Goal: Entertainment & Leisure: Browse casually

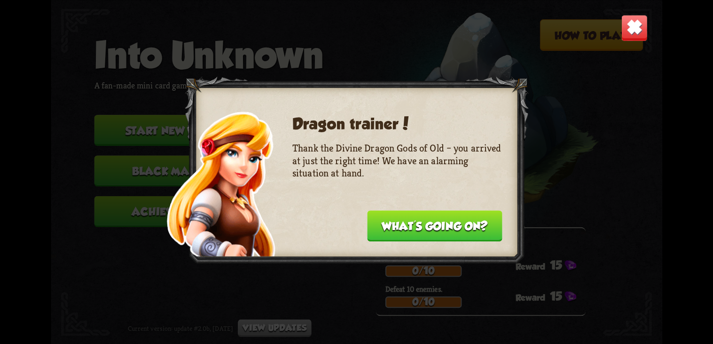
click at [471, 226] on button "What's going on?" at bounding box center [434, 225] width 135 height 31
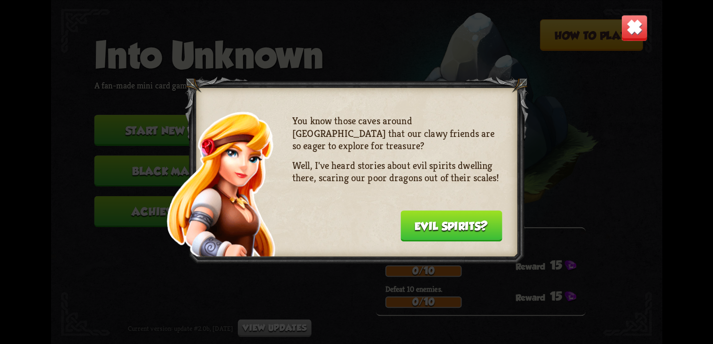
click at [471, 226] on button "Evil spirits?" at bounding box center [451, 225] width 102 height 31
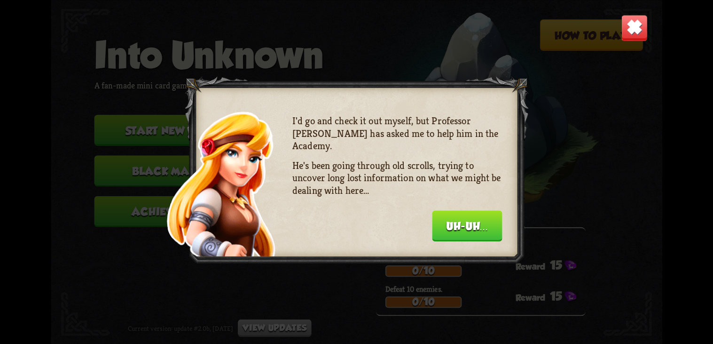
click at [471, 226] on button "Uh-uh..." at bounding box center [467, 225] width 70 height 31
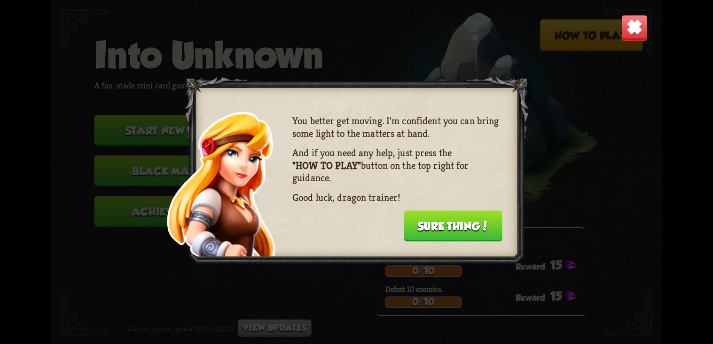
click at [471, 226] on button "Sure thing!" at bounding box center [453, 225] width 99 height 31
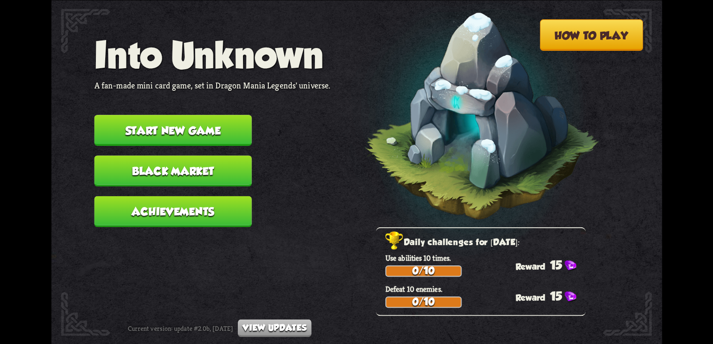
click at [218, 129] on button "Start new game" at bounding box center [173, 130] width 158 height 31
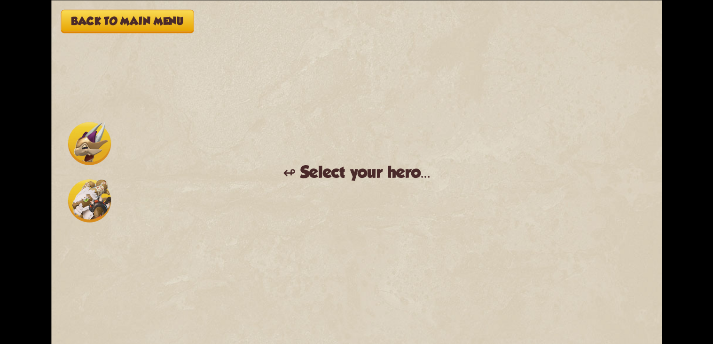
click at [79, 157] on img at bounding box center [89, 143] width 43 height 43
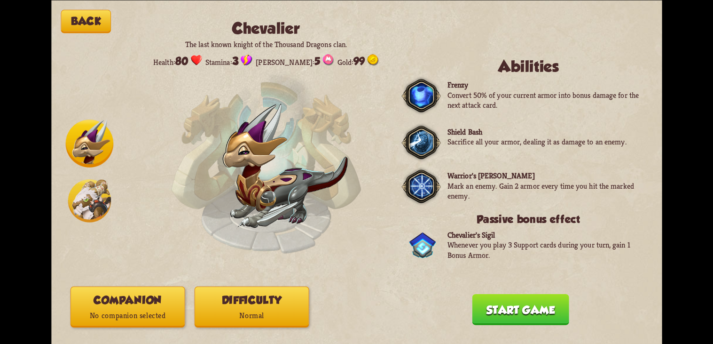
click at [147, 321] on p "No companion selected" at bounding box center [128, 315] width 114 height 15
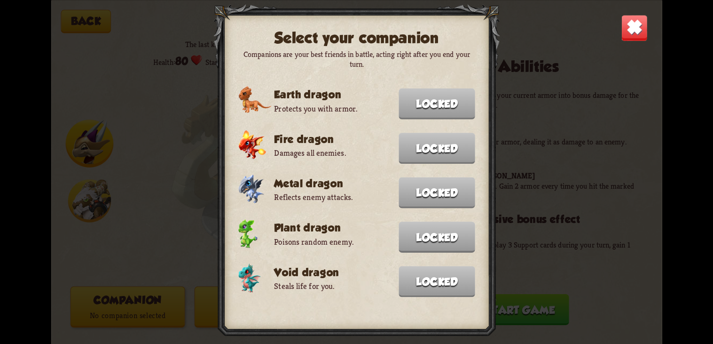
click at [546, 114] on div "Select your companion Companions are your best friends in battle, acting right …" at bounding box center [356, 172] width 611 height 344
click at [619, 34] on div "Select your companion Companions are your best friends in battle, acting right …" at bounding box center [356, 172] width 611 height 344
click at [637, 28] on img at bounding box center [634, 27] width 27 height 27
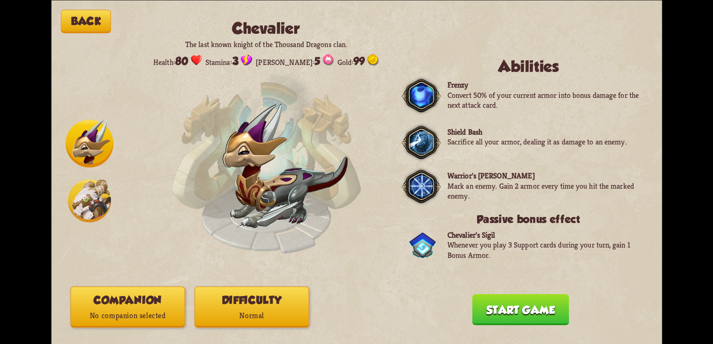
click at [499, 303] on button "Start game" at bounding box center [520, 308] width 97 height 31
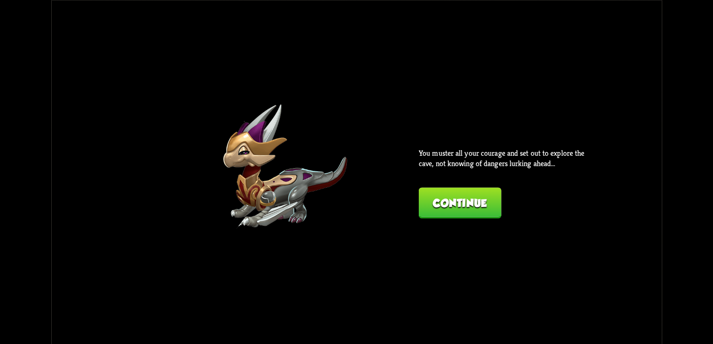
click at [484, 205] on button "Continue" at bounding box center [459, 202] width 83 height 31
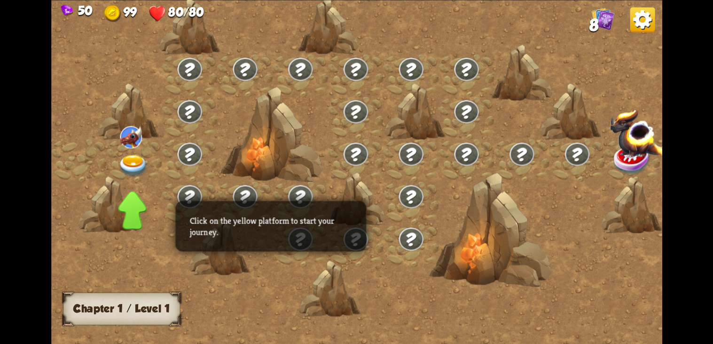
click at [132, 161] on img at bounding box center [133, 166] width 31 height 23
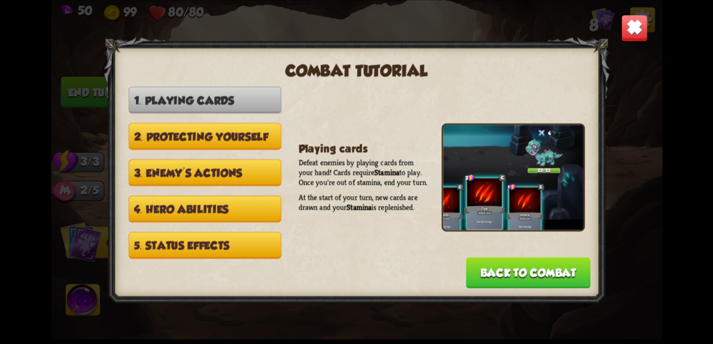
click at [584, 257] on button "Back to combat" at bounding box center [528, 272] width 125 height 31
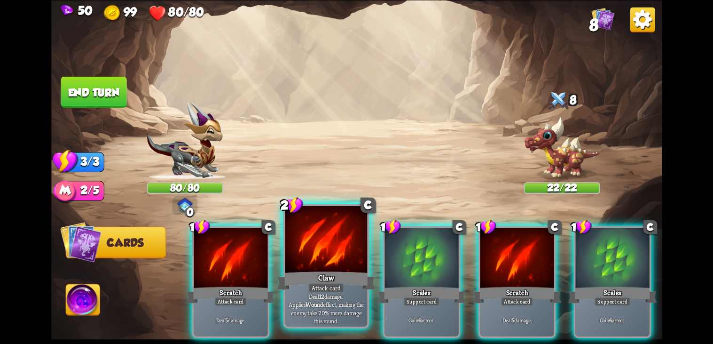
click at [329, 288] on div "Attack card" at bounding box center [326, 288] width 36 height 10
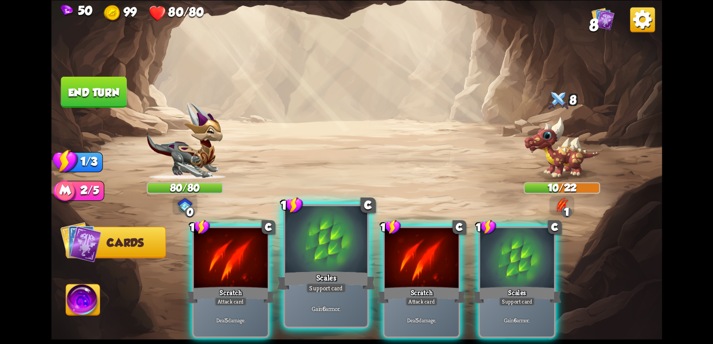
click at [294, 250] on div at bounding box center [326, 240] width 82 height 69
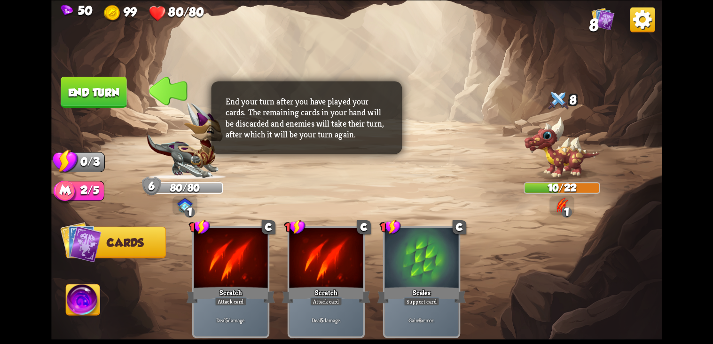
click at [119, 85] on button "End turn" at bounding box center [93, 92] width 67 height 32
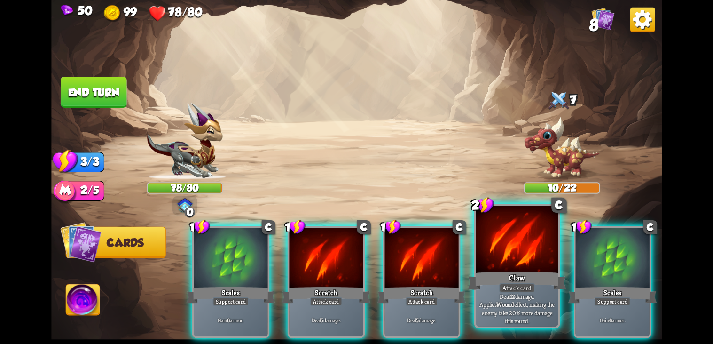
click at [491, 240] on div at bounding box center [517, 240] width 82 height 69
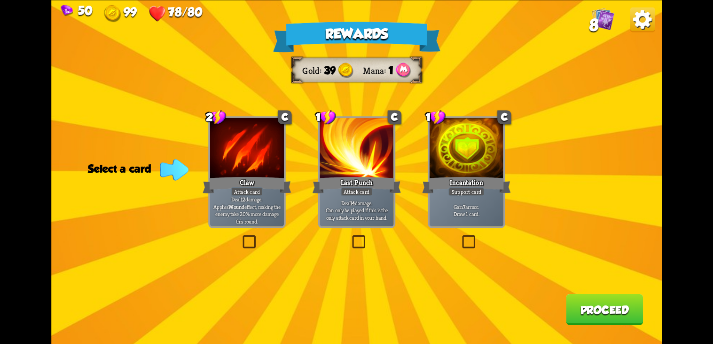
click at [241, 170] on div at bounding box center [247, 149] width 74 height 62
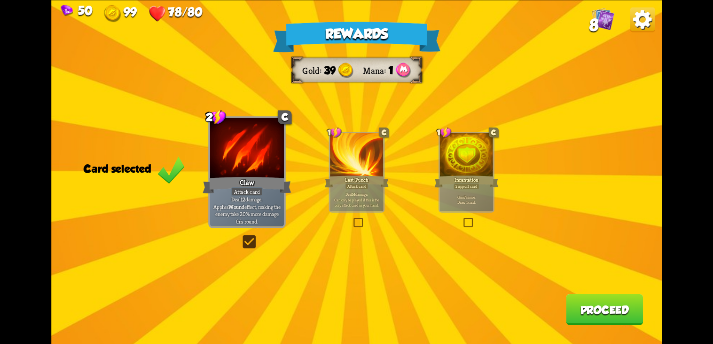
click at [584, 308] on button "Proceed" at bounding box center [604, 308] width 77 height 31
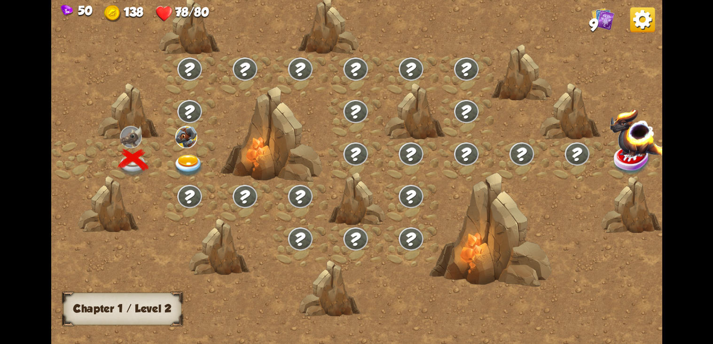
click at [191, 157] on img at bounding box center [189, 166] width 31 height 23
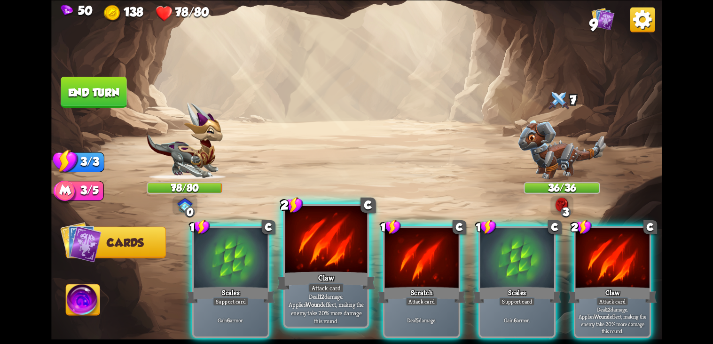
click at [324, 292] on div "Attack card" at bounding box center [326, 288] width 36 height 10
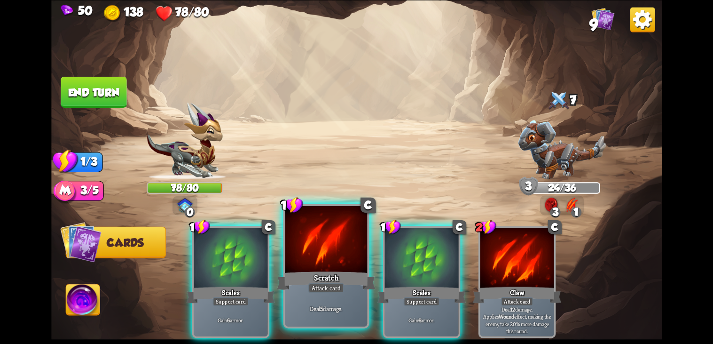
click at [323, 260] on div at bounding box center [326, 240] width 82 height 69
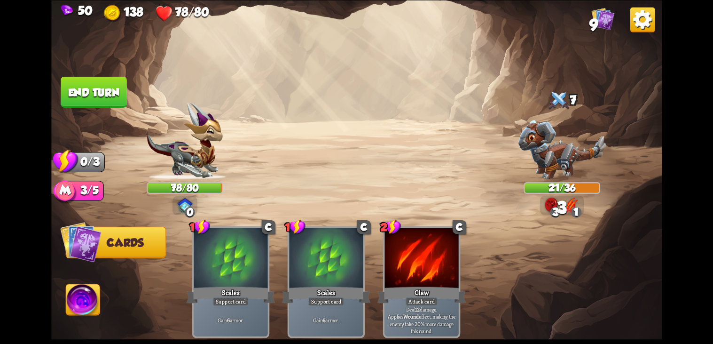
click at [71, 299] on img at bounding box center [83, 301] width 34 height 34
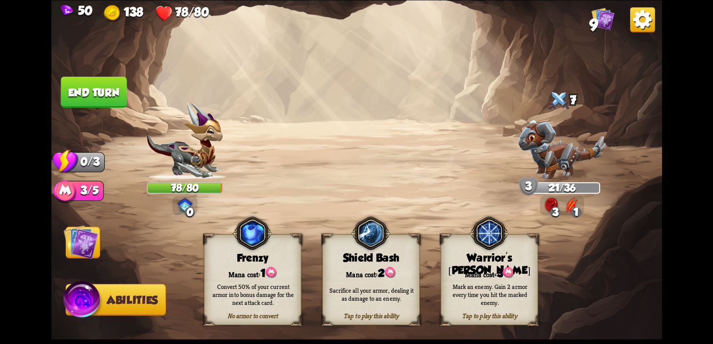
click at [339, 301] on div "Sacrifice all your armor, dealing it as damage to an enemy." at bounding box center [372, 294] width 88 height 16
click at [362, 250] on img at bounding box center [370, 233] width 39 height 40
click at [378, 239] on img at bounding box center [370, 233] width 39 height 40
click at [374, 232] on img at bounding box center [370, 233] width 39 height 40
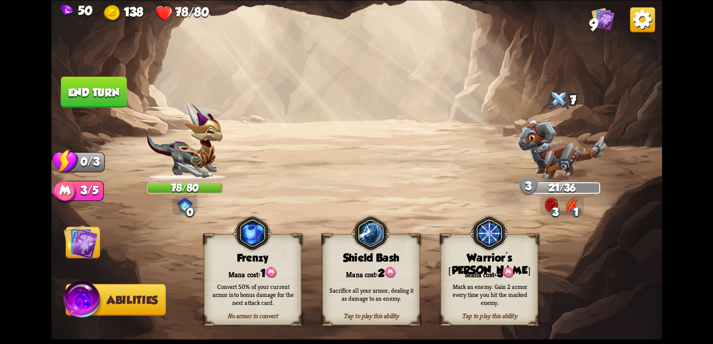
click at [382, 268] on div "Mana cost: 2" at bounding box center [371, 272] width 96 height 14
click at [359, 284] on div "Sacrifice all your armor, dealing it as damage to an enemy." at bounding box center [371, 294] width 97 height 38
click at [78, 91] on button "End turn" at bounding box center [94, 91] width 66 height 31
click at [82, 236] on img at bounding box center [80, 241] width 34 height 34
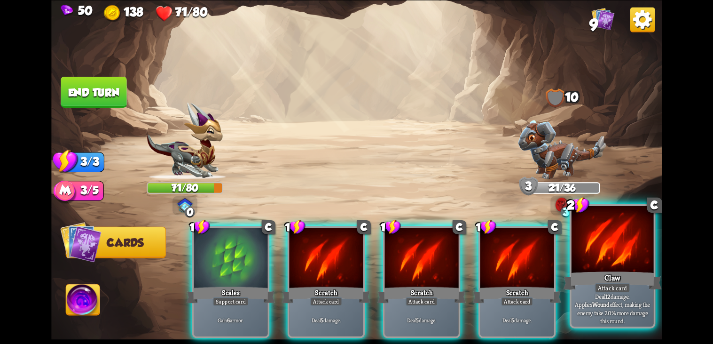
click at [600, 288] on div "Attack card" at bounding box center [613, 288] width 36 height 10
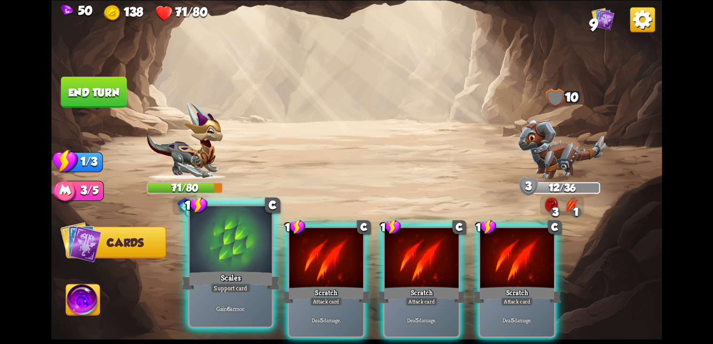
click at [236, 275] on div "Scales" at bounding box center [231, 280] width 99 height 22
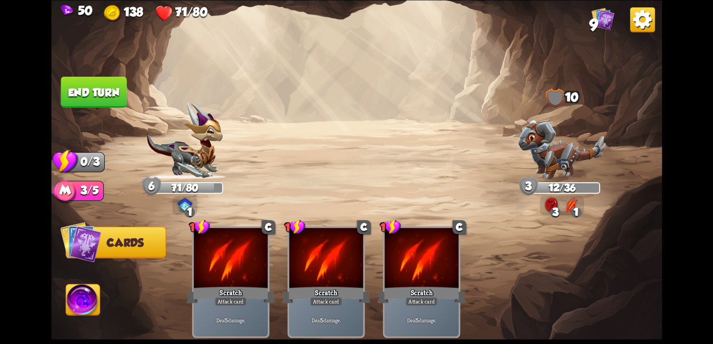
click at [105, 98] on button "End turn" at bounding box center [94, 91] width 66 height 31
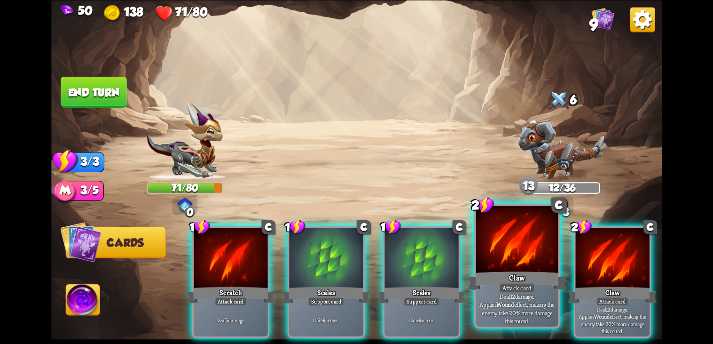
click at [543, 261] on div at bounding box center [517, 240] width 82 height 69
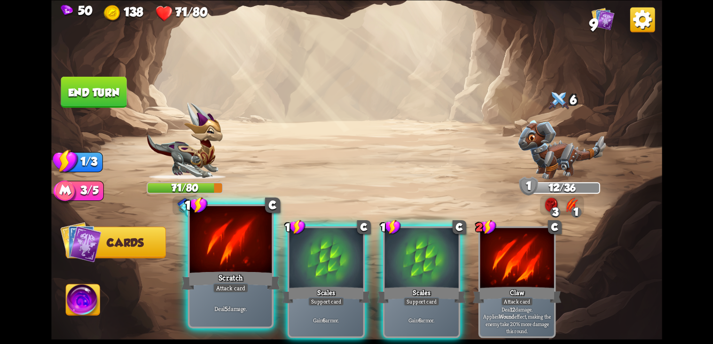
click at [199, 260] on div at bounding box center [230, 240] width 82 height 69
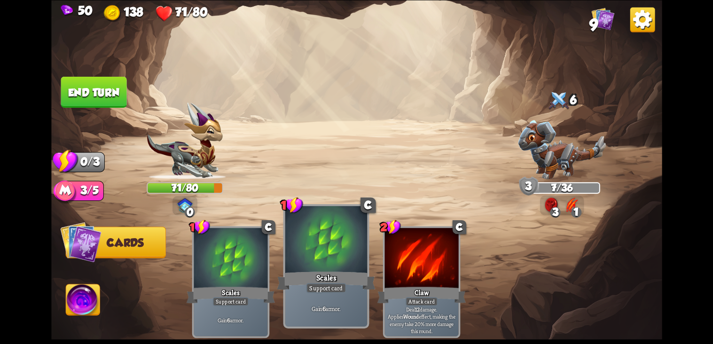
click at [307, 316] on div "Gain 6 armor." at bounding box center [326, 308] width 82 height 36
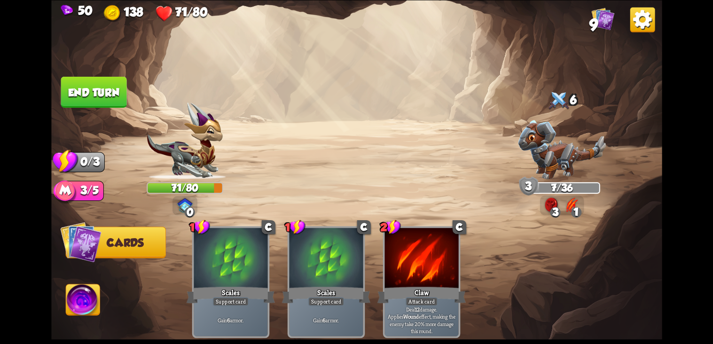
click at [131, 242] on span "Cards" at bounding box center [124, 243] width 37 height 12
click at [105, 83] on button "End turn" at bounding box center [94, 91] width 66 height 31
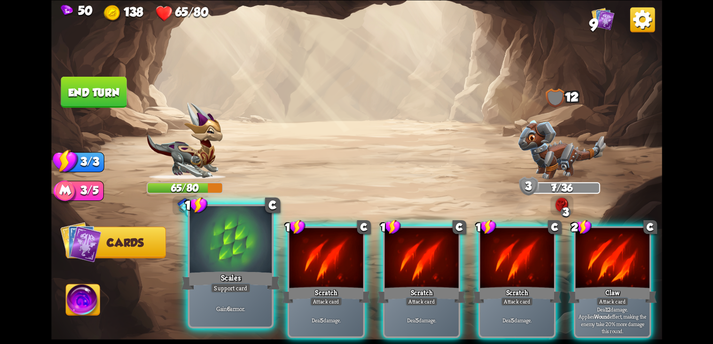
click at [253, 270] on div "Scales" at bounding box center [231, 280] width 99 height 22
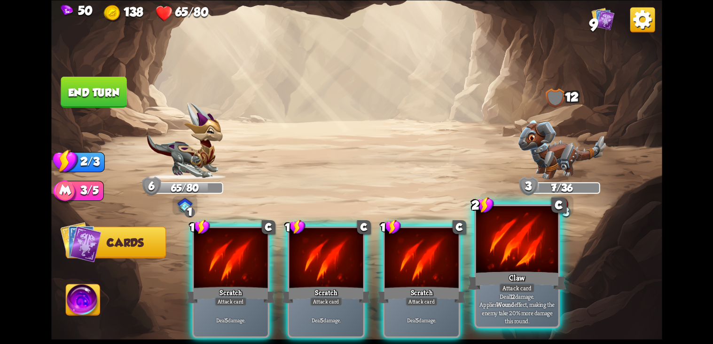
click at [490, 284] on div "Claw" at bounding box center [517, 280] width 99 height 22
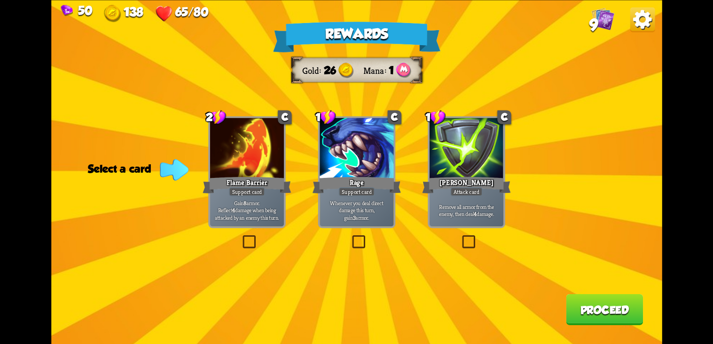
click at [371, 196] on div "Support card" at bounding box center [357, 191] width 36 height 9
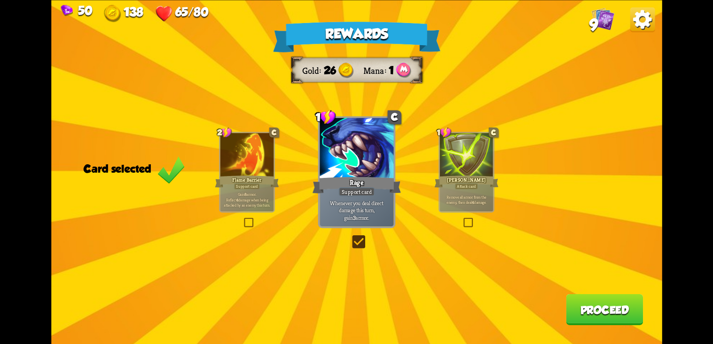
click at [631, 304] on button "Proceed" at bounding box center [604, 308] width 77 height 31
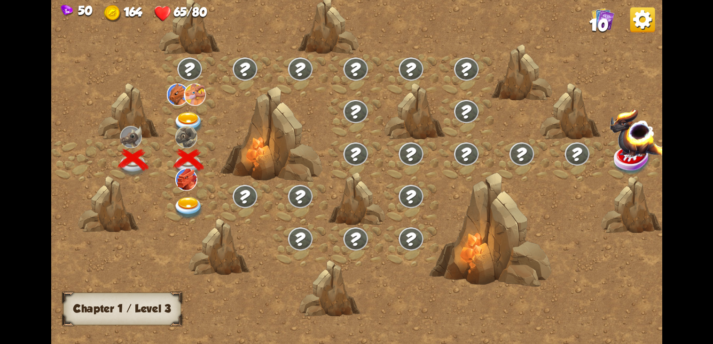
click at [188, 199] on img at bounding box center [189, 208] width 31 height 23
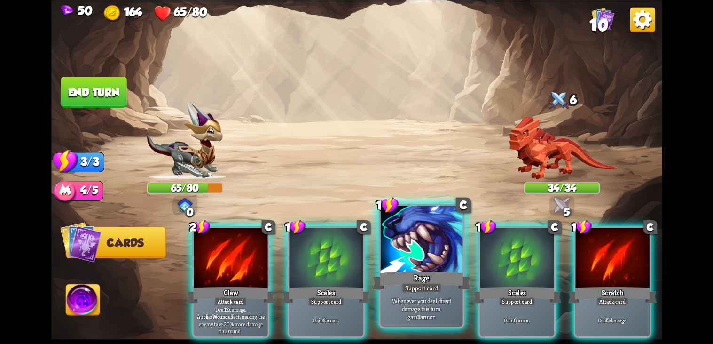
click at [392, 273] on div "Rage" at bounding box center [421, 280] width 99 height 22
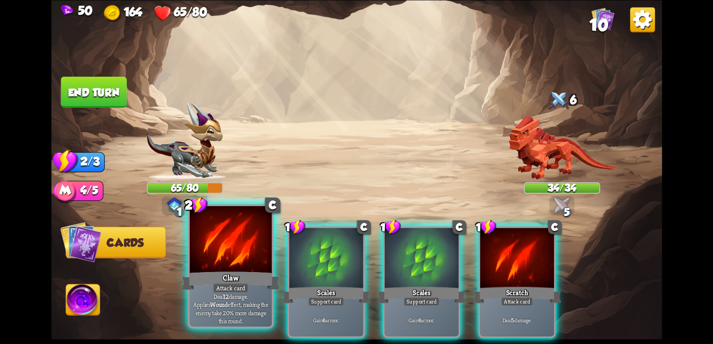
click at [231, 292] on div "Attack card" at bounding box center [231, 288] width 36 height 10
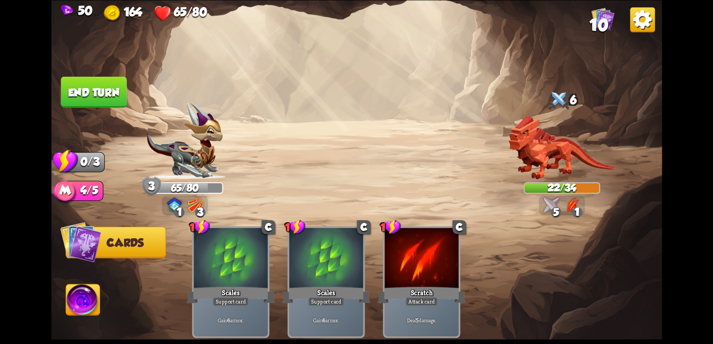
click at [93, 315] on img at bounding box center [83, 301] width 34 height 34
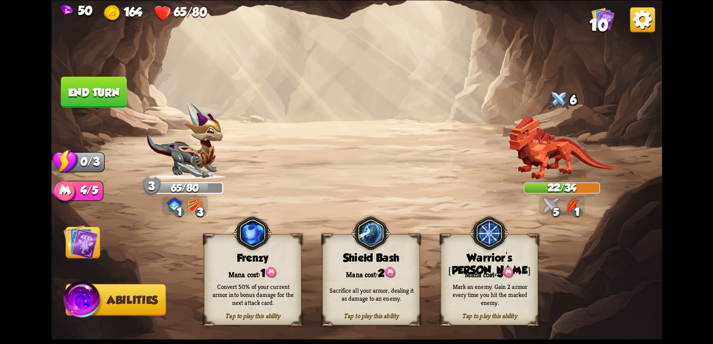
click at [247, 268] on div "Mana cost: 1" at bounding box center [253, 272] width 96 height 14
click at [108, 77] on button "End turn" at bounding box center [93, 92] width 67 height 32
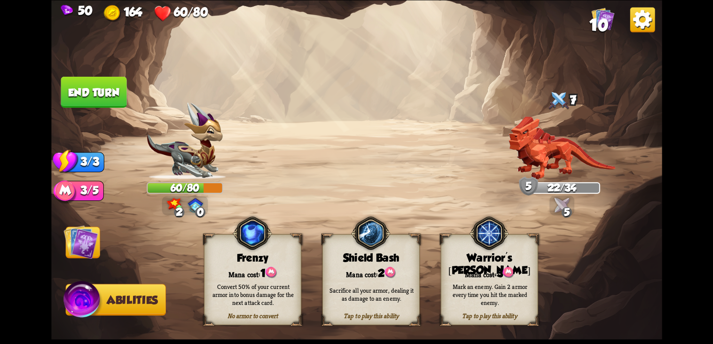
click at [394, 257] on div "Shield Bash" at bounding box center [371, 257] width 96 height 12
click at [373, 296] on div "Sacrifice all your armor, dealing it as damage to an enemy." at bounding box center [372, 294] width 88 height 16
click at [371, 319] on div "Tap to play this ability" at bounding box center [371, 315] width 96 height 8
click at [371, 317] on div "Tap to play this ability" at bounding box center [371, 315] width 96 height 8
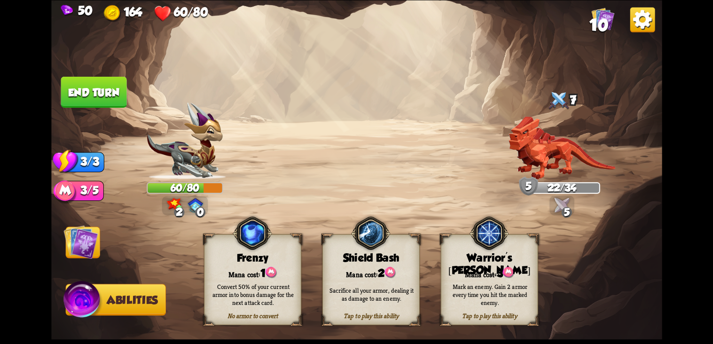
click at [371, 317] on div "Tap to play this ability" at bounding box center [371, 315] width 96 height 8
click at [355, 276] on div "Sacrifice all your armor, dealing it as damage to an enemy." at bounding box center [371, 294] width 97 height 38
click at [363, 291] on div "Sacrifice all your armor, dealing it as damage to an enemy." at bounding box center [372, 294] width 88 height 16
click at [374, 298] on div "Sacrifice all your armor, dealing it as damage to an enemy." at bounding box center [372, 294] width 88 height 16
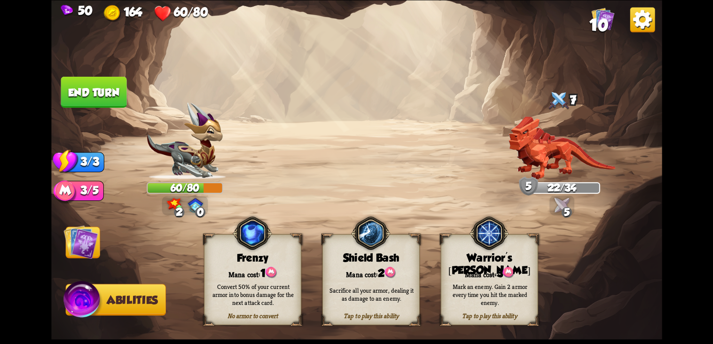
click at [376, 308] on div "Sacrifice all your armor, dealing it as damage to an enemy." at bounding box center [371, 294] width 97 height 38
click at [71, 252] on img at bounding box center [80, 241] width 34 height 34
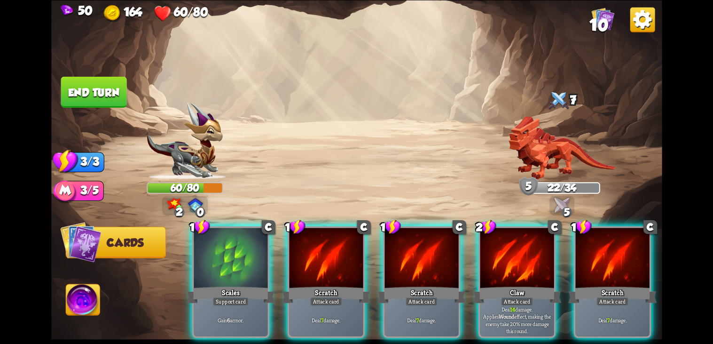
click at [85, 295] on img at bounding box center [83, 301] width 34 height 34
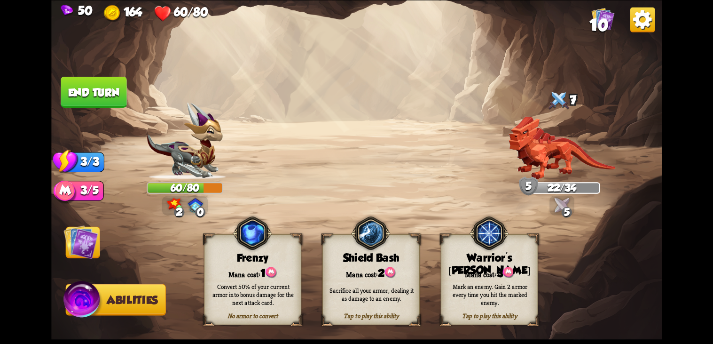
click at [368, 303] on div "Sacrifice all your armor, dealing it as damage to an enemy." at bounding box center [371, 294] width 97 height 38
click at [384, 317] on div "Tap to play this ability" at bounding box center [371, 315] width 96 height 8
click at [86, 238] on img at bounding box center [80, 241] width 34 height 34
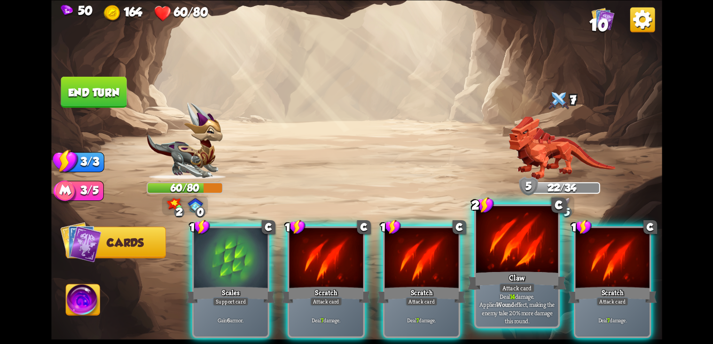
click at [513, 292] on div "Attack card" at bounding box center [517, 288] width 36 height 10
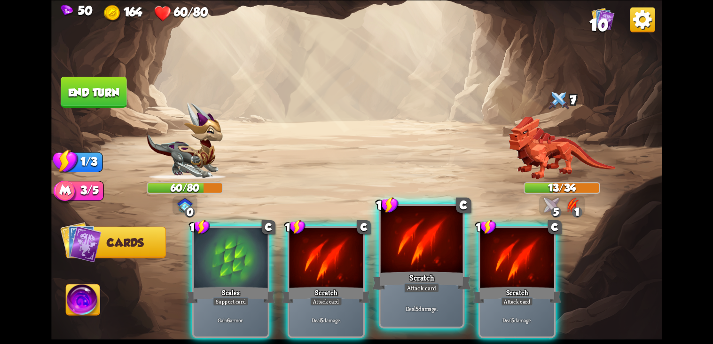
click at [433, 293] on div "Deal 5 damage." at bounding box center [421, 308] width 82 height 36
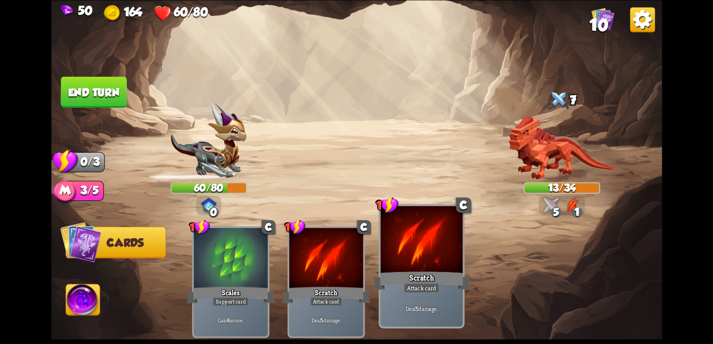
click at [429, 304] on div "Deal 5 damage." at bounding box center [421, 308] width 82 height 36
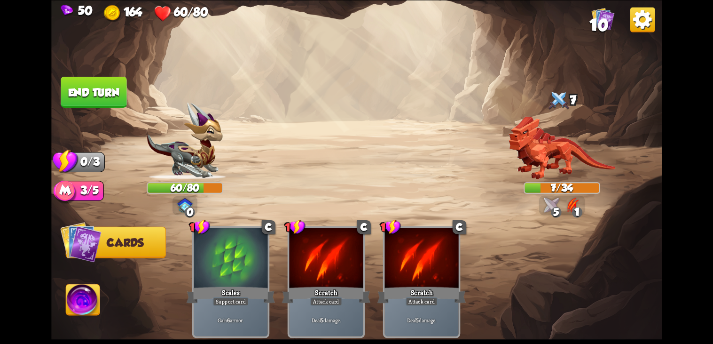
click at [87, 98] on button "End turn" at bounding box center [94, 91] width 66 height 31
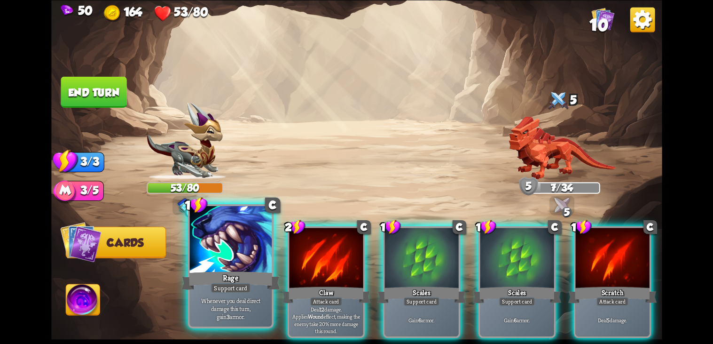
click at [239, 265] on div at bounding box center [230, 240] width 82 height 69
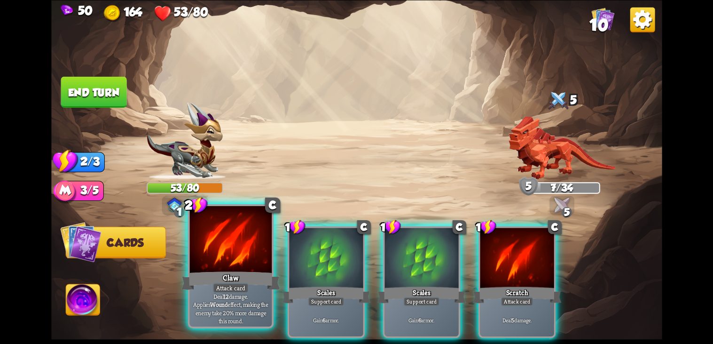
click at [228, 289] on div "Attack card" at bounding box center [231, 288] width 36 height 10
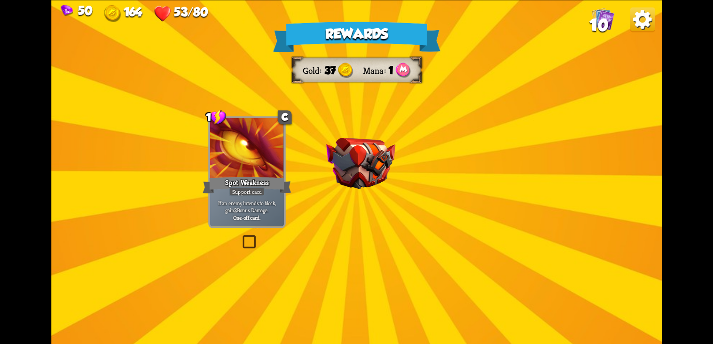
click at [354, 179] on img at bounding box center [360, 162] width 69 height 51
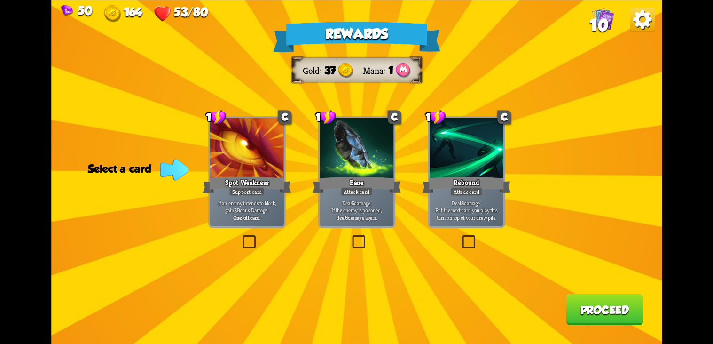
click at [484, 172] on div at bounding box center [466, 149] width 74 height 62
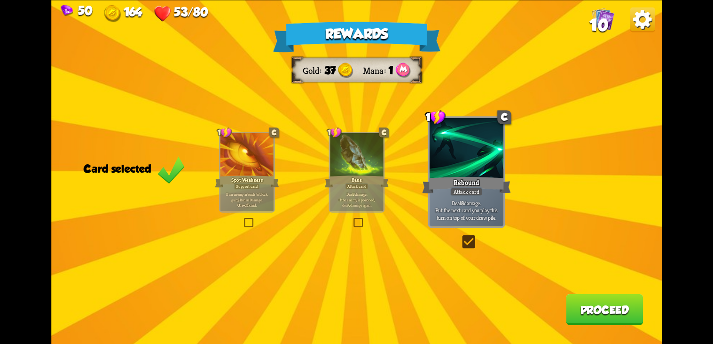
click at [626, 308] on button "Proceed" at bounding box center [604, 308] width 77 height 31
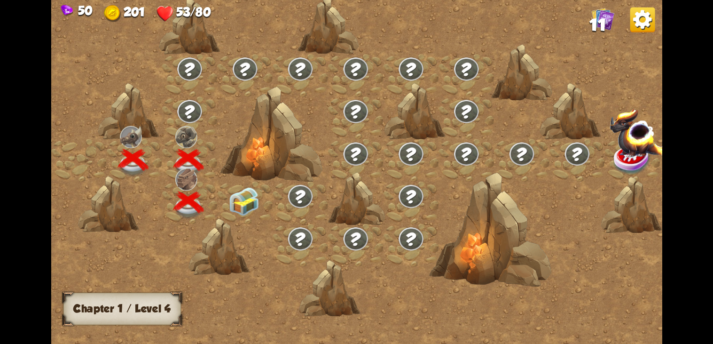
click at [238, 199] on img at bounding box center [244, 201] width 31 height 29
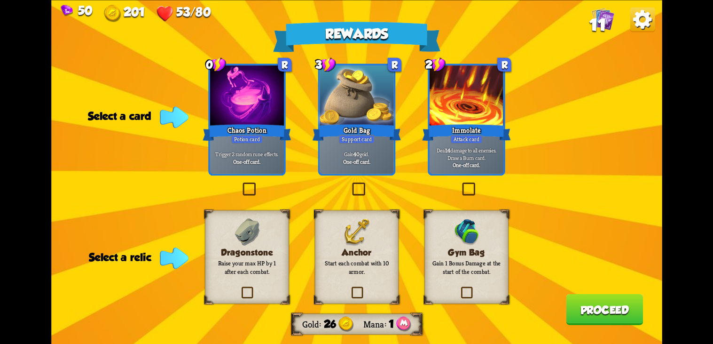
click at [478, 153] on p "Deal 14 damage to all enemies. Draw a Burn card." at bounding box center [466, 153] width 70 height 15
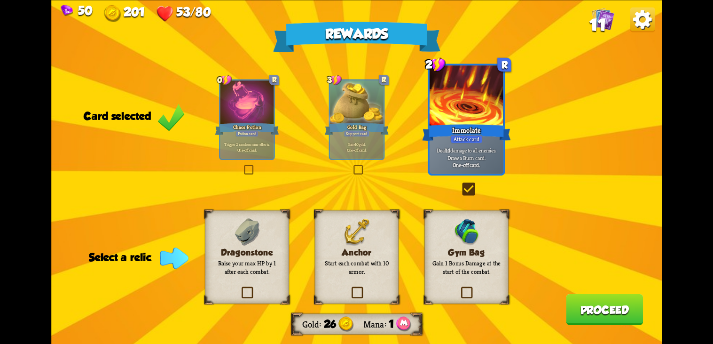
click at [267, 299] on div "Dragonstone Raise your max HP by 1 after each combat." at bounding box center [247, 257] width 84 height 94
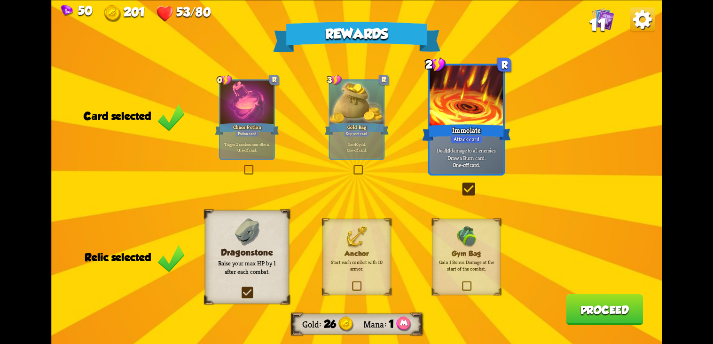
click at [595, 313] on button "Proceed" at bounding box center [604, 308] width 77 height 31
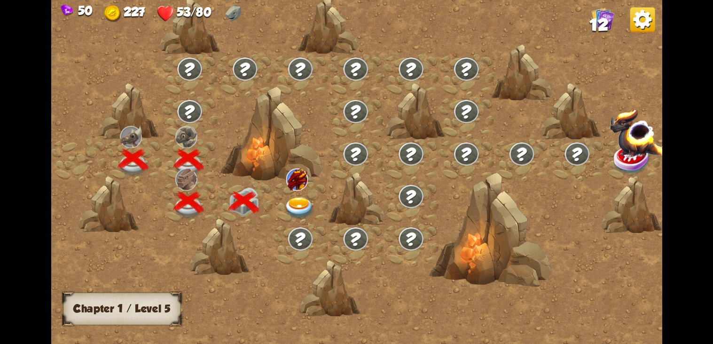
click at [299, 203] on img at bounding box center [299, 208] width 31 height 23
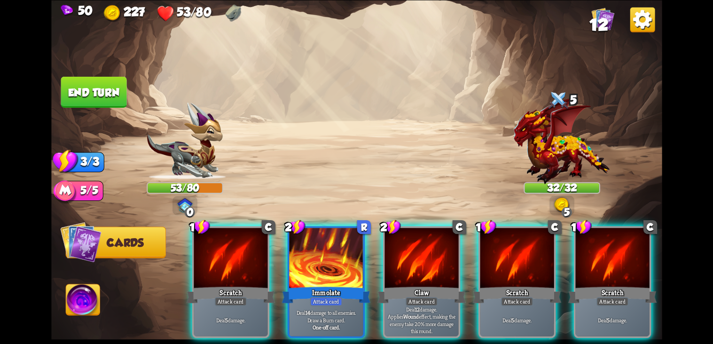
click at [313, 309] on p "Deal 14 damage to all enemies. Draw a Burn card." at bounding box center [326, 316] width 70 height 15
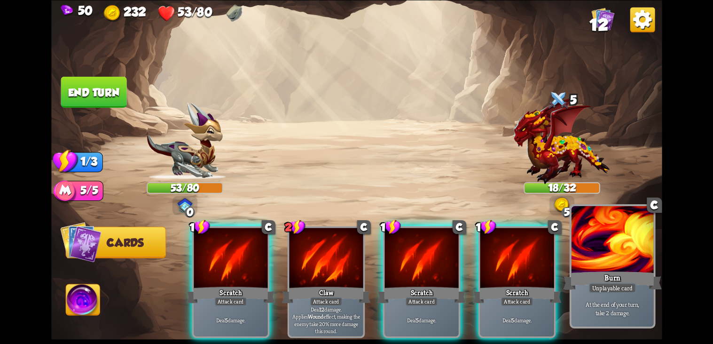
click at [602, 290] on div "Unplayable card" at bounding box center [612, 288] width 47 height 10
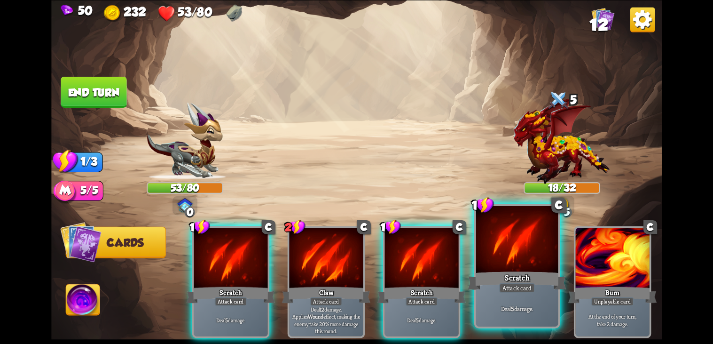
click at [526, 298] on div "Deal 5 damage." at bounding box center [517, 308] width 82 height 36
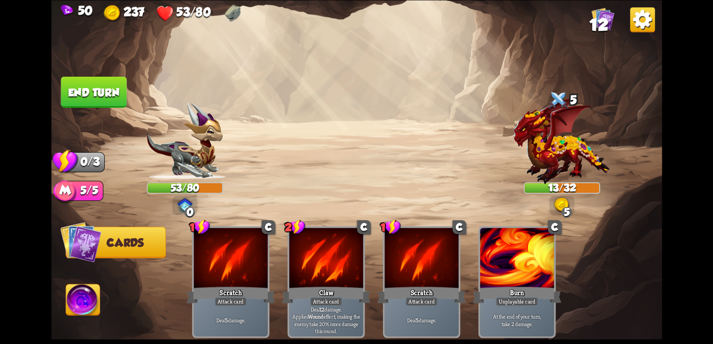
click at [95, 305] on img at bounding box center [83, 301] width 34 height 34
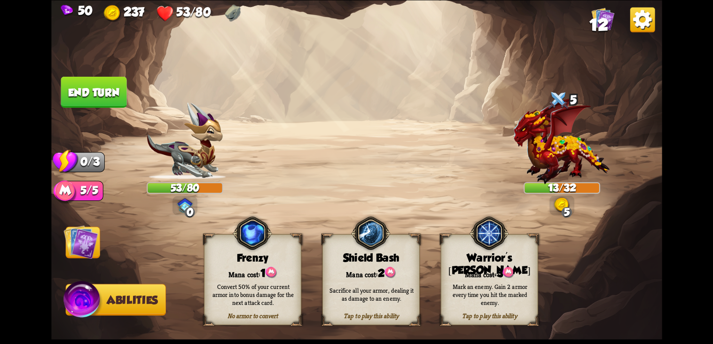
click at [352, 298] on div "Sacrifice all your armor, dealing it as damage to an enemy." at bounding box center [372, 294] width 88 height 16
click at [367, 307] on div "Sacrifice all your armor, dealing it as damage to an enemy." at bounding box center [371, 294] width 97 height 38
click at [369, 314] on div "Tap to play this ability" at bounding box center [371, 315] width 96 height 8
click at [386, 264] on div "Tap to play this ability Shield Bash Mana cost: 2 Sacrifice all your armor, dea…" at bounding box center [370, 279] width 97 height 91
click at [385, 267] on img at bounding box center [390, 272] width 11 height 11
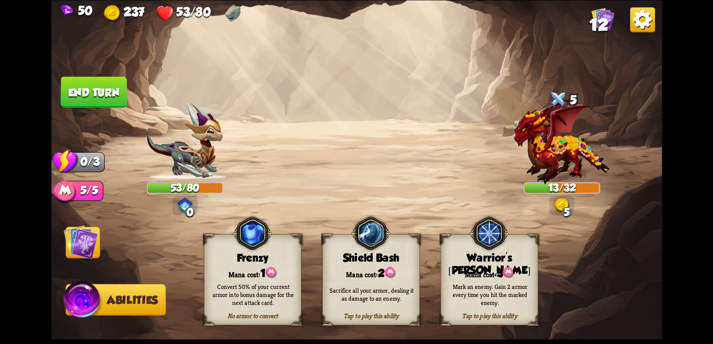
click at [377, 266] on div "Mana cost: 2" at bounding box center [371, 272] width 96 height 14
click at [394, 242] on div "Tap to play this ability Shield Bash Mana cost: 2 Sacrifice all your armor, dea…" at bounding box center [370, 279] width 97 height 91
click at [390, 268] on img at bounding box center [390, 272] width 11 height 11
click at [390, 298] on div "Sacrifice all your armor, dealing it as damage to an enemy." at bounding box center [372, 294] width 88 height 16
click at [388, 251] on img at bounding box center [370, 233] width 39 height 40
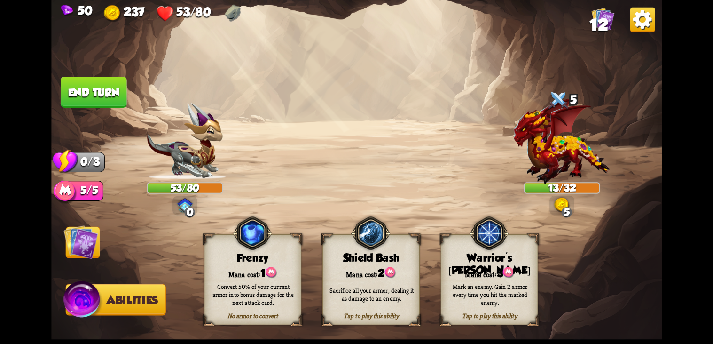
click at [389, 291] on div "Sacrifice all your armor, dealing it as damage to an enemy." at bounding box center [372, 294] width 88 height 16
click at [91, 89] on button "End turn" at bounding box center [94, 91] width 66 height 31
click at [84, 246] on img at bounding box center [80, 241] width 34 height 34
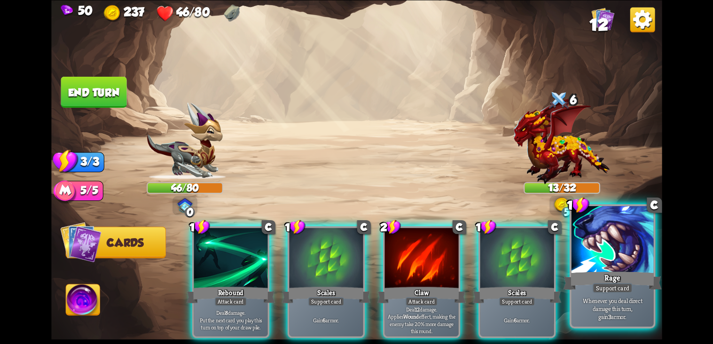
click at [626, 267] on div at bounding box center [612, 240] width 82 height 69
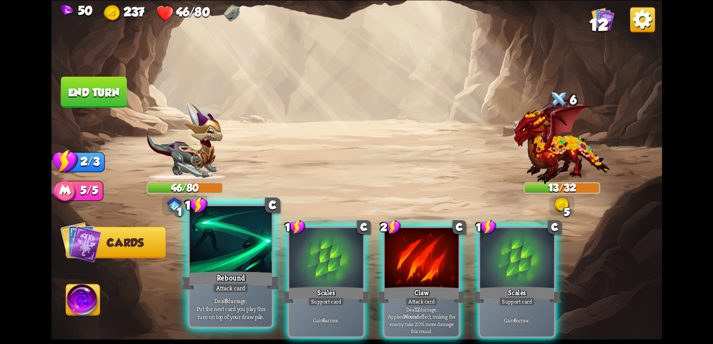
click at [229, 270] on div "Rebound" at bounding box center [231, 280] width 99 height 22
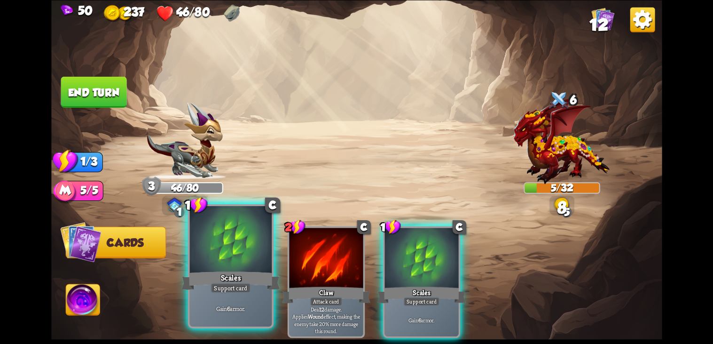
click at [238, 292] on div "Support card" at bounding box center [231, 288] width 40 height 10
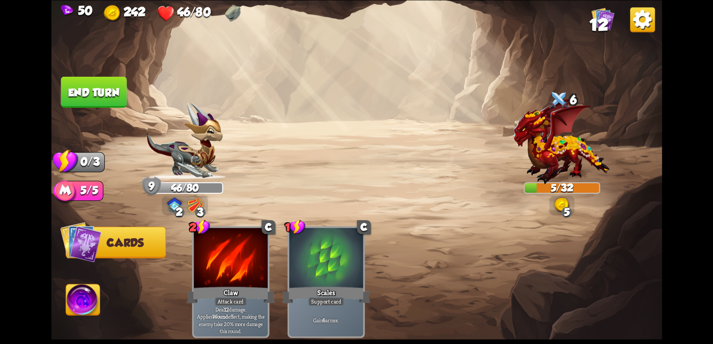
click at [85, 303] on img at bounding box center [83, 301] width 34 height 34
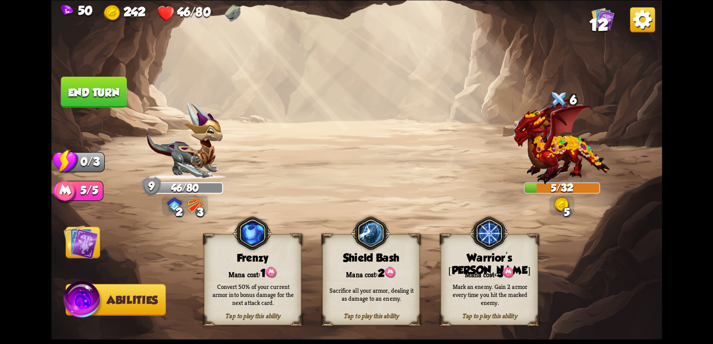
click at [392, 291] on div "Sacrifice all your armor, dealing it as damage to an enemy." at bounding box center [372, 294] width 88 height 16
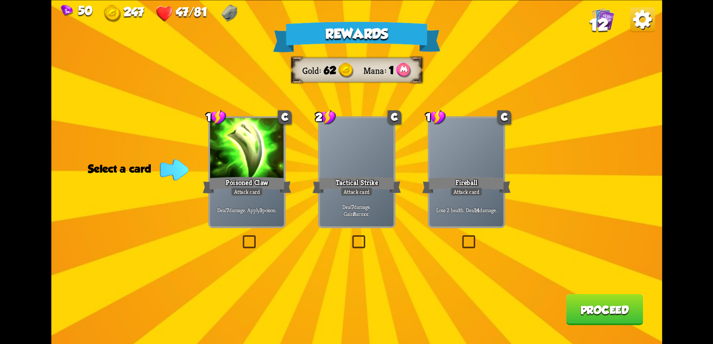
click at [350, 237] on label at bounding box center [350, 237] width 0 height 0
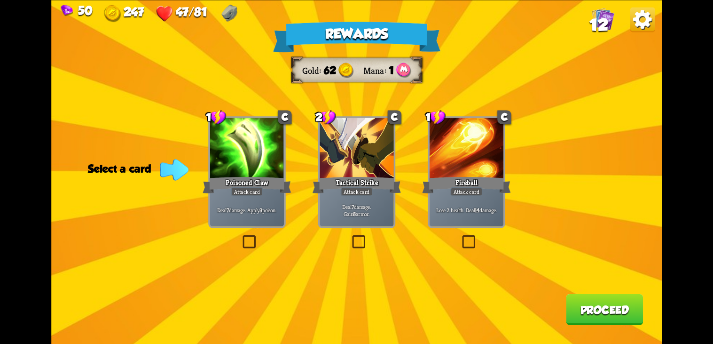
click at [0, 0] on input "checkbox" at bounding box center [0, 0] width 0 height 0
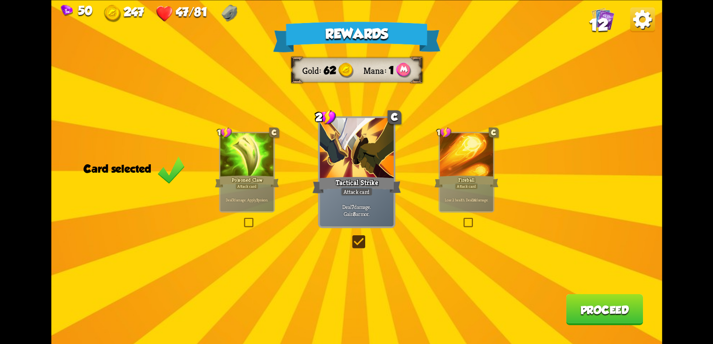
click at [607, 311] on button "Proceed" at bounding box center [604, 308] width 77 height 31
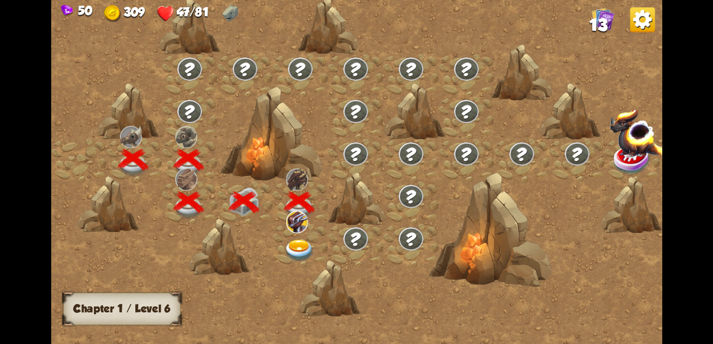
click at [305, 246] on img at bounding box center [299, 250] width 31 height 23
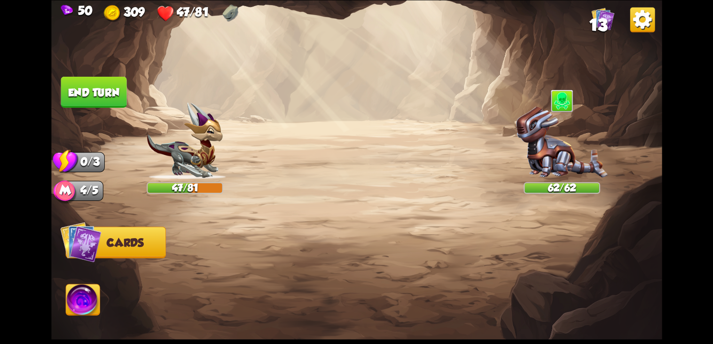
click at [551, 150] on img at bounding box center [562, 142] width 92 height 72
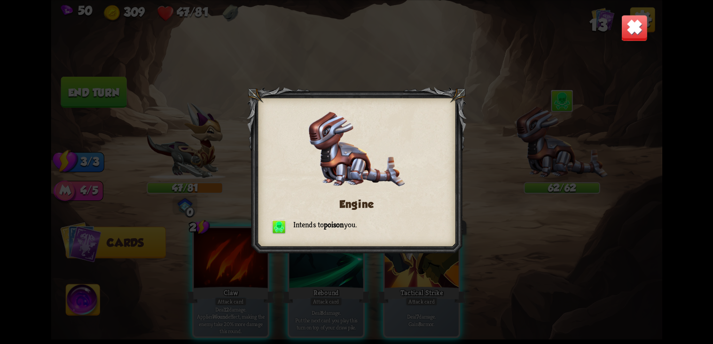
click at [574, 133] on div "Engine Intends to poison you." at bounding box center [356, 172] width 611 height 344
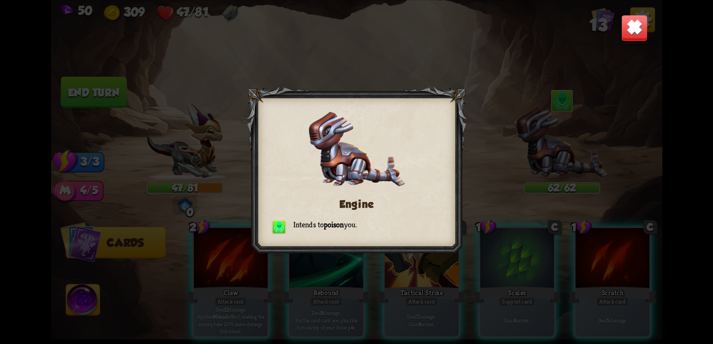
click at [636, 29] on img at bounding box center [634, 27] width 27 height 27
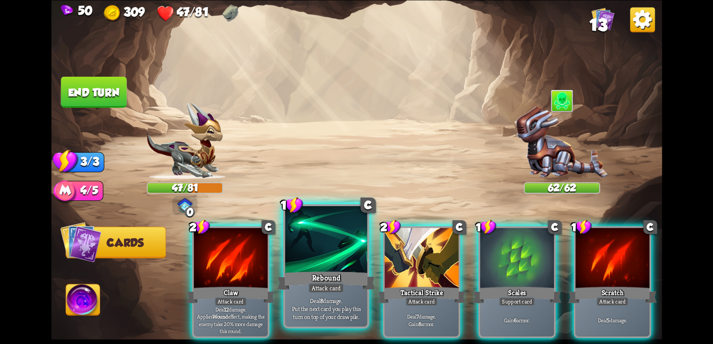
click at [344, 293] on div "Deal 8 damage. Put the next card you play this turn on top of your draw pile." at bounding box center [326, 308] width 82 height 36
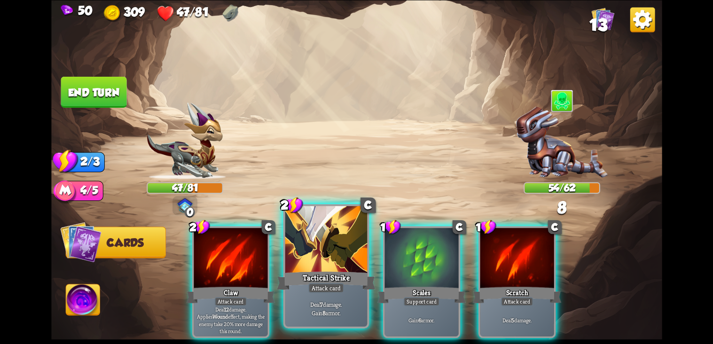
click at [336, 288] on div "Attack card" at bounding box center [326, 288] width 36 height 10
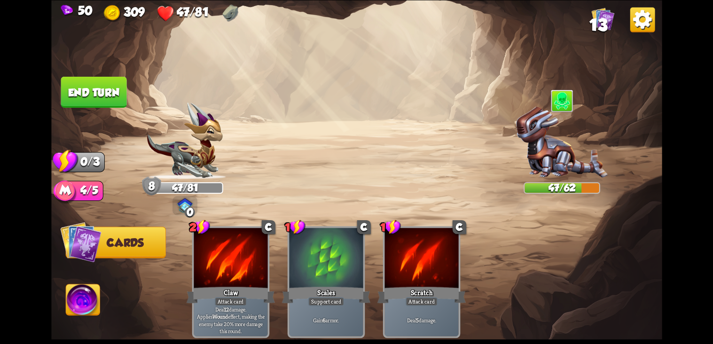
click at [93, 101] on button "End turn" at bounding box center [94, 91] width 66 height 31
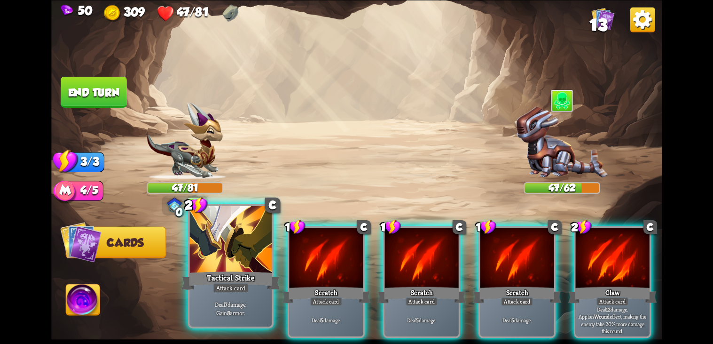
click at [246, 258] on div at bounding box center [230, 240] width 82 height 69
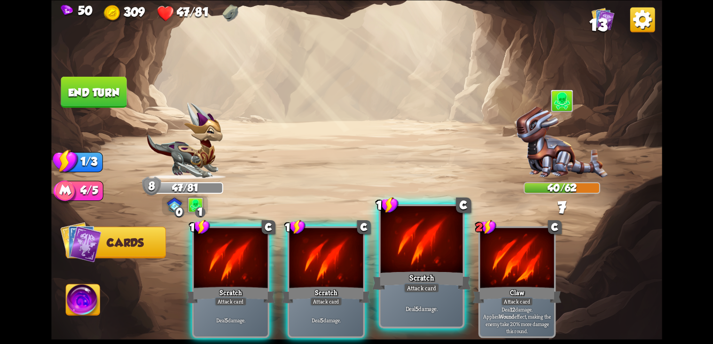
click at [422, 266] on div at bounding box center [421, 240] width 82 height 69
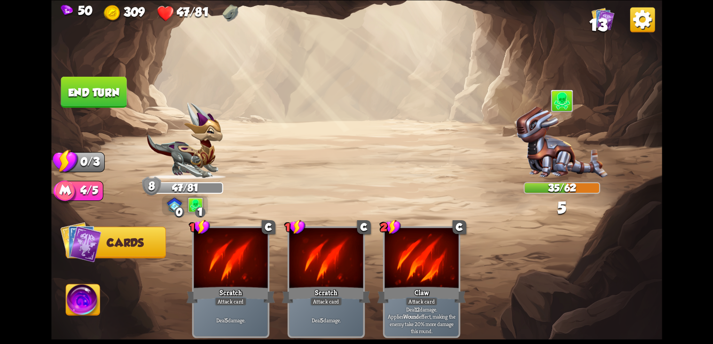
click at [113, 87] on button "End turn" at bounding box center [94, 91] width 66 height 31
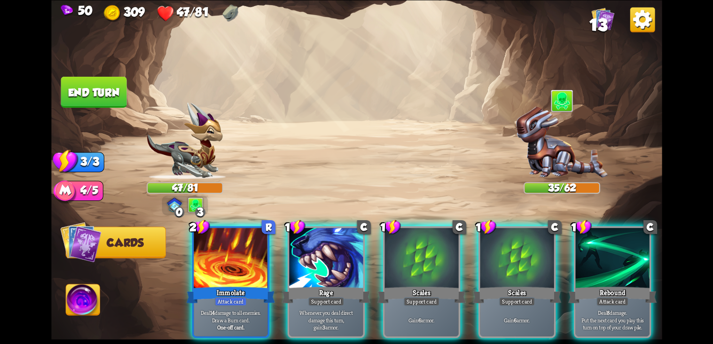
click at [329, 266] on div at bounding box center [326, 259] width 74 height 62
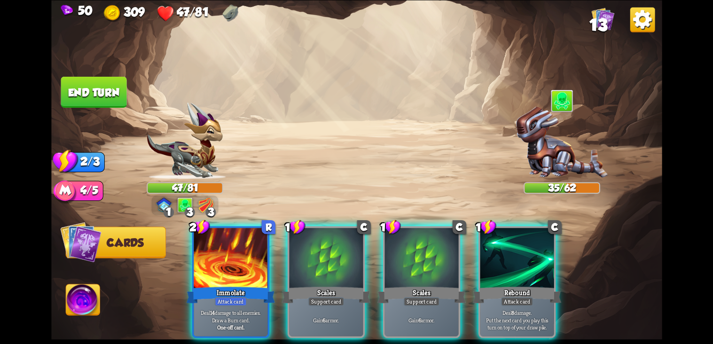
click at [238, 259] on div at bounding box center [231, 259] width 74 height 62
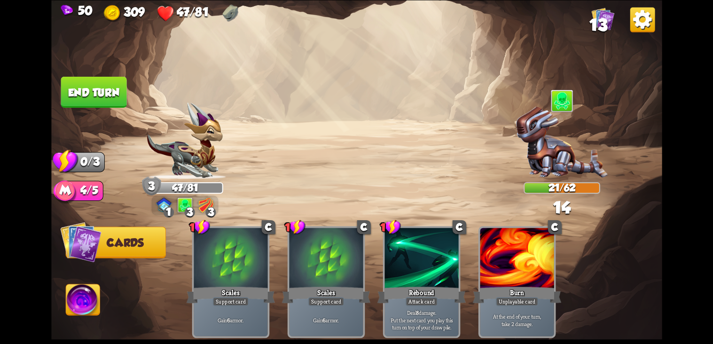
click at [105, 104] on button "End turn" at bounding box center [94, 91] width 66 height 31
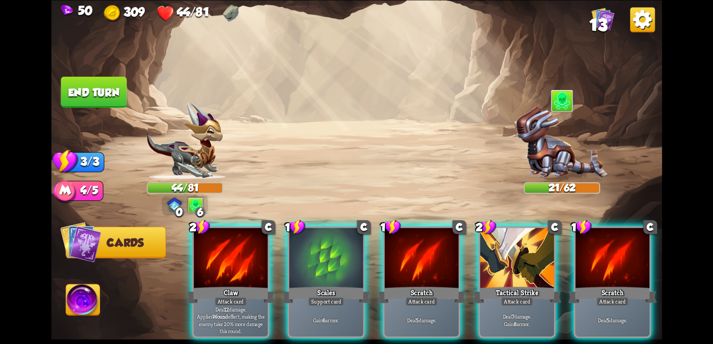
click at [515, 253] on div at bounding box center [517, 259] width 74 height 62
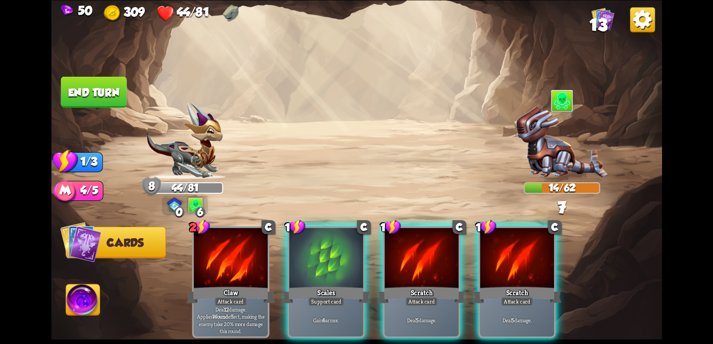
click at [429, 256] on div at bounding box center [422, 259] width 74 height 62
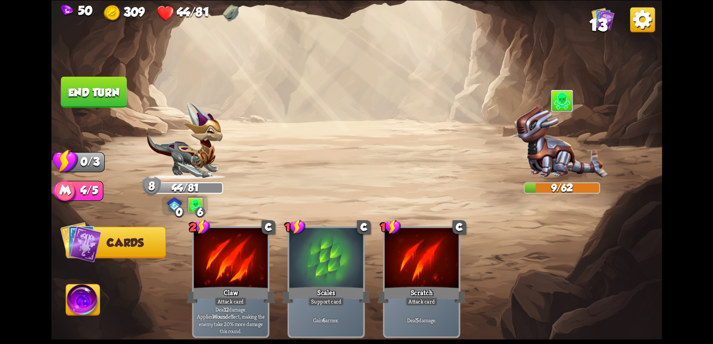
click at [97, 104] on button "End turn" at bounding box center [94, 91] width 66 height 31
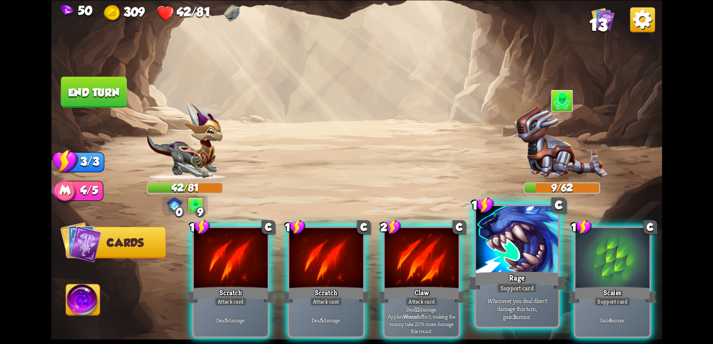
click at [527, 280] on div "Rage" at bounding box center [517, 280] width 99 height 22
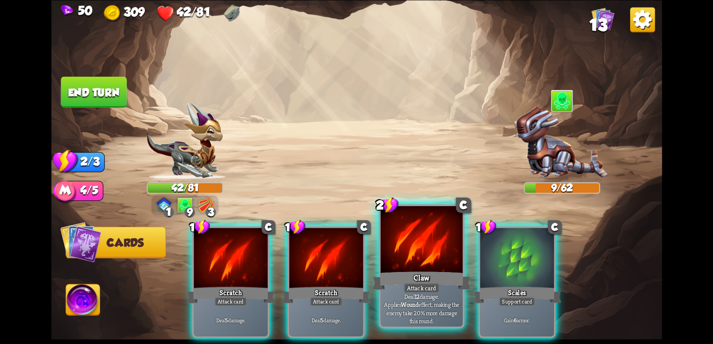
click at [426, 300] on p "Deal 12 damage. Applies Wound effect, making the enemy take 20% more damage thi…" at bounding box center [422, 308] width 78 height 32
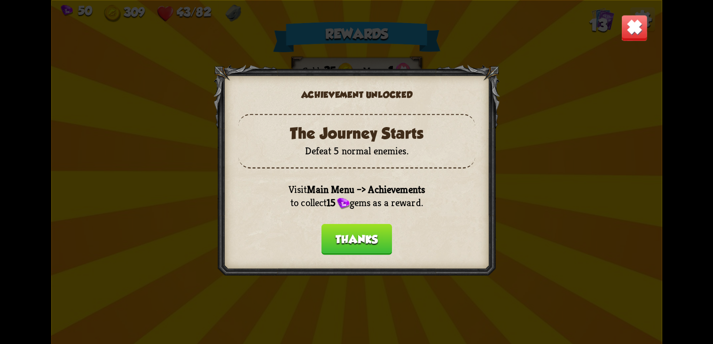
click at [369, 230] on button "Thanks" at bounding box center [356, 238] width 71 height 31
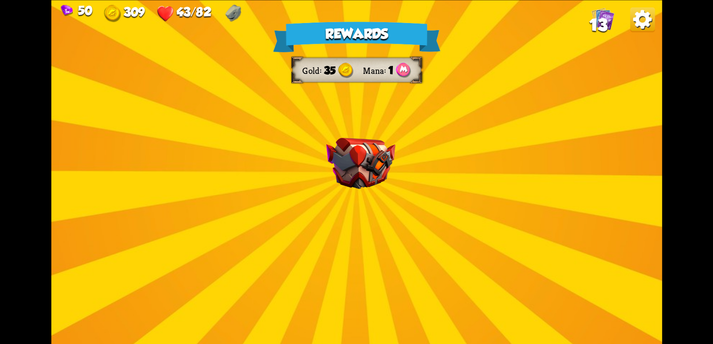
click at [378, 182] on img at bounding box center [360, 162] width 69 height 51
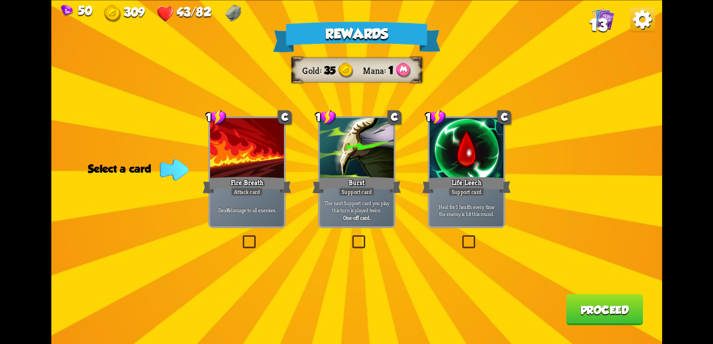
click at [240, 237] on label at bounding box center [240, 237] width 0 height 0
click at [0, 0] on input "checkbox" at bounding box center [0, 0] width 0 height 0
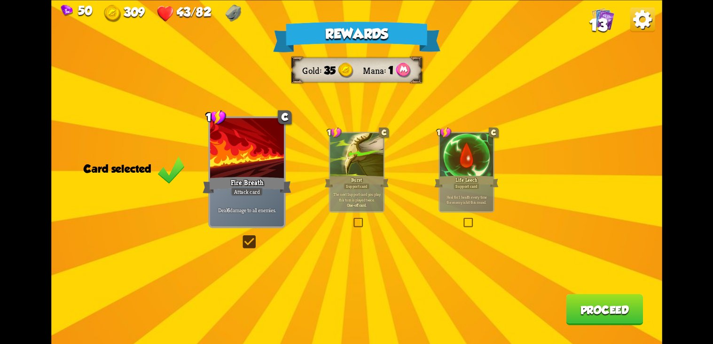
click at [240, 237] on label at bounding box center [240, 237] width 0 height 0
click at [0, 0] on input "checkbox" at bounding box center [0, 0] width 0 height 0
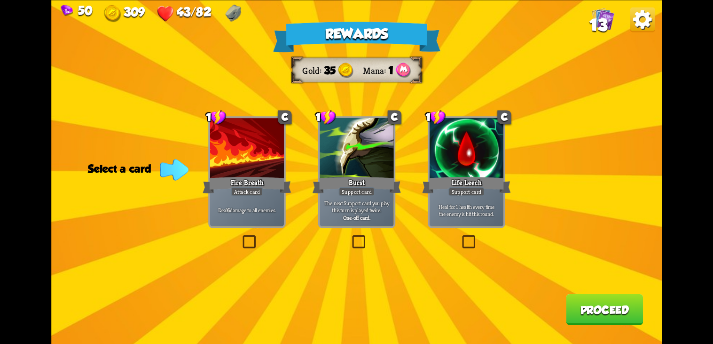
click at [240, 237] on label at bounding box center [240, 237] width 0 height 0
click at [0, 0] on input "checkbox" at bounding box center [0, 0] width 0 height 0
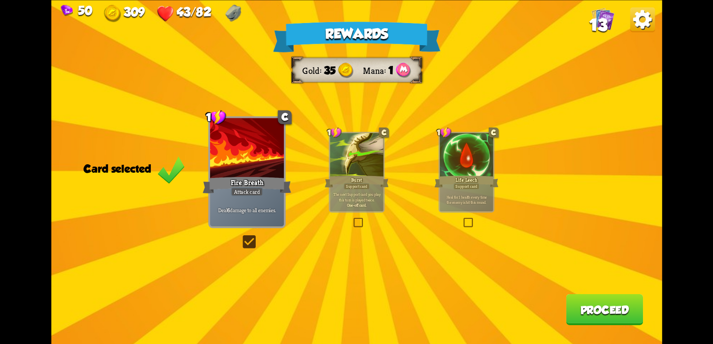
click at [603, 314] on button "Proceed" at bounding box center [604, 308] width 77 height 31
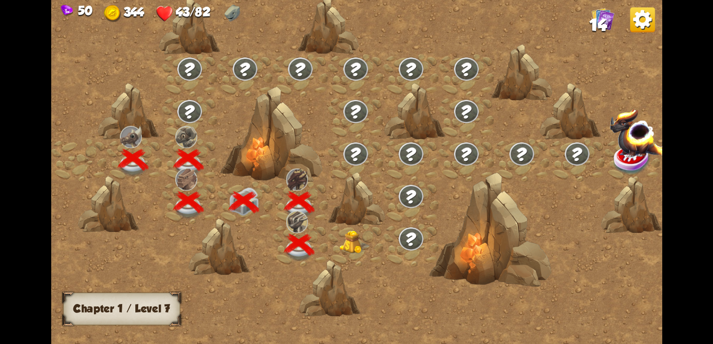
click at [354, 235] on img at bounding box center [354, 242] width 31 height 24
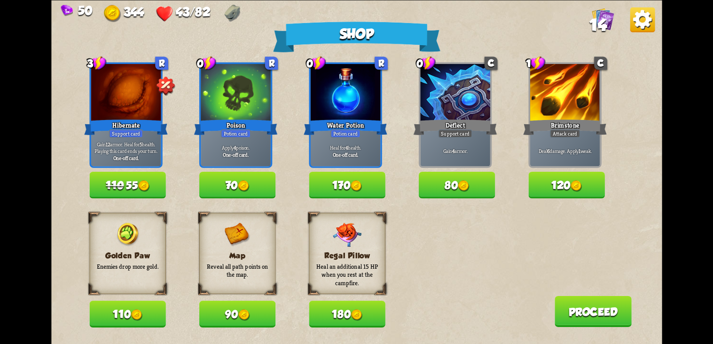
click at [109, 186] on span "110" at bounding box center [115, 185] width 18 height 12
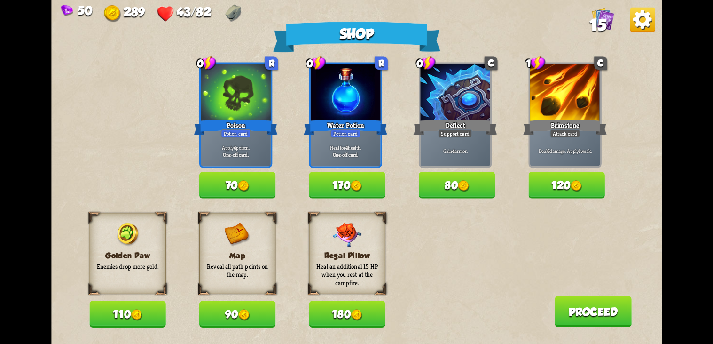
click at [240, 183] on img at bounding box center [243, 185] width 11 height 11
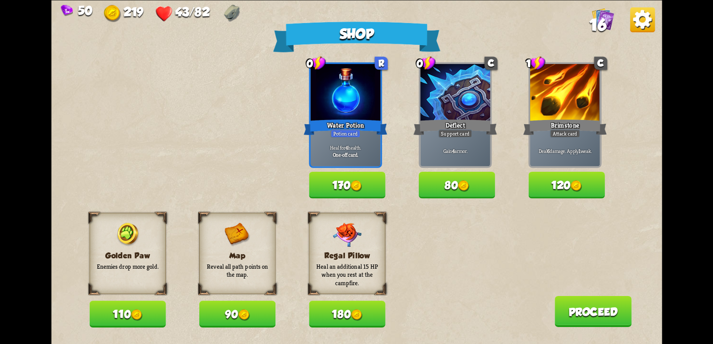
click at [322, 183] on button "170" at bounding box center [347, 185] width 76 height 26
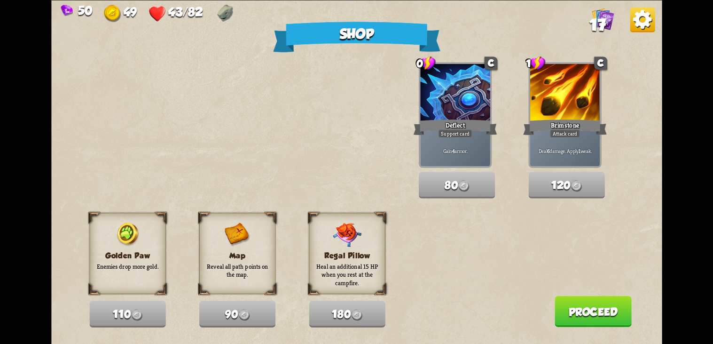
click at [608, 315] on button "Proceed" at bounding box center [592, 310] width 77 height 31
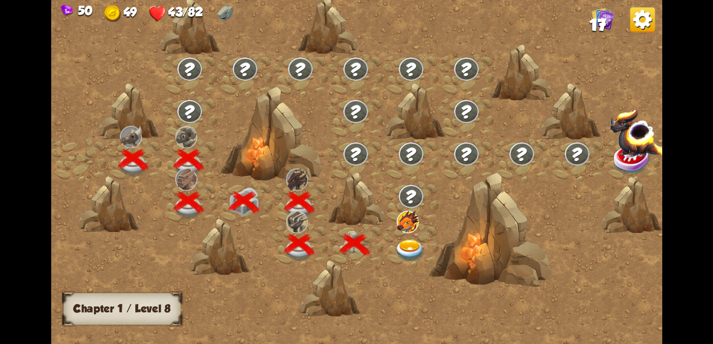
click at [404, 248] on img at bounding box center [410, 250] width 31 height 23
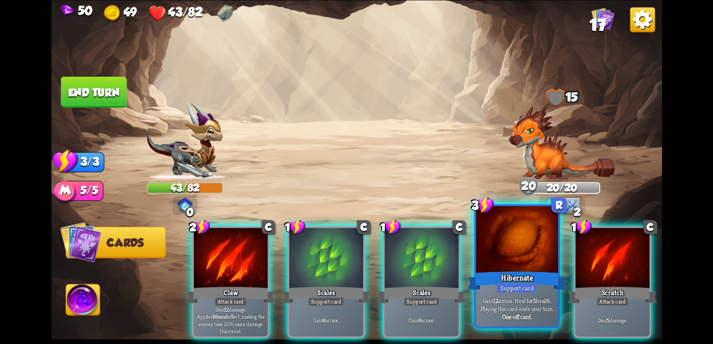
click at [513, 301] on p "Gain 12 armor. Heal for 5 health. Playing this card ends your turn." at bounding box center [517, 304] width 78 height 16
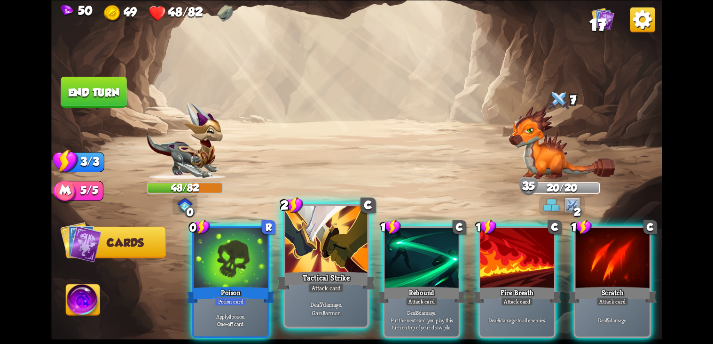
click at [348, 276] on div "Tactical Strike" at bounding box center [326, 280] width 99 height 22
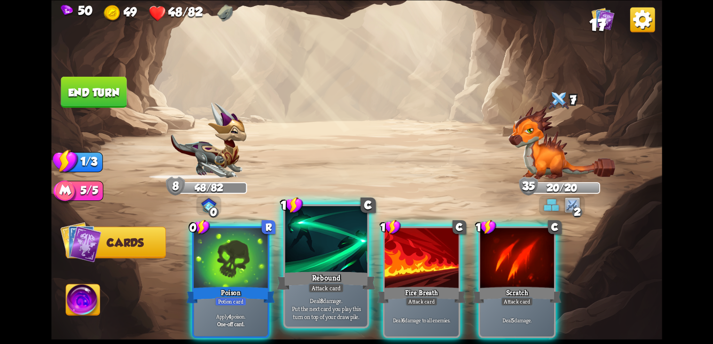
click at [332, 277] on div "Rebound" at bounding box center [326, 280] width 99 height 22
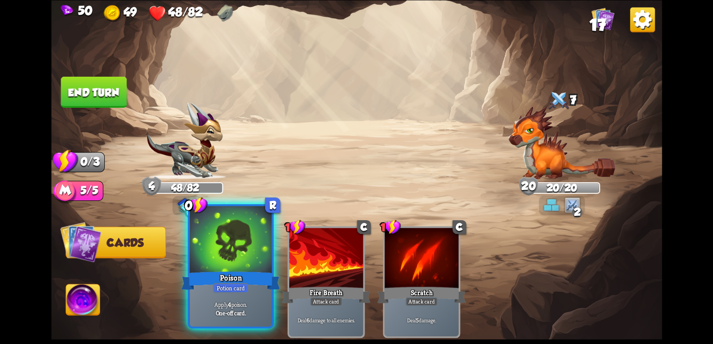
click at [238, 281] on div "Poison" at bounding box center [231, 280] width 99 height 22
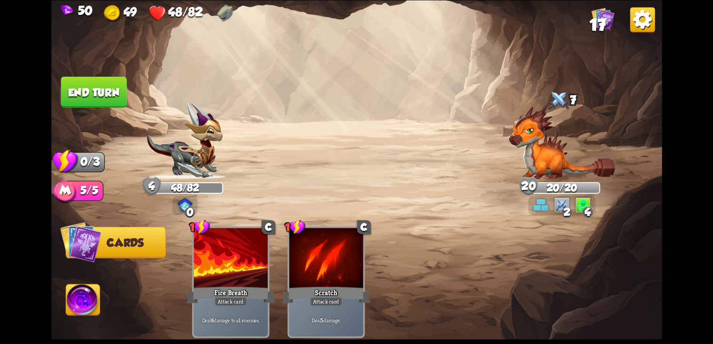
click at [99, 96] on button "End turn" at bounding box center [94, 91] width 66 height 31
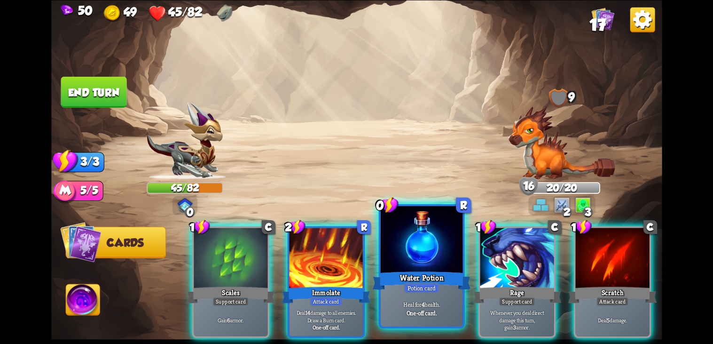
click at [429, 281] on div "Water Potion" at bounding box center [421, 280] width 99 height 22
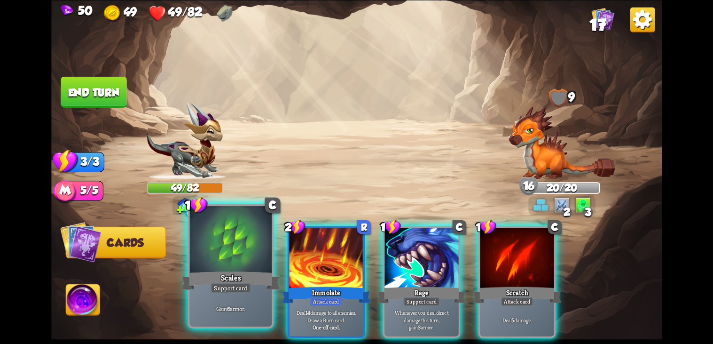
click at [229, 316] on div "Gain 6 armor." at bounding box center [230, 308] width 82 height 36
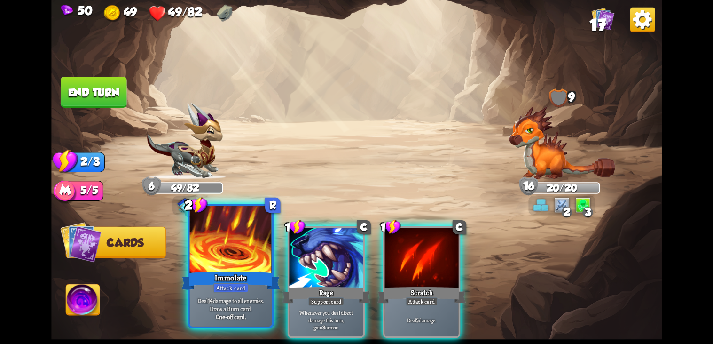
click at [256, 308] on p "Deal 14 damage to all enemies. Draw a Burn card." at bounding box center [231, 304] width 78 height 16
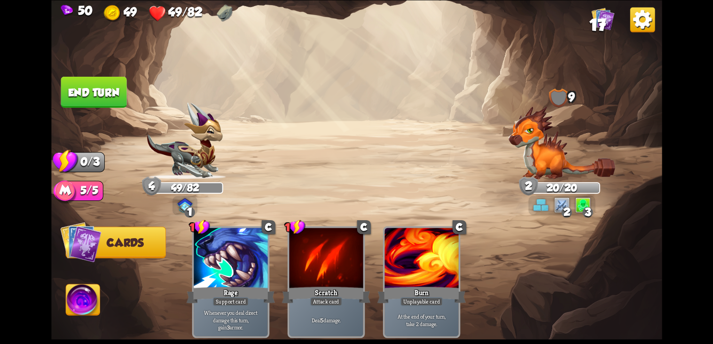
click at [76, 294] on img at bounding box center [83, 301] width 34 height 34
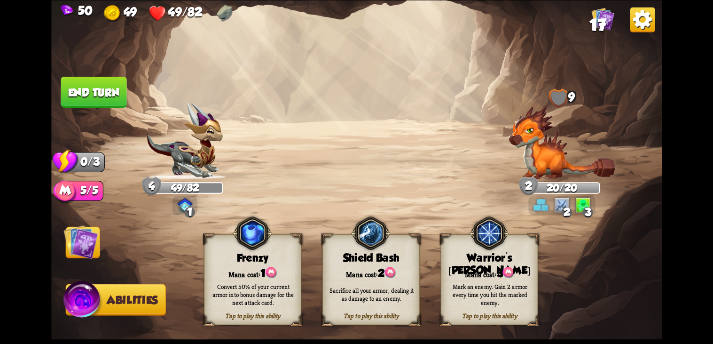
click at [370, 305] on div "Sacrifice all your armor, dealing it as damage to an enemy." at bounding box center [371, 294] width 97 height 38
click at [371, 312] on div "Sacrifice all your armor, dealing it as damage to an enemy." at bounding box center [371, 294] width 97 height 38
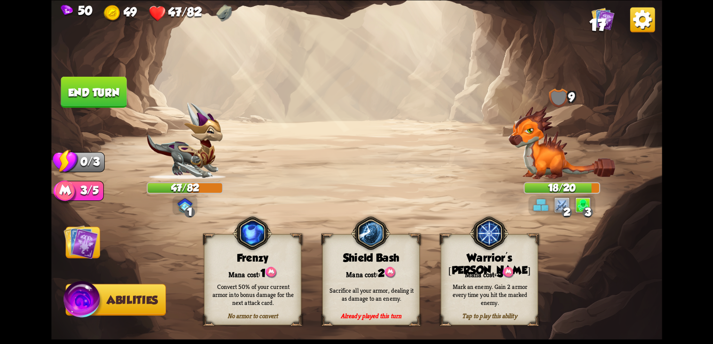
click at [87, 93] on button "End turn" at bounding box center [94, 91] width 66 height 31
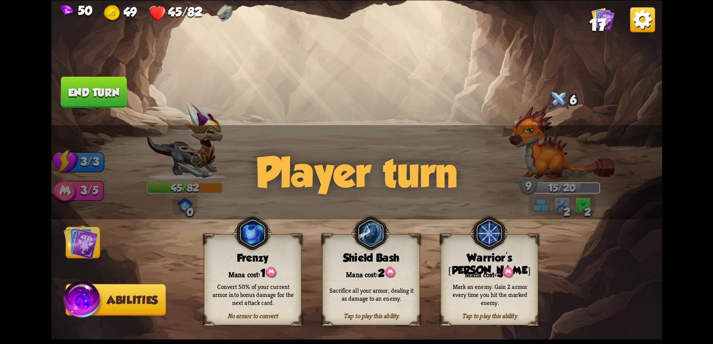
click at [76, 254] on img at bounding box center [80, 241] width 34 height 34
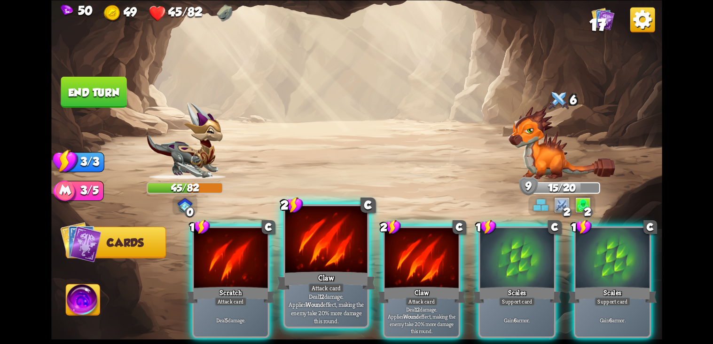
click at [350, 268] on div at bounding box center [326, 240] width 82 height 69
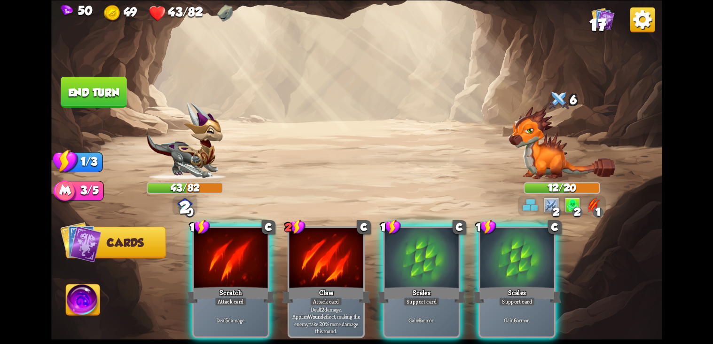
click at [251, 284] on div "Scratch" at bounding box center [230, 294] width 89 height 20
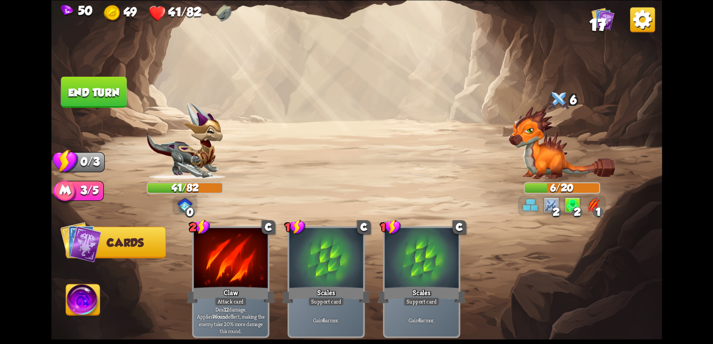
click at [92, 90] on button "End turn" at bounding box center [94, 91] width 66 height 31
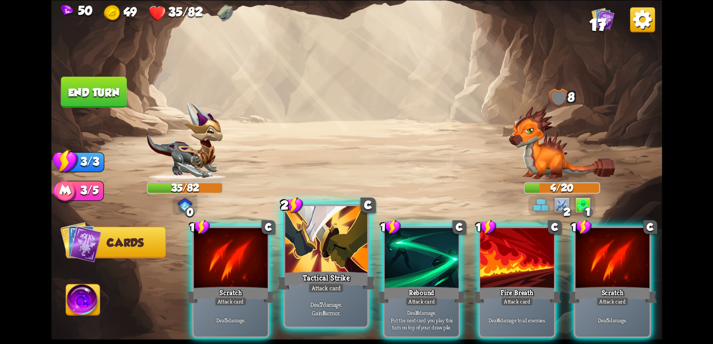
click at [334, 253] on div at bounding box center [326, 240] width 82 height 69
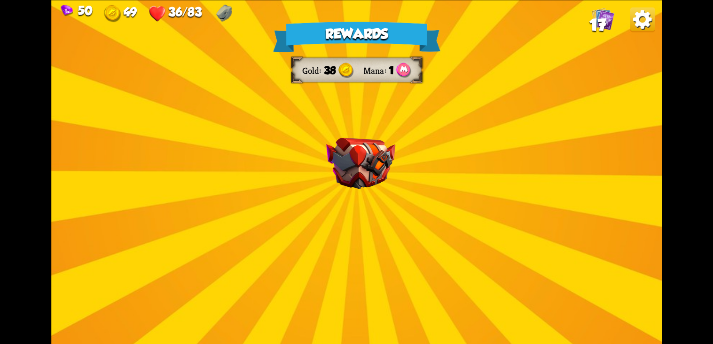
click at [367, 197] on div "Rewards Gold 38 Mana 1 Select a card 3 C Maul Attack card Deal 20 damage. 1 C E…" at bounding box center [356, 172] width 611 height 344
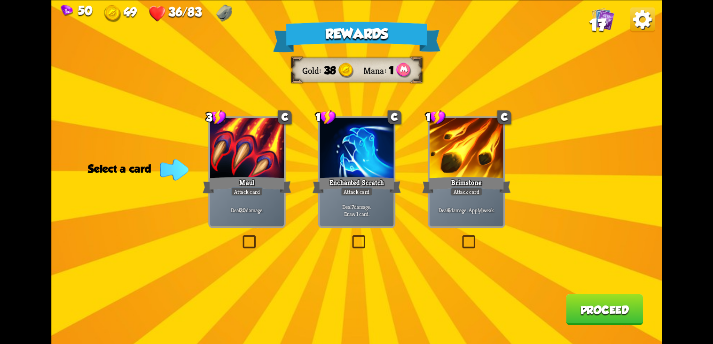
click at [232, 220] on div "Deal 20 damage." at bounding box center [247, 210] width 74 height 32
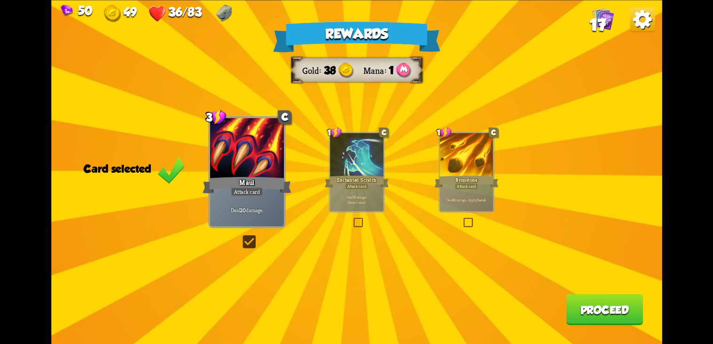
click at [573, 306] on button "Proceed" at bounding box center [604, 308] width 77 height 31
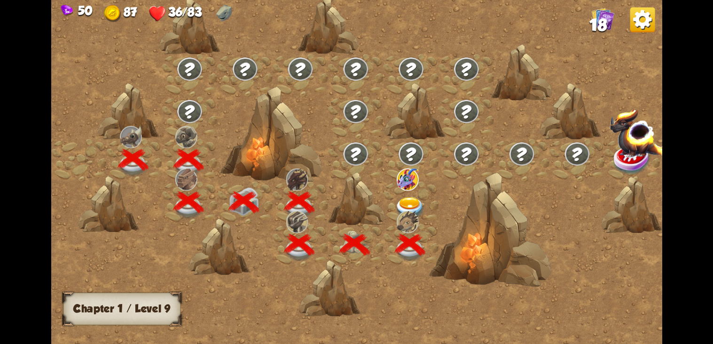
click at [411, 189] on img at bounding box center [408, 179] width 22 height 22
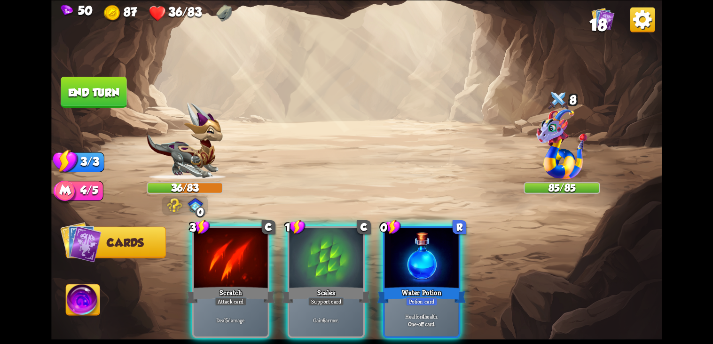
click at [557, 114] on img at bounding box center [562, 144] width 51 height 70
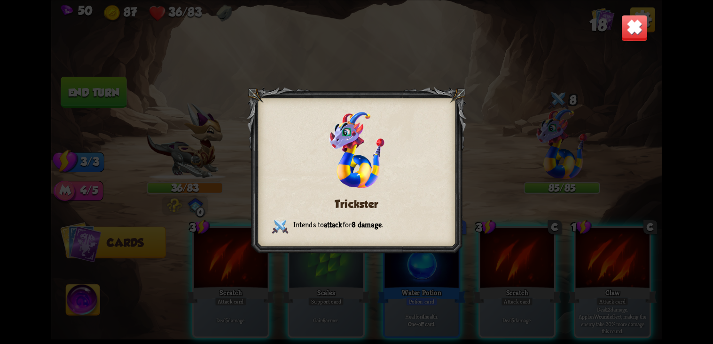
click at [635, 39] on img at bounding box center [634, 27] width 27 height 27
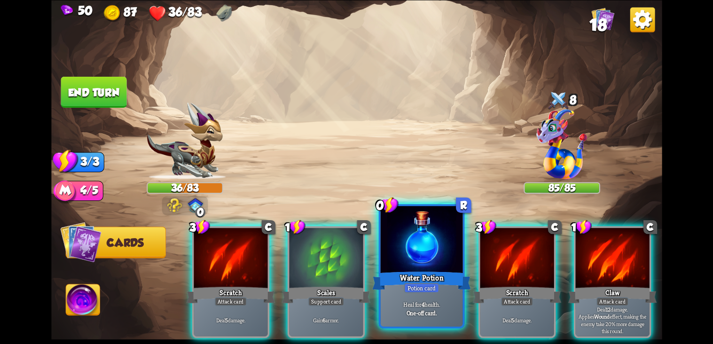
click at [418, 259] on div at bounding box center [421, 240] width 82 height 69
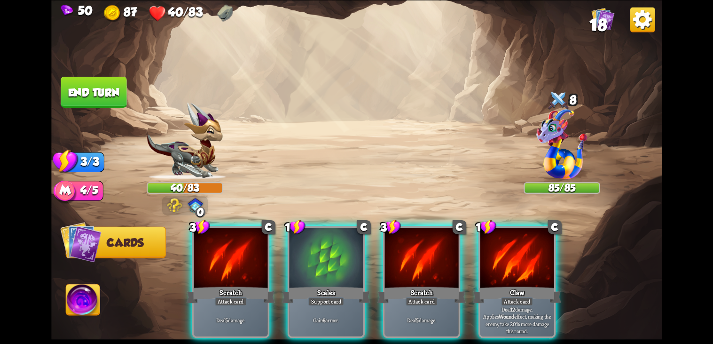
click at [182, 155] on img at bounding box center [185, 140] width 76 height 77
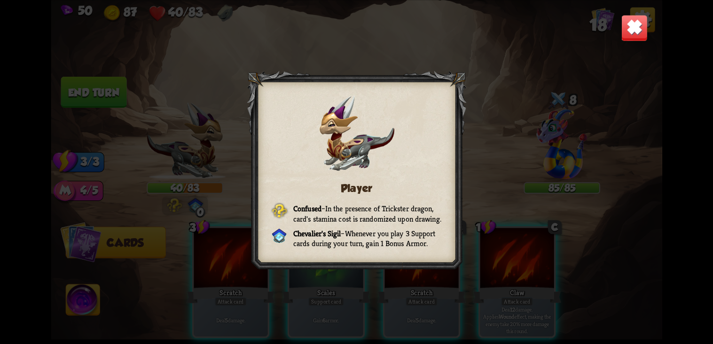
click at [507, 120] on div "Player Confused – In the presence of Trickster dragon, card's stamina cost is r…" at bounding box center [356, 172] width 611 height 344
click at [508, 158] on div "Player Confused – In the presence of Trickster dragon, card's stamina cost is r…" at bounding box center [356, 172] width 611 height 344
click at [637, 27] on img at bounding box center [634, 27] width 27 height 27
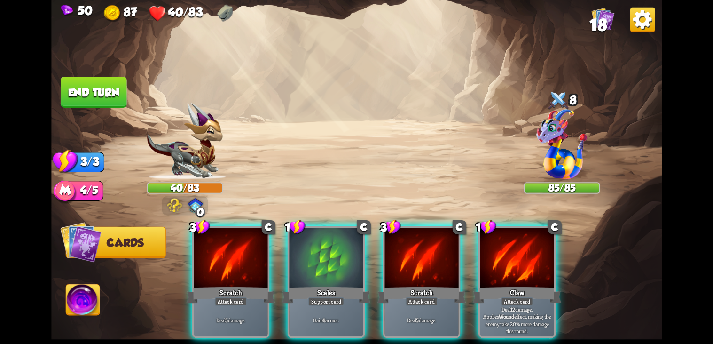
click at [529, 259] on div at bounding box center [517, 259] width 74 height 62
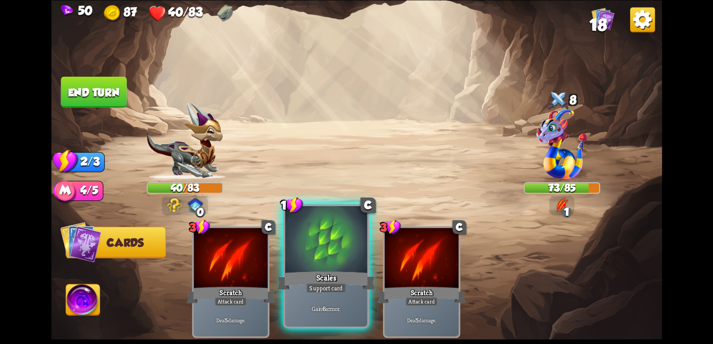
click at [334, 284] on div "Scales" at bounding box center [326, 280] width 99 height 22
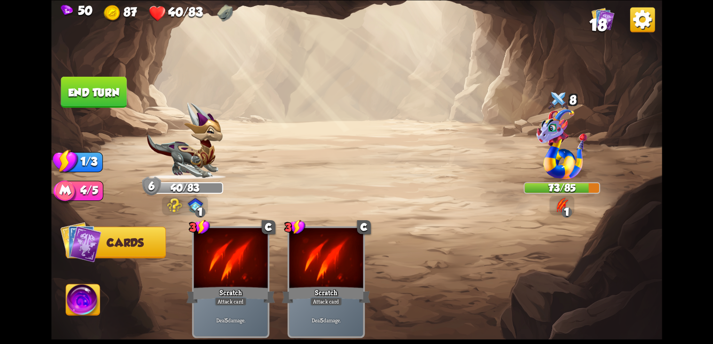
click at [81, 303] on img at bounding box center [83, 301] width 34 height 34
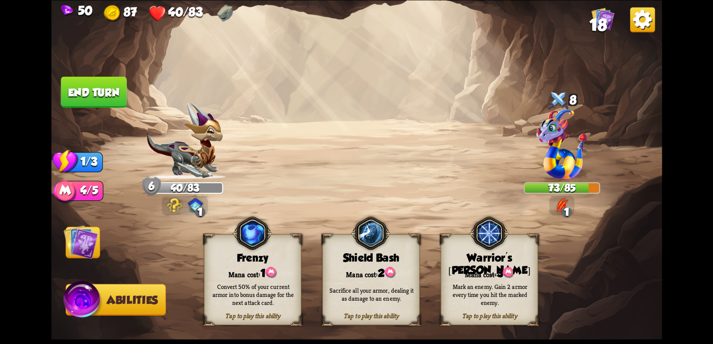
click at [81, 93] on button "End turn" at bounding box center [94, 91] width 66 height 31
click at [88, 244] on img at bounding box center [80, 241] width 34 height 34
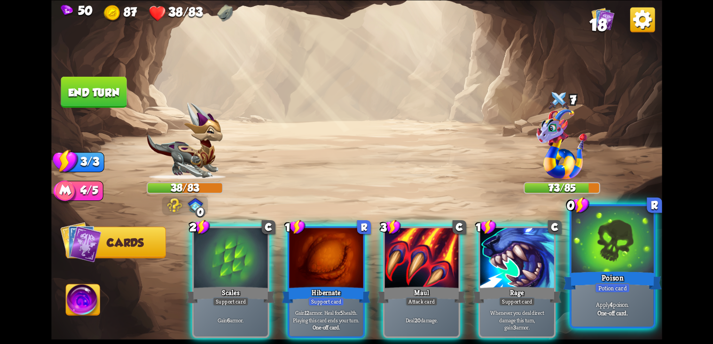
click at [625, 266] on div at bounding box center [612, 240] width 82 height 69
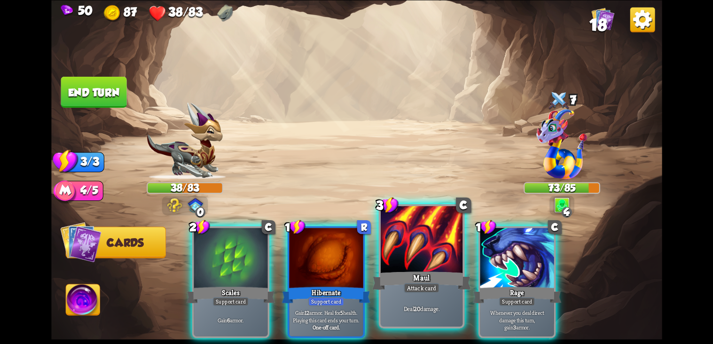
click at [423, 276] on div "Maul" at bounding box center [421, 280] width 99 height 22
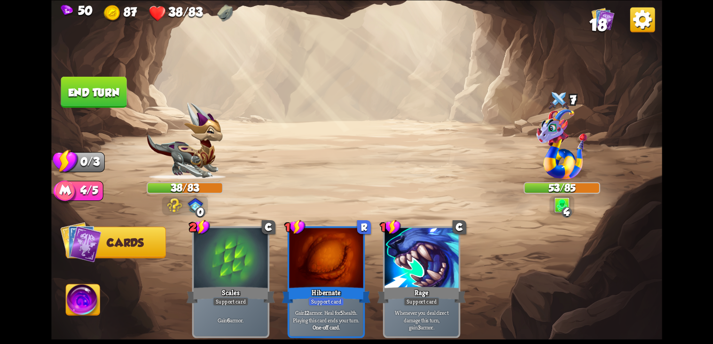
click at [95, 82] on button "End turn" at bounding box center [94, 91] width 66 height 31
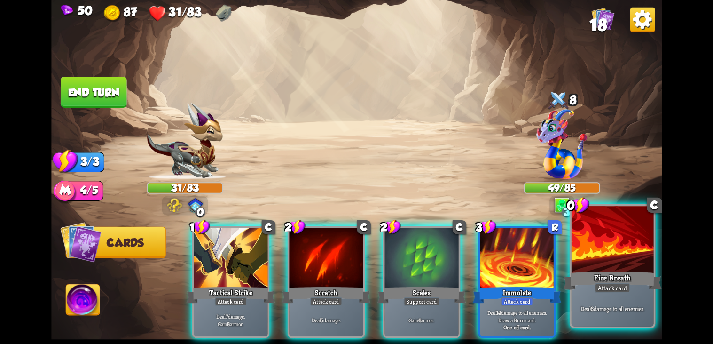
click at [618, 307] on p "Deal 6 damage to all enemies." at bounding box center [613, 308] width 78 height 8
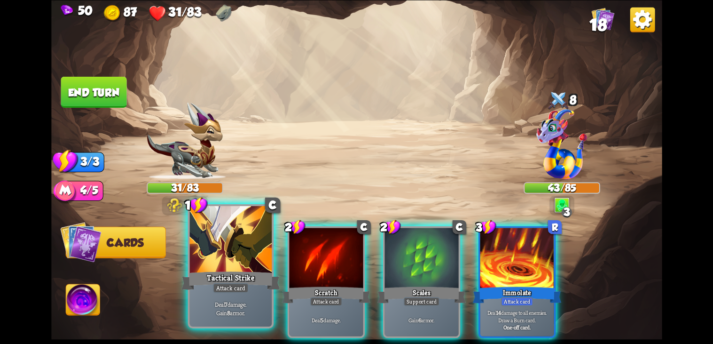
click at [218, 293] on div "Deal 7 damage. Gain 8 armor." at bounding box center [230, 308] width 82 height 36
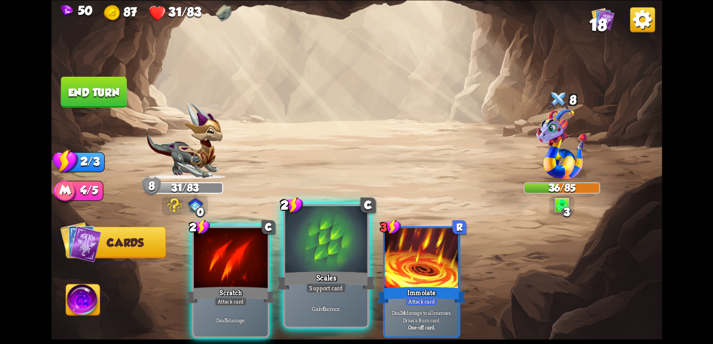
click at [312, 311] on p "Gain 6 armor." at bounding box center [326, 308] width 78 height 8
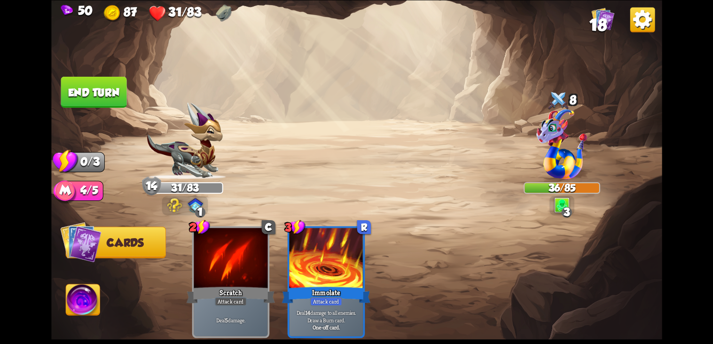
click at [87, 308] on img at bounding box center [83, 301] width 34 height 34
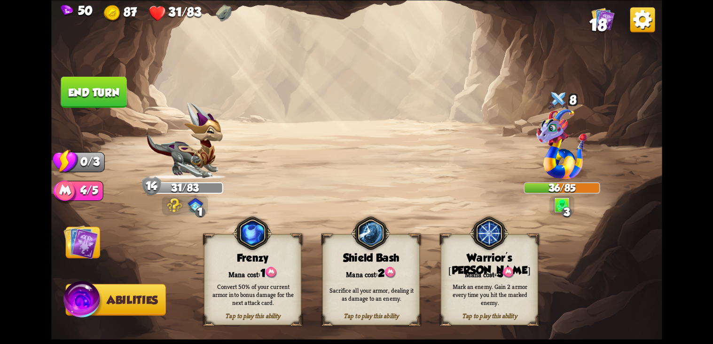
click at [365, 317] on div "Tap to play this ability" at bounding box center [371, 315] width 96 height 8
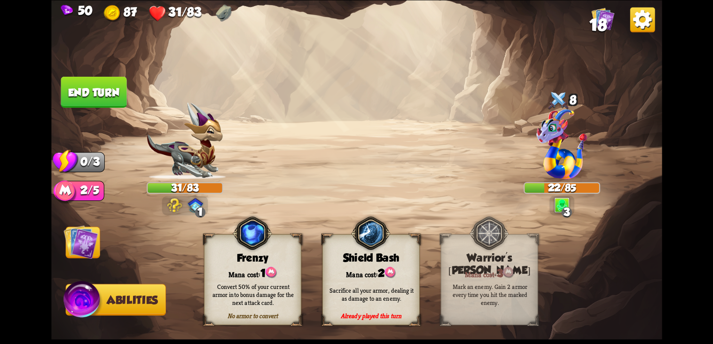
click at [82, 91] on button "End turn" at bounding box center [94, 91] width 66 height 31
click at [88, 246] on img at bounding box center [80, 241] width 34 height 34
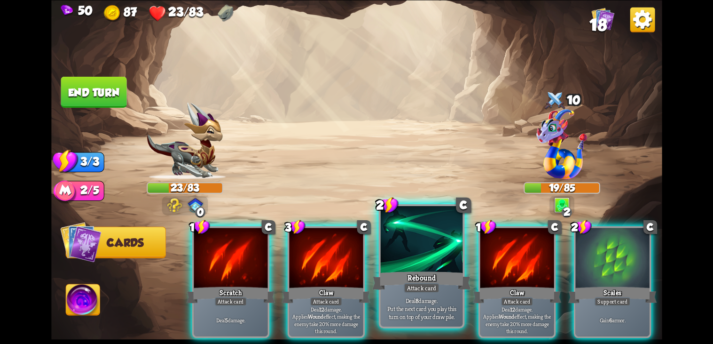
click at [433, 300] on p "Deal 8 damage. Put the next card you play this turn on top of your draw pile." at bounding box center [422, 308] width 78 height 24
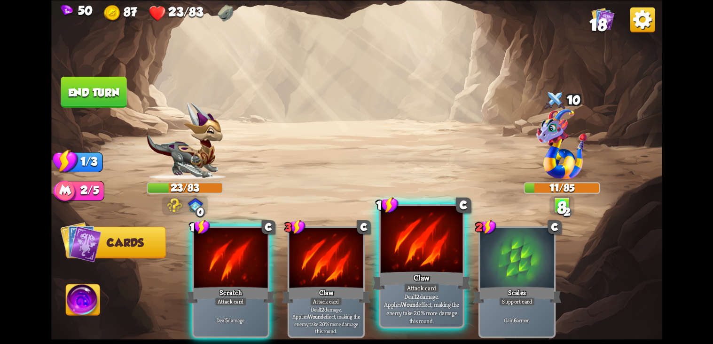
click at [438, 320] on div "Deal 12 damage. Applies Wound effect, making the enemy take 20% more damage thi…" at bounding box center [421, 308] width 82 height 36
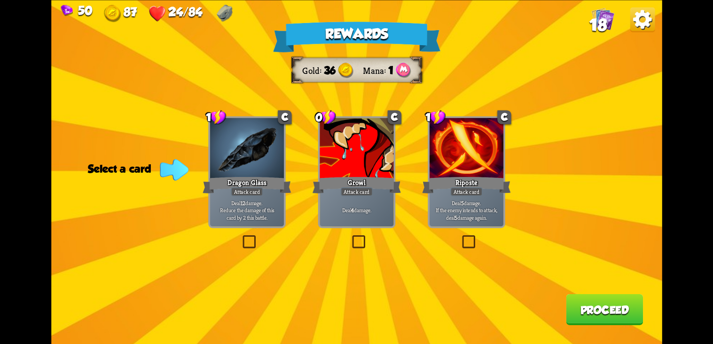
click at [365, 169] on div at bounding box center [357, 149] width 74 height 62
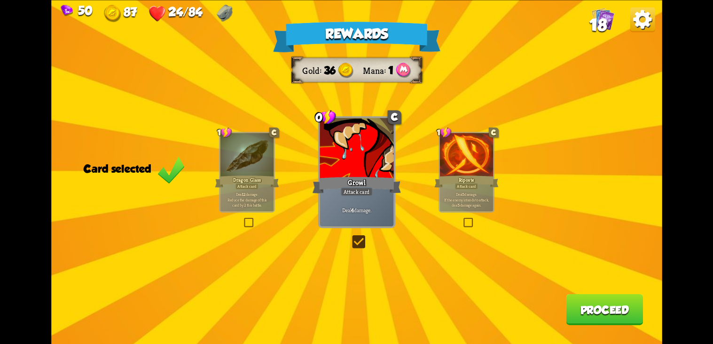
click at [592, 319] on button "Proceed" at bounding box center [604, 308] width 77 height 31
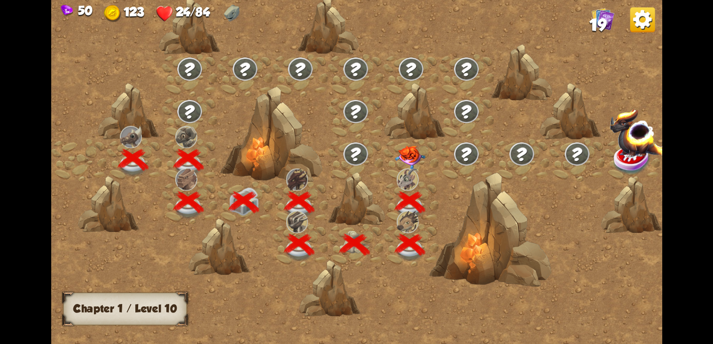
click at [603, 16] on img at bounding box center [603, 18] width 23 height 23
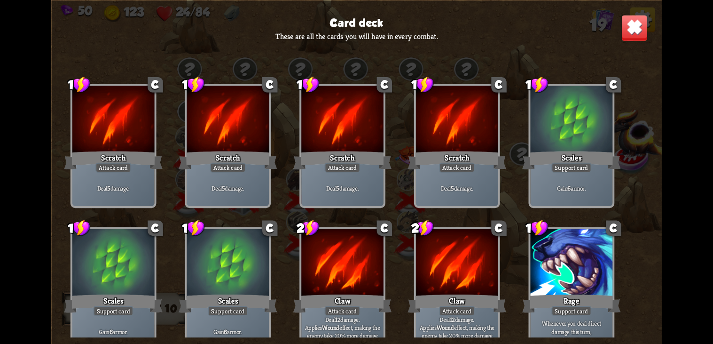
click at [633, 27] on img at bounding box center [634, 27] width 27 height 27
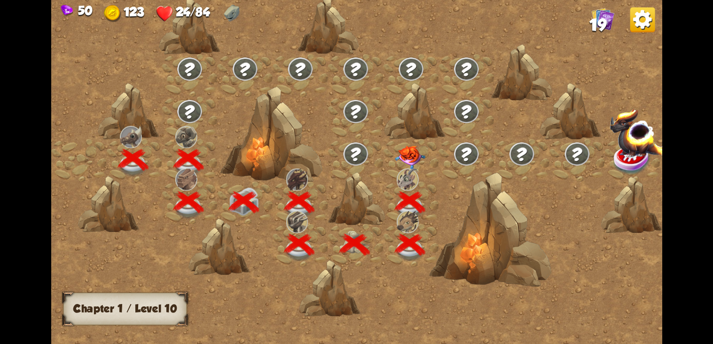
click at [405, 167] on img at bounding box center [410, 157] width 31 height 24
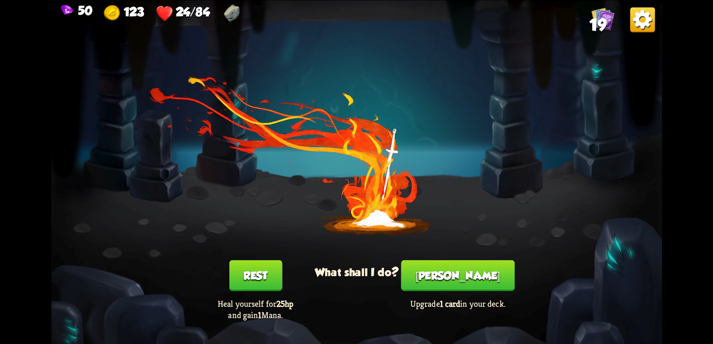
click at [248, 288] on button "Rest" at bounding box center [255, 275] width 53 height 31
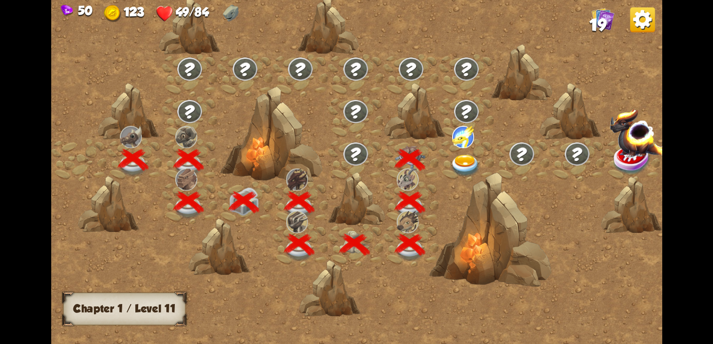
scroll to position [0, 142]
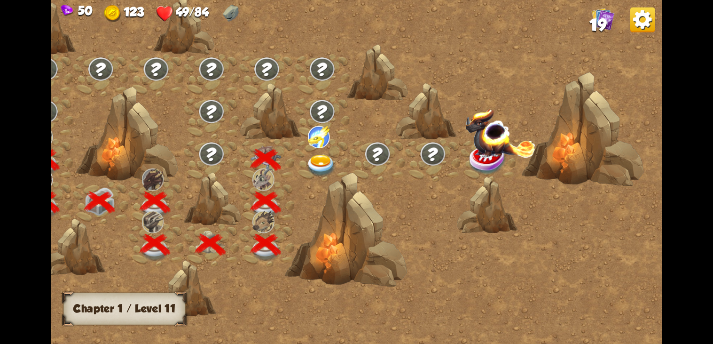
click at [322, 155] on img at bounding box center [321, 166] width 31 height 23
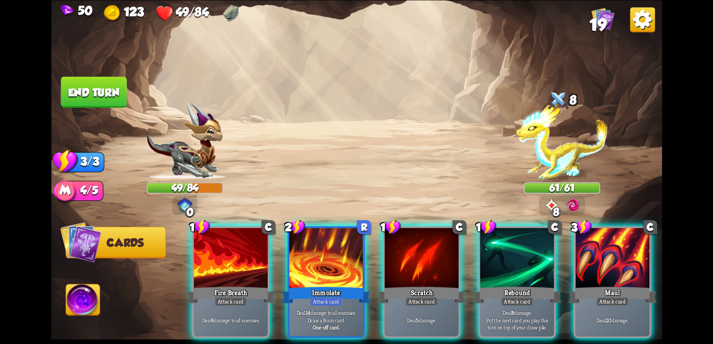
click at [565, 155] on div "Player turn" at bounding box center [356, 172] width 611 height 94
click at [564, 152] on img at bounding box center [562, 141] width 92 height 77
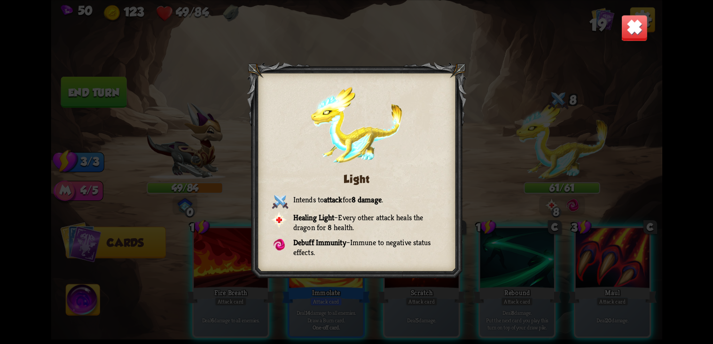
click at [630, 31] on img at bounding box center [634, 27] width 27 height 27
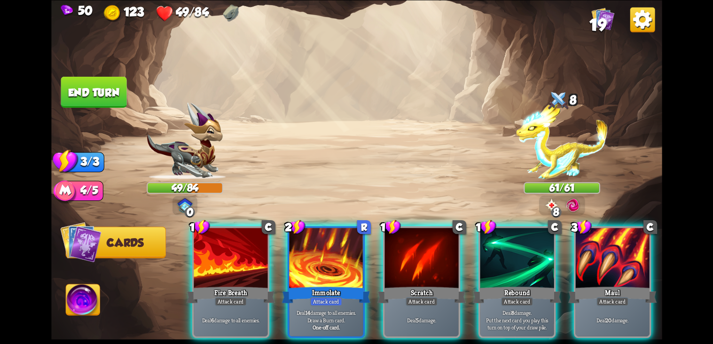
click at [166, 145] on img at bounding box center [185, 140] width 76 height 77
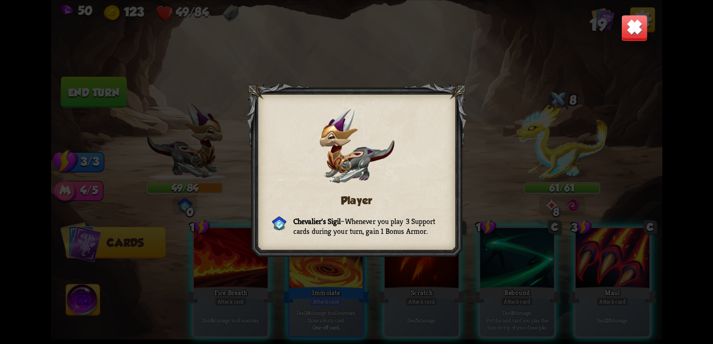
click at [632, 34] on img at bounding box center [634, 27] width 27 height 27
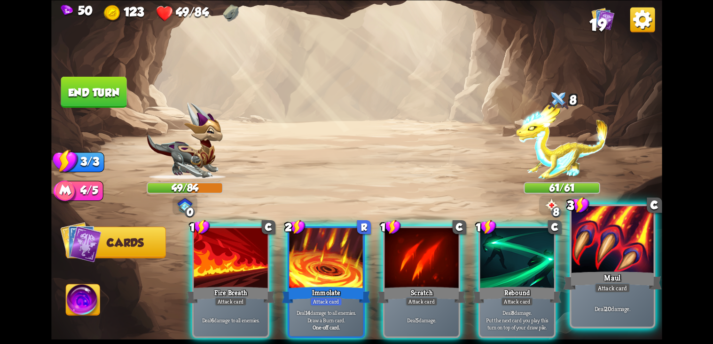
click at [626, 264] on div at bounding box center [612, 240] width 82 height 69
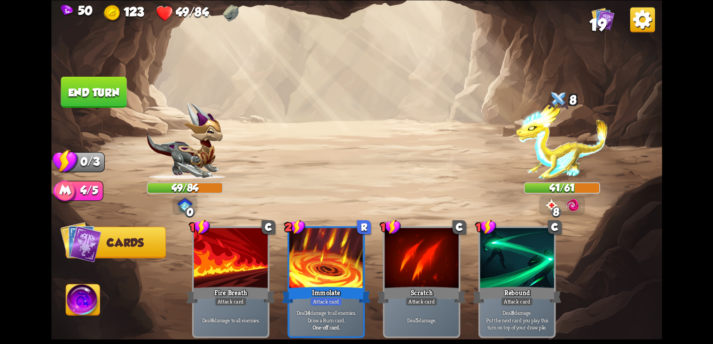
click at [100, 82] on button "End turn" at bounding box center [94, 91] width 66 height 31
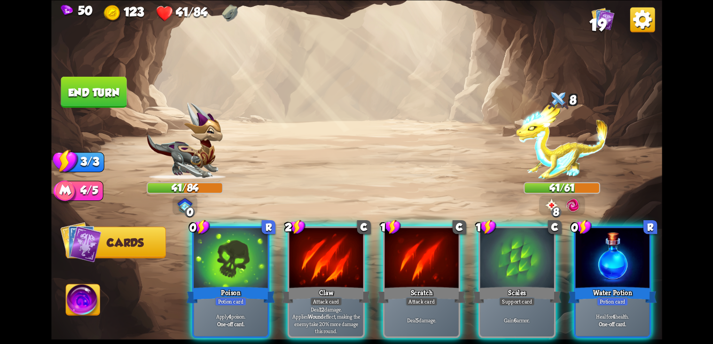
click at [230, 304] on div "Apply 4 poison. One-off card." at bounding box center [231, 320] width 74 height 32
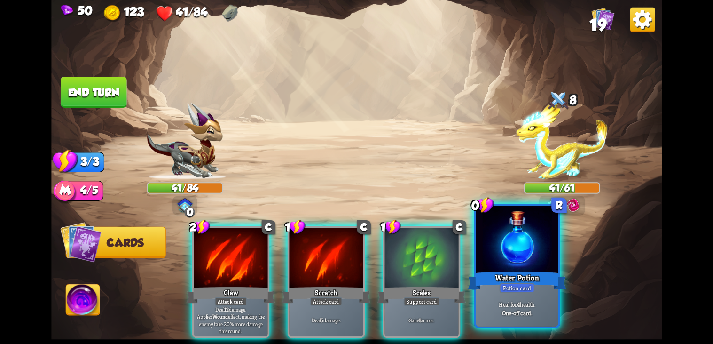
click at [544, 254] on div at bounding box center [517, 240] width 82 height 69
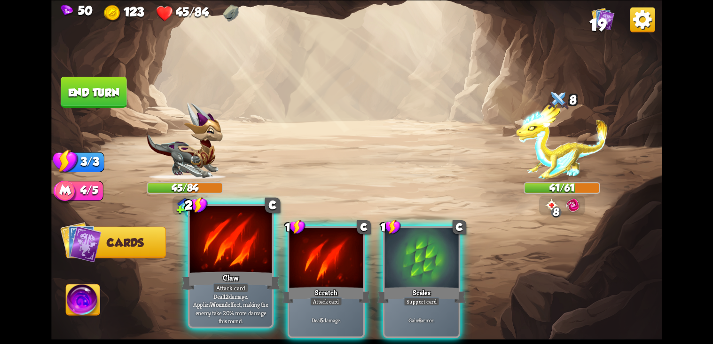
click at [221, 294] on div "Deal 12 damage. Applies Wound effect, making the enemy take 20% more damage thi…" at bounding box center [230, 308] width 82 height 36
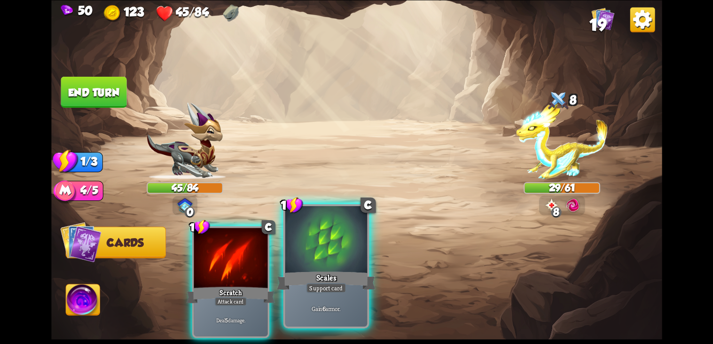
click at [333, 313] on div "Gain 6 armor." at bounding box center [326, 308] width 82 height 36
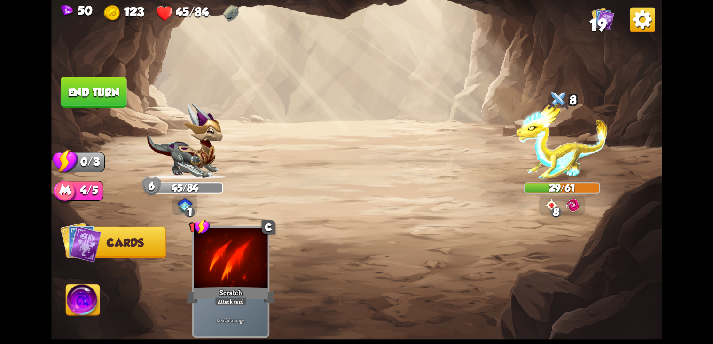
click at [88, 95] on button "End turn" at bounding box center [94, 91] width 66 height 31
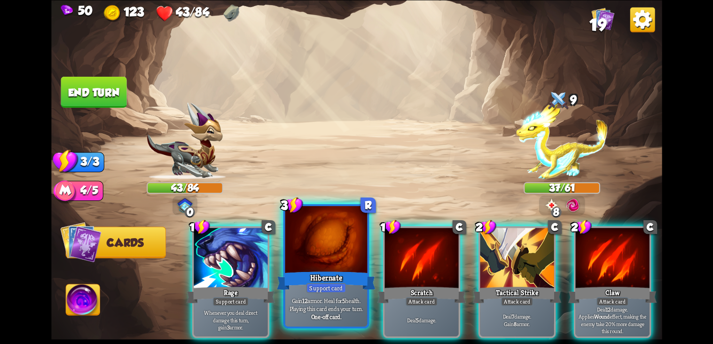
click at [305, 309] on p "Gain 12 armor. Heal for 5 health. Playing this card ends your turn." at bounding box center [326, 304] width 78 height 16
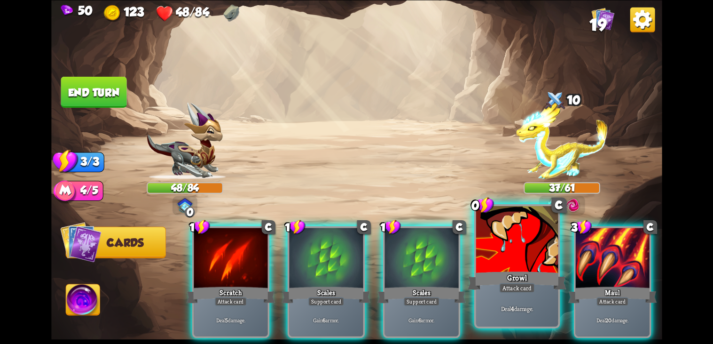
click at [522, 256] on div at bounding box center [517, 240] width 82 height 69
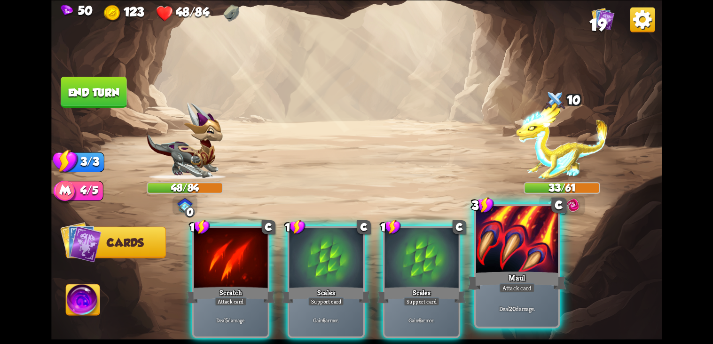
click at [533, 271] on div "Maul" at bounding box center [517, 280] width 99 height 22
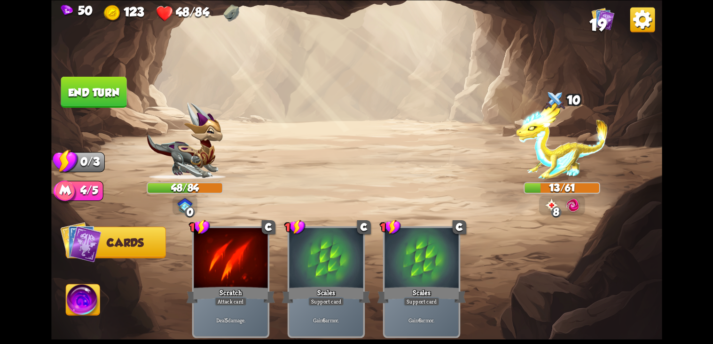
click at [77, 305] on img at bounding box center [83, 301] width 34 height 34
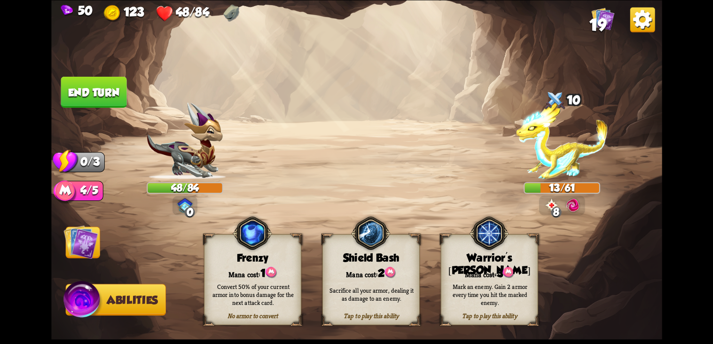
click at [106, 88] on button "End turn" at bounding box center [94, 91] width 66 height 31
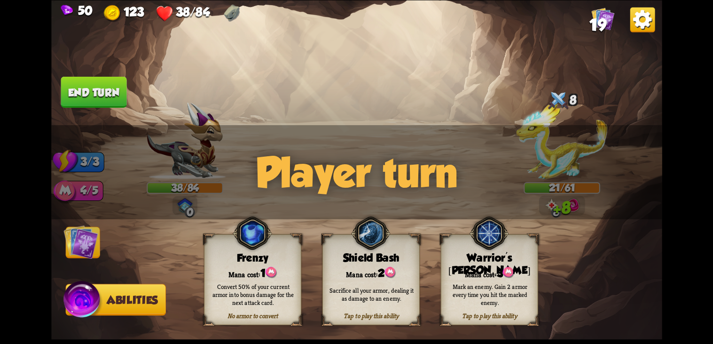
click at [97, 254] on img at bounding box center [80, 241] width 34 height 34
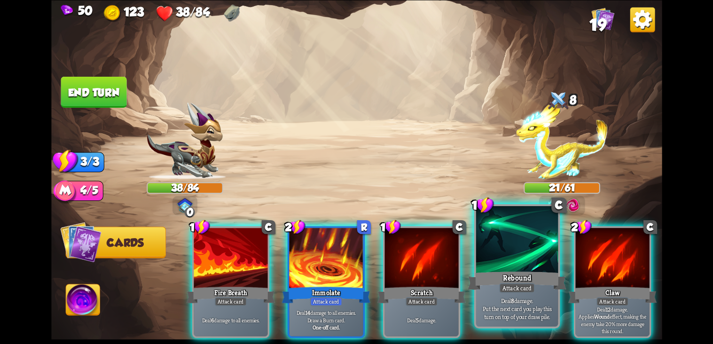
click at [513, 265] on div at bounding box center [517, 240] width 82 height 69
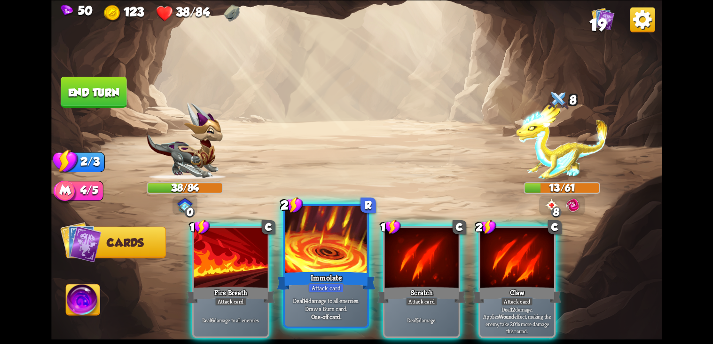
click at [323, 307] on p "Deal 14 damage to all enemies. Draw a Burn card." at bounding box center [326, 304] width 78 height 16
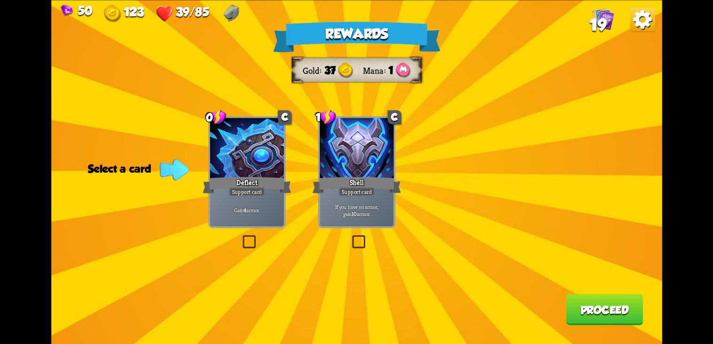
click at [361, 164] on div at bounding box center [357, 149] width 74 height 62
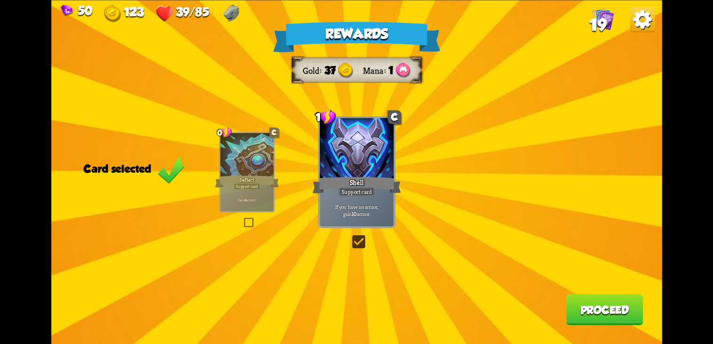
click at [597, 310] on button "Proceed" at bounding box center [604, 308] width 77 height 31
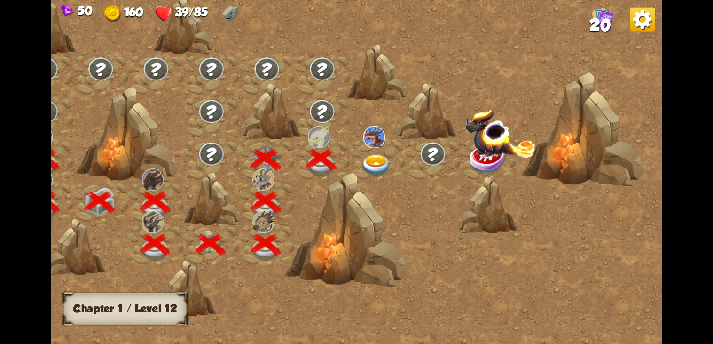
click at [384, 150] on div at bounding box center [376, 160] width 55 height 42
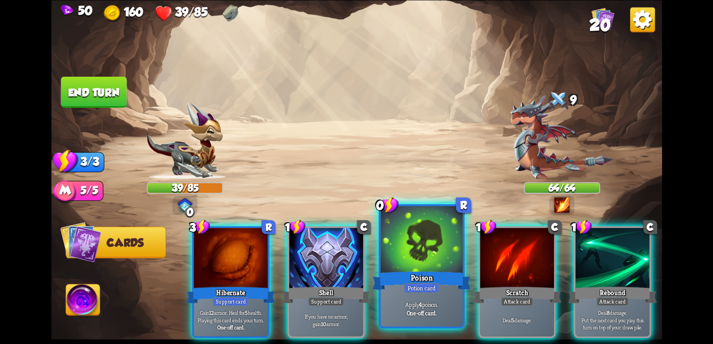
click at [440, 291] on div "Poison" at bounding box center [421, 280] width 99 height 22
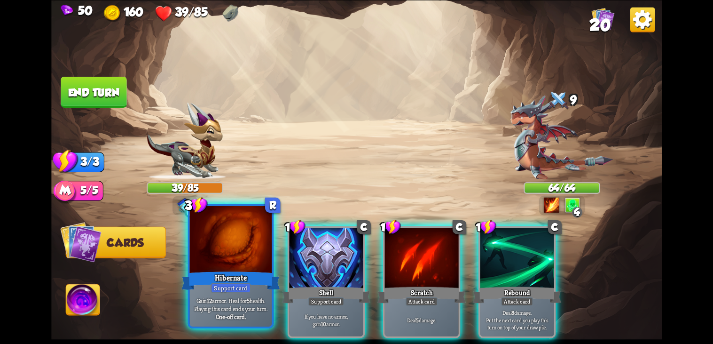
click at [242, 303] on p "Gain 12 armor. Heal for 5 health. Playing this card ends your turn." at bounding box center [231, 304] width 78 height 16
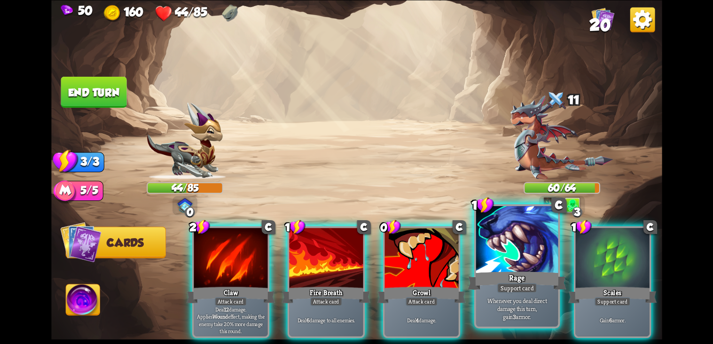
click at [510, 302] on p "Whenever you deal direct damage this turn, gain 3 armor." at bounding box center [517, 308] width 78 height 24
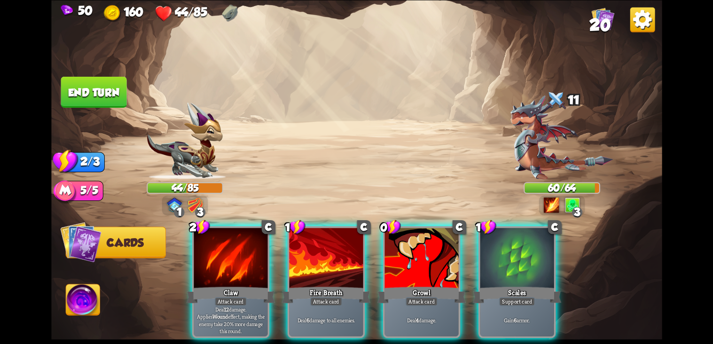
click at [426, 316] on p "Deal 4 damage." at bounding box center [422, 320] width 70 height 8
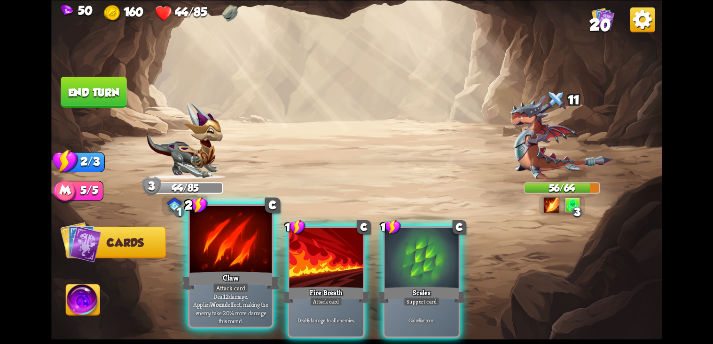
click at [246, 306] on p "Deal 12 damage. Applies Wound effect, making the enemy take 20% more damage thi…" at bounding box center [231, 308] width 78 height 32
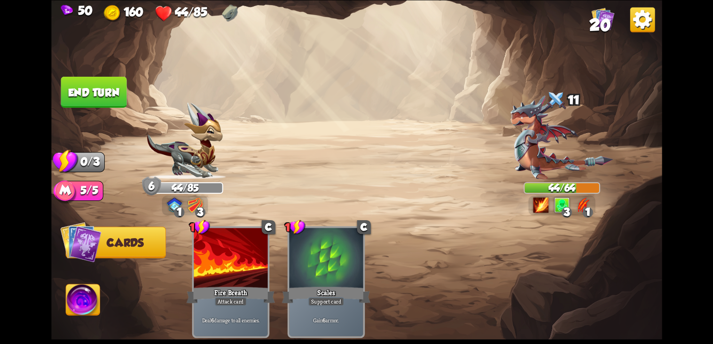
click at [112, 89] on button "End turn" at bounding box center [94, 91] width 66 height 31
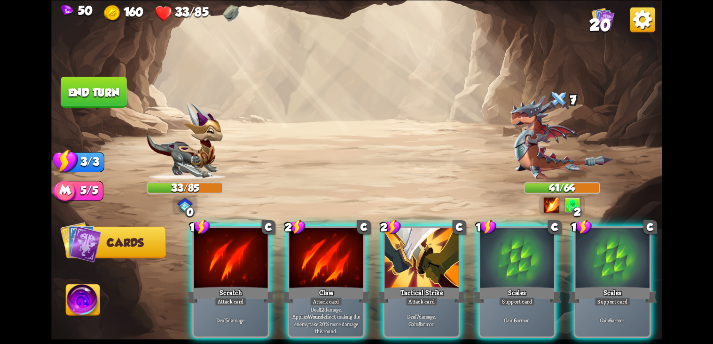
click at [553, 162] on img at bounding box center [561, 137] width 103 height 84
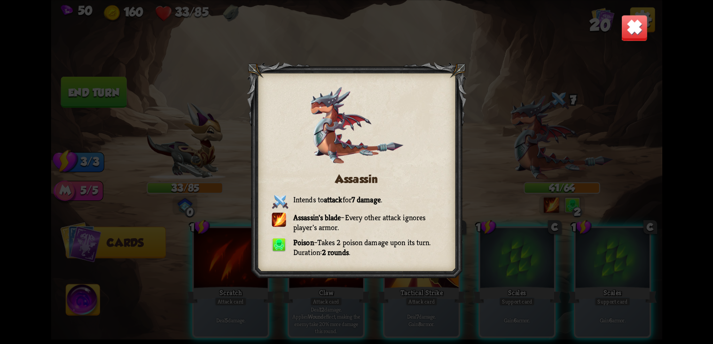
click at [623, 22] on img at bounding box center [634, 27] width 27 height 27
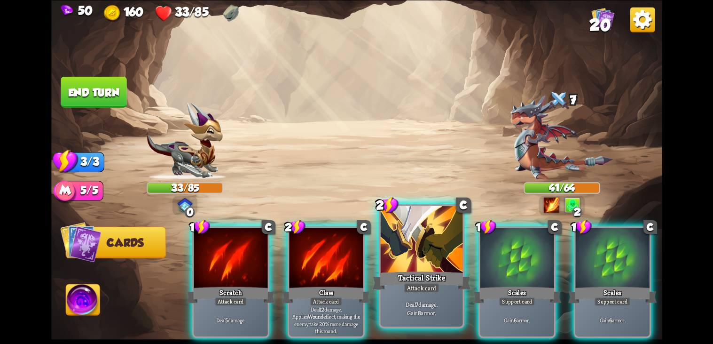
click at [418, 294] on div "Deal 7 damage. Gain 8 armor." at bounding box center [421, 308] width 82 height 36
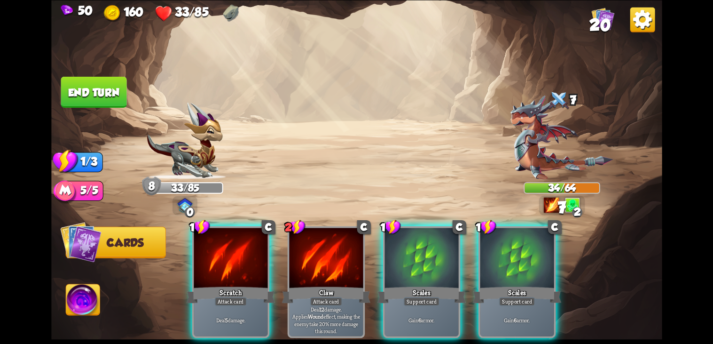
click at [88, 308] on img at bounding box center [83, 301] width 34 height 34
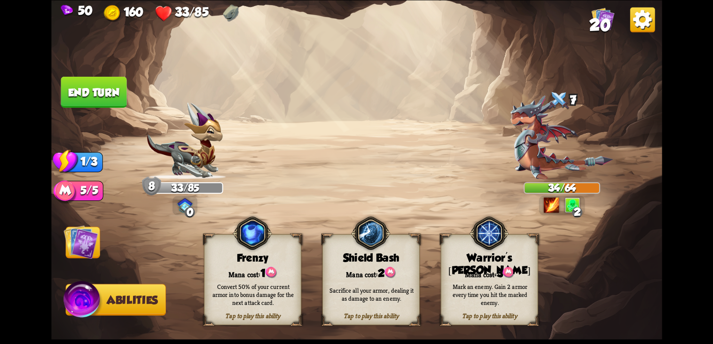
click at [365, 309] on div "Sacrifice all your armor, dealing it as damage to an enemy." at bounding box center [371, 294] width 97 height 38
click at [76, 248] on img at bounding box center [80, 241] width 34 height 34
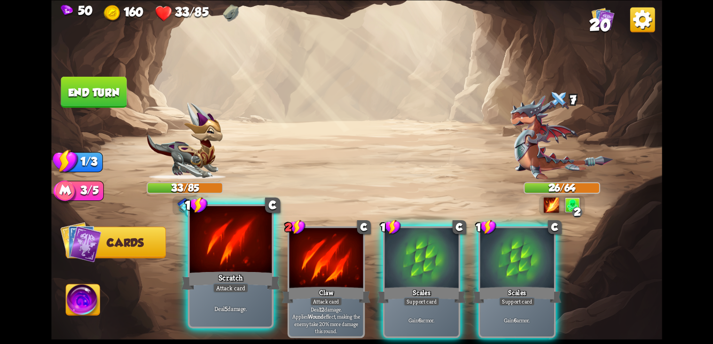
click at [258, 308] on p "Deal 5 damage." at bounding box center [231, 308] width 78 height 8
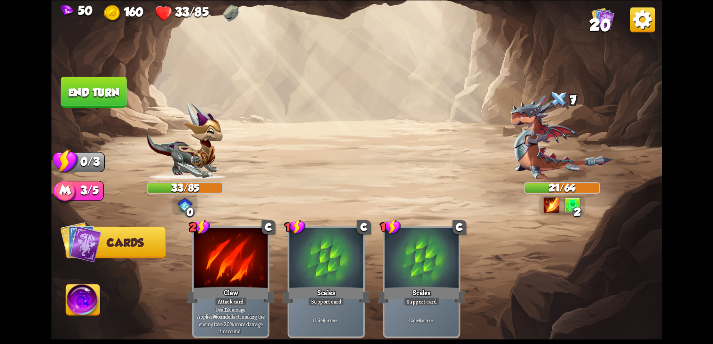
click at [111, 98] on button "End turn" at bounding box center [94, 91] width 66 height 31
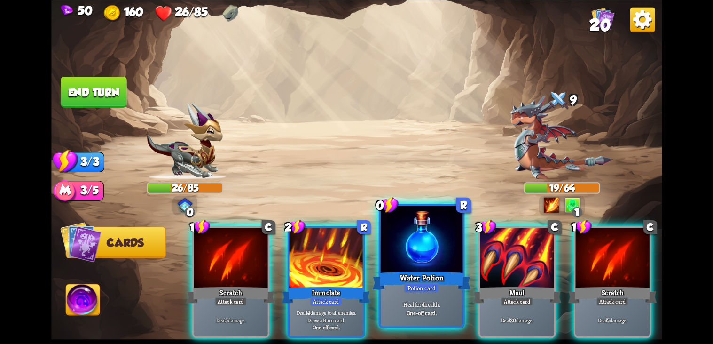
click at [438, 290] on div "Potion card" at bounding box center [421, 288] width 35 height 10
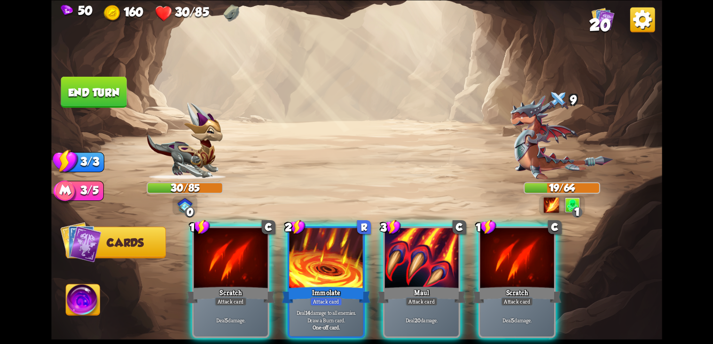
click at [418, 304] on div "Deal 20 damage." at bounding box center [422, 320] width 74 height 32
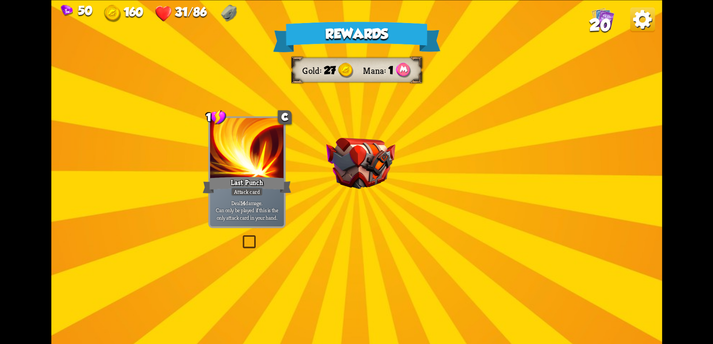
click at [362, 153] on img at bounding box center [360, 162] width 69 height 51
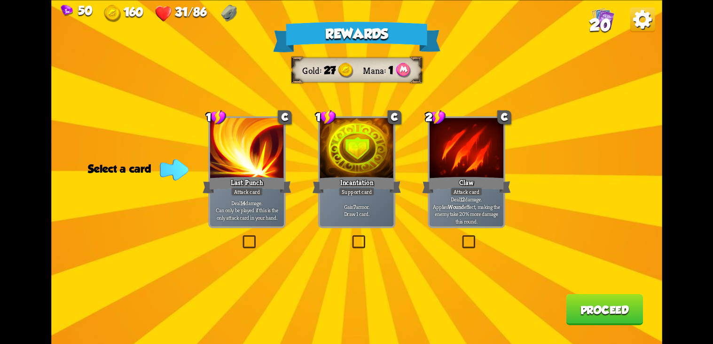
click at [240, 237] on label at bounding box center [240, 237] width 0 height 0
click at [0, 0] on input "checkbox" at bounding box center [0, 0] width 0 height 0
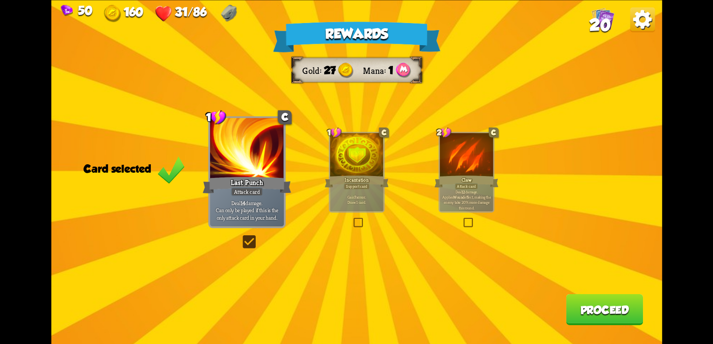
click at [611, 310] on button "Proceed" at bounding box center [604, 308] width 77 height 31
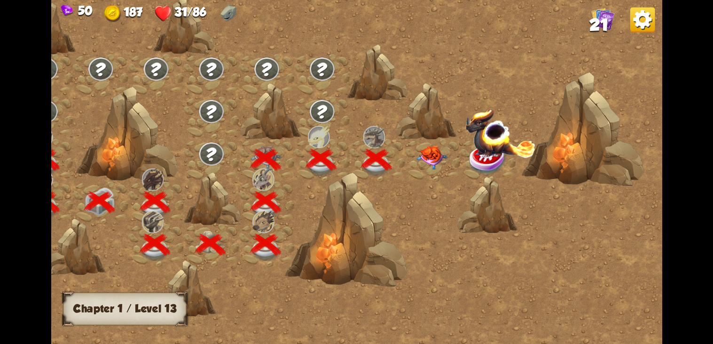
click at [481, 149] on img at bounding box center [500, 133] width 71 height 49
click at [431, 155] on img at bounding box center [431, 157] width 31 height 24
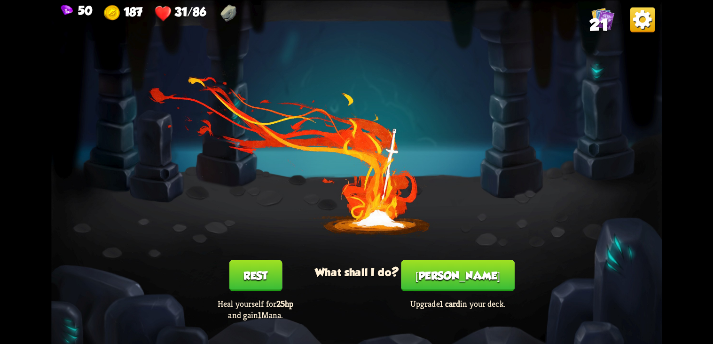
click at [257, 276] on button "Rest" at bounding box center [255, 275] width 53 height 31
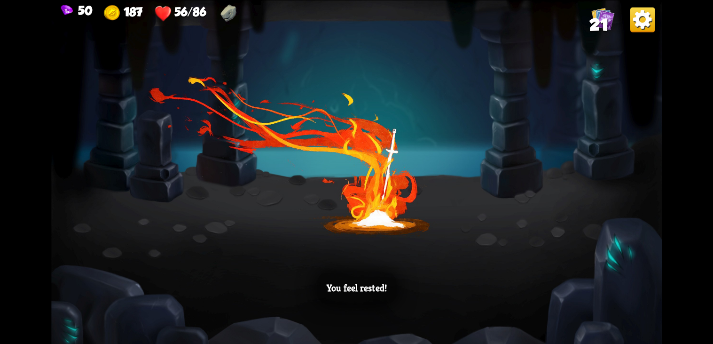
click at [498, 258] on div "You feel rested!" at bounding box center [356, 172] width 611 height 344
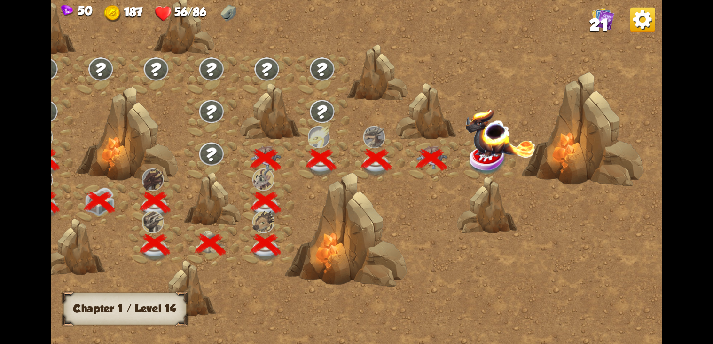
click at [497, 144] on img at bounding box center [500, 133] width 71 height 49
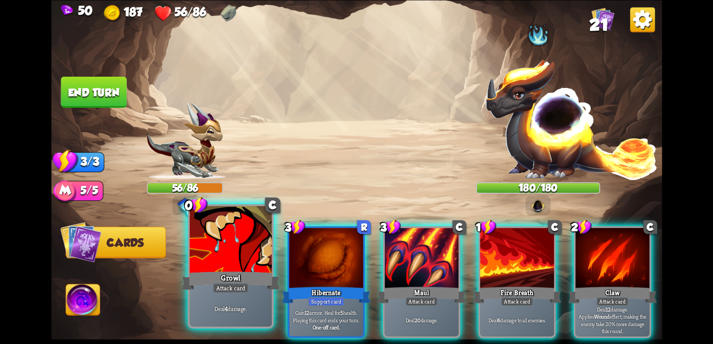
click at [226, 298] on div "Deal 4 damage." at bounding box center [230, 308] width 82 height 36
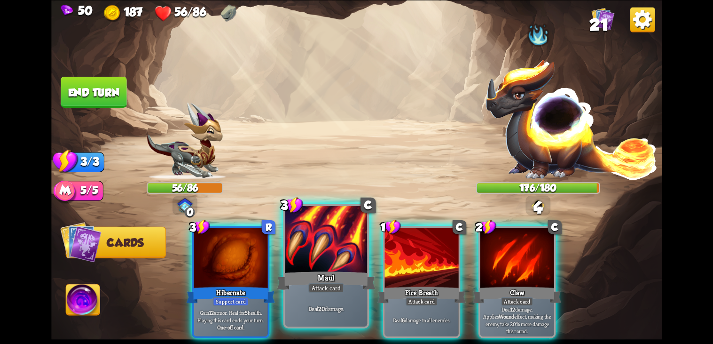
click at [322, 304] on div "Deal 20 damage." at bounding box center [326, 308] width 82 height 36
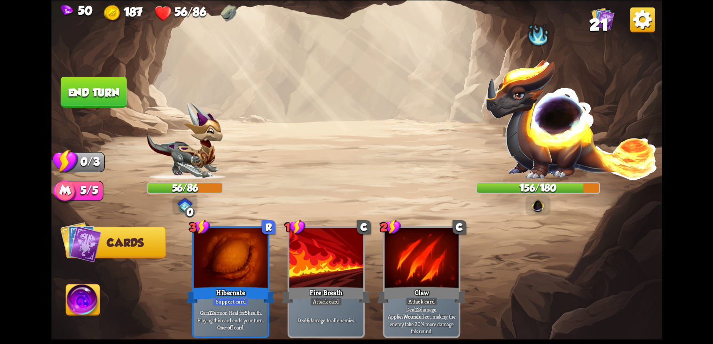
click at [95, 82] on button "End turn" at bounding box center [94, 91] width 66 height 31
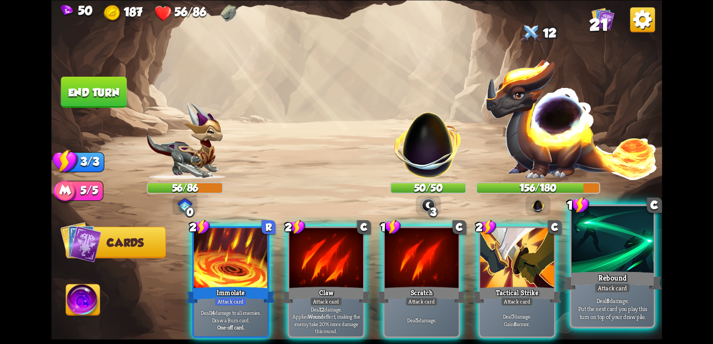
click at [622, 292] on div "Attack card" at bounding box center [613, 288] width 36 height 10
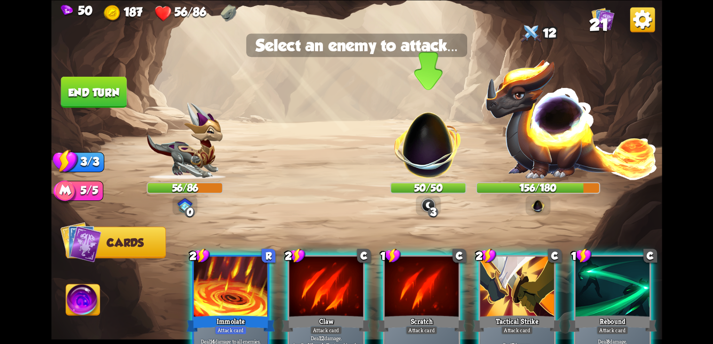
click at [416, 143] on img at bounding box center [428, 139] width 80 height 80
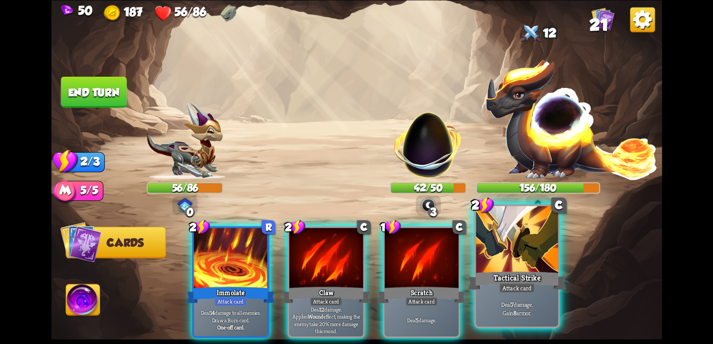
click at [508, 311] on p "Deal 7 damage. Gain 8 armor." at bounding box center [517, 308] width 78 height 16
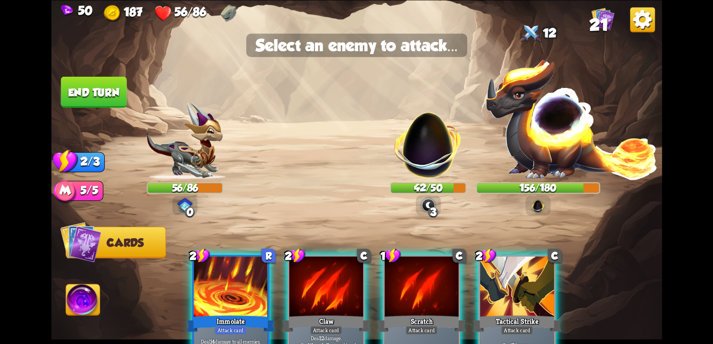
click at [441, 157] on img at bounding box center [428, 139] width 80 height 80
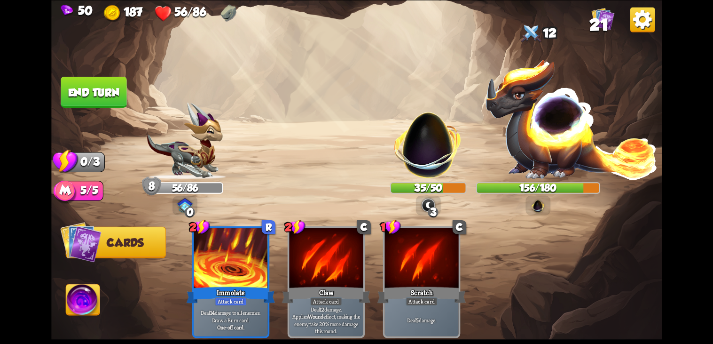
click at [107, 86] on button "End turn" at bounding box center [94, 91] width 66 height 31
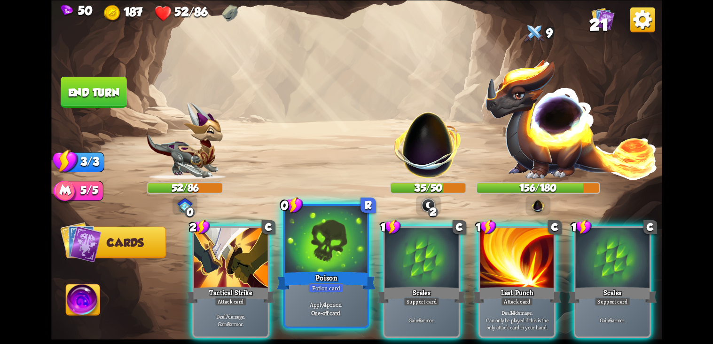
click at [352, 298] on div "Apply 4 poison. One-off card." at bounding box center [326, 308] width 82 height 36
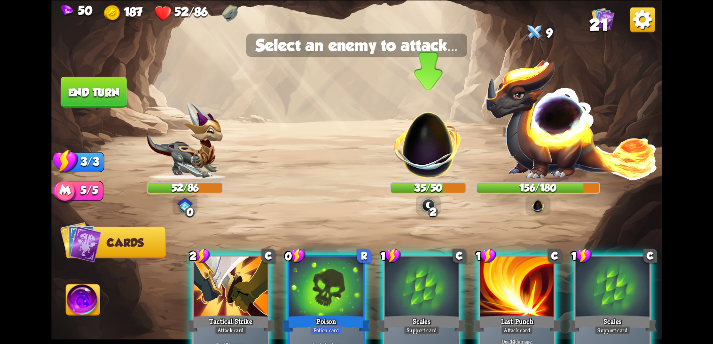
click at [435, 179] on img at bounding box center [428, 139] width 80 height 80
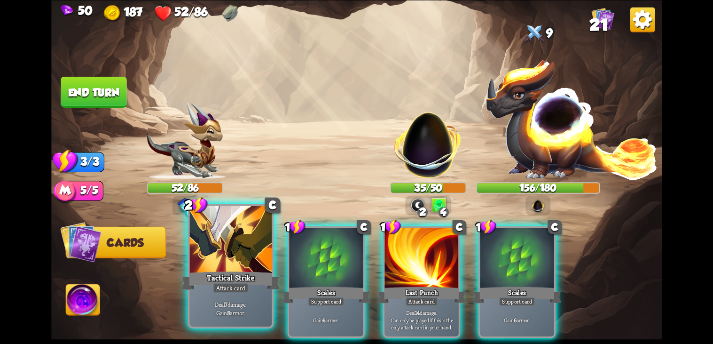
click at [223, 268] on div at bounding box center [230, 240] width 82 height 69
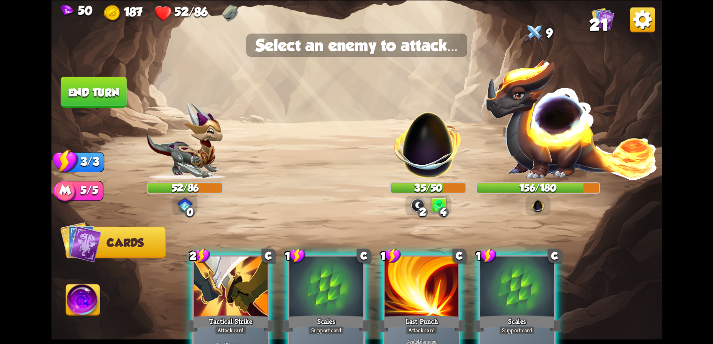
click at [426, 172] on img at bounding box center [428, 139] width 80 height 80
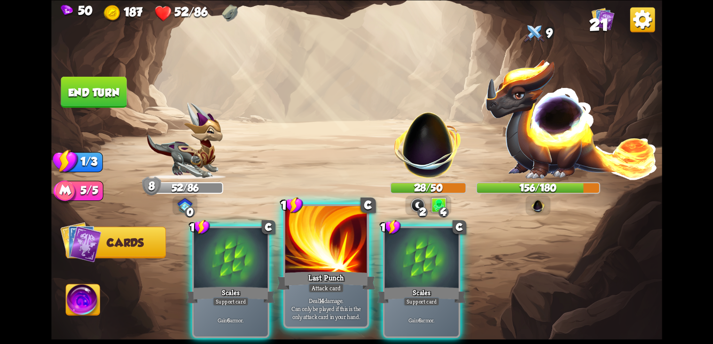
click at [305, 320] on div "Deal 14 damage. Can only be played if this is the only attack card in your hand." at bounding box center [326, 308] width 82 height 36
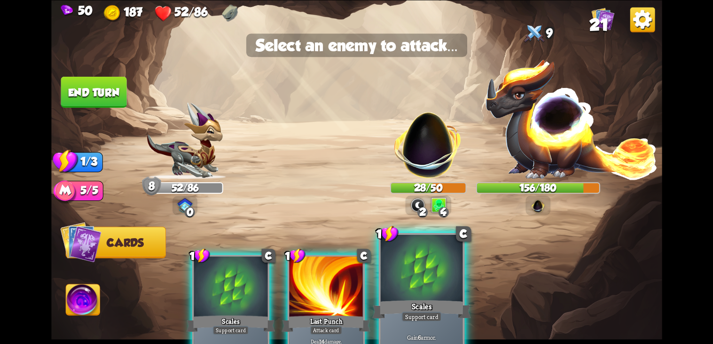
click at [442, 309] on div "Scales" at bounding box center [421, 309] width 99 height 22
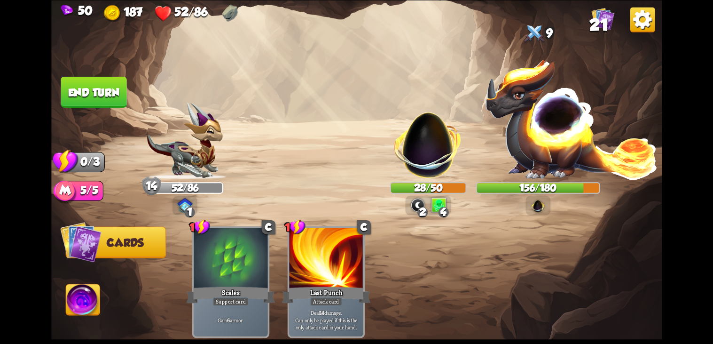
click at [317, 309] on p "Deal 14 damage. Can only be played if this is the only attack card in your hand." at bounding box center [326, 320] width 70 height 22
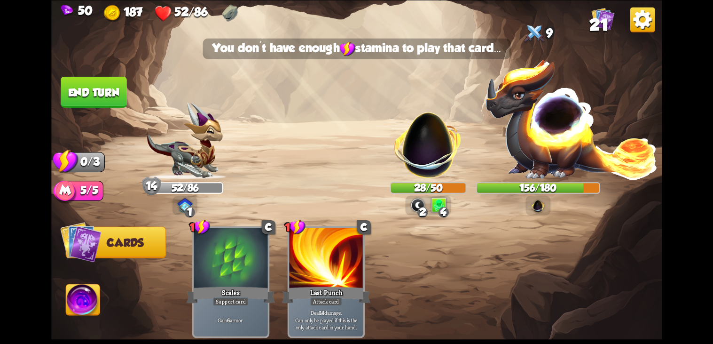
click at [442, 311] on div "1 C Scales Support card Gain 6 armor. 1 C Last Punch Attack card Deal 14 damage…" at bounding box center [418, 267] width 489 height 153
click at [457, 286] on div "1 C Scales Support card Gain 6 armor. 1 C Last Punch Attack card Deal 14 damage…" at bounding box center [418, 267] width 489 height 153
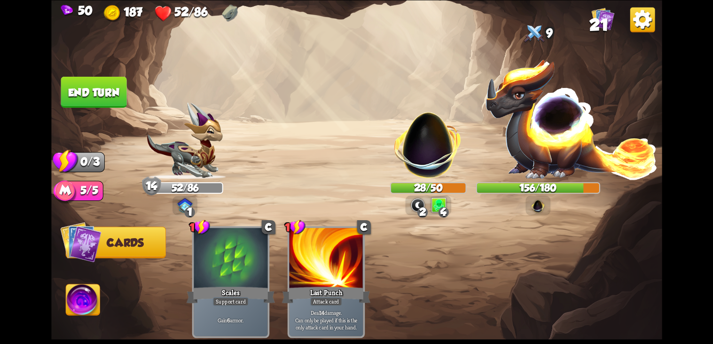
click at [80, 89] on button "End turn" at bounding box center [94, 91] width 66 height 31
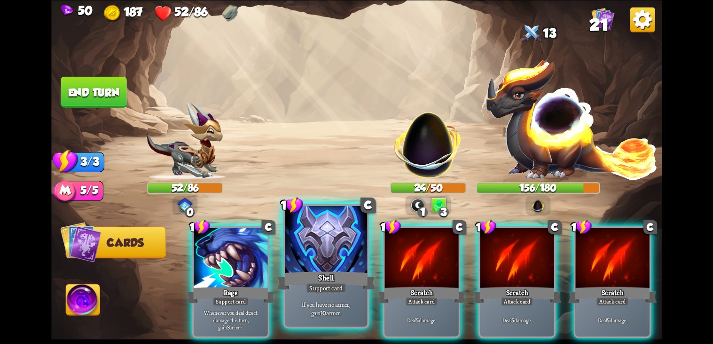
click at [329, 301] on p "If you have no armor, gain 10 armor." at bounding box center [326, 308] width 78 height 16
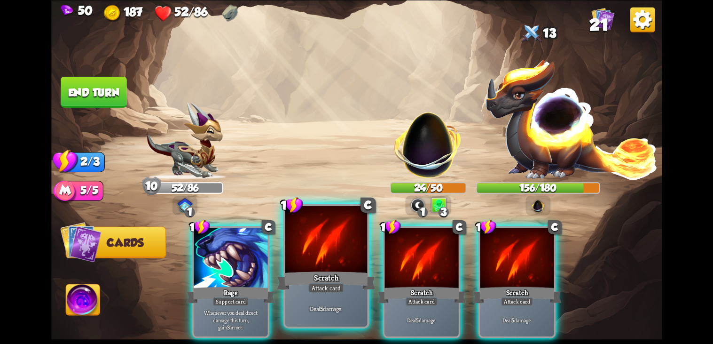
click at [509, 304] on div "Deal 5 damage." at bounding box center [517, 320] width 74 height 32
click at [334, 292] on div "Attack card" at bounding box center [326, 288] width 36 height 10
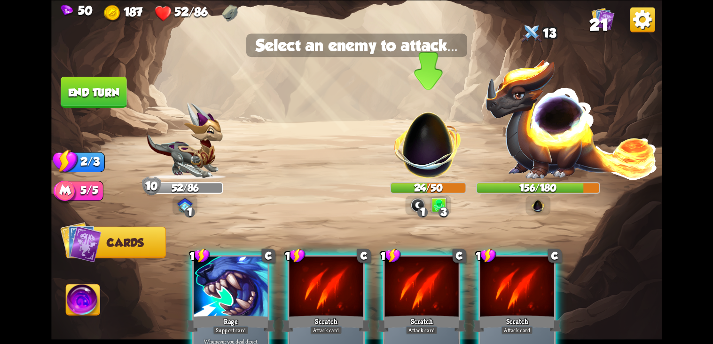
click at [426, 163] on img at bounding box center [428, 139] width 80 height 80
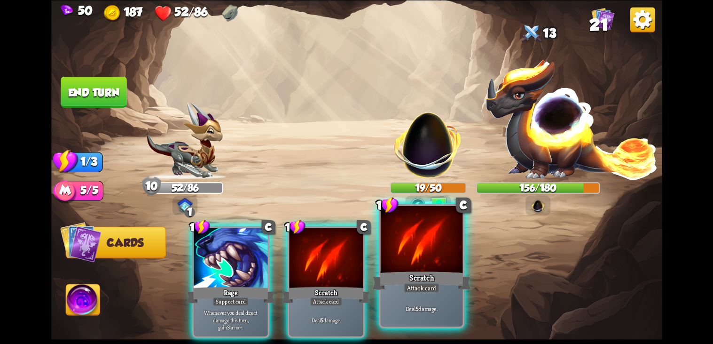
click at [421, 284] on div "Scratch" at bounding box center [421, 280] width 99 height 22
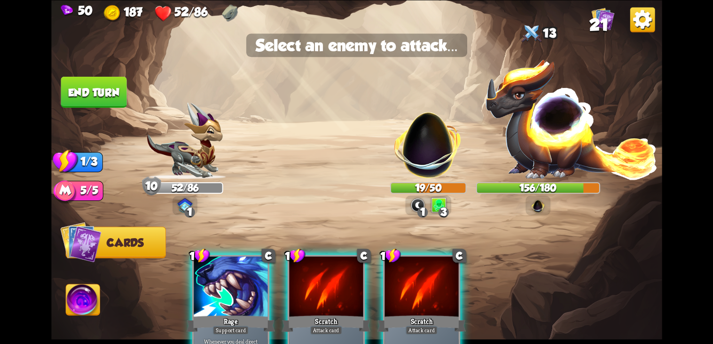
click at [440, 126] on img at bounding box center [428, 139] width 80 height 80
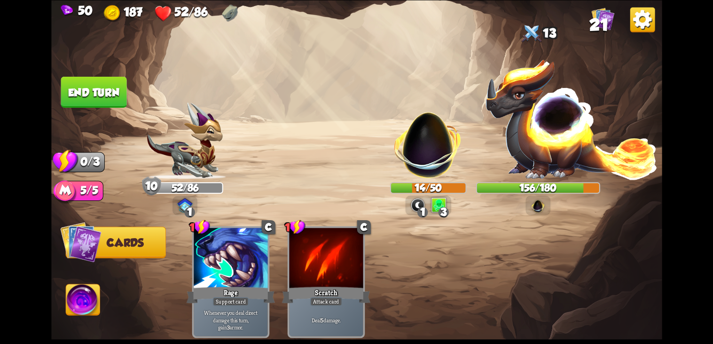
click at [72, 90] on button "End turn" at bounding box center [94, 91] width 66 height 31
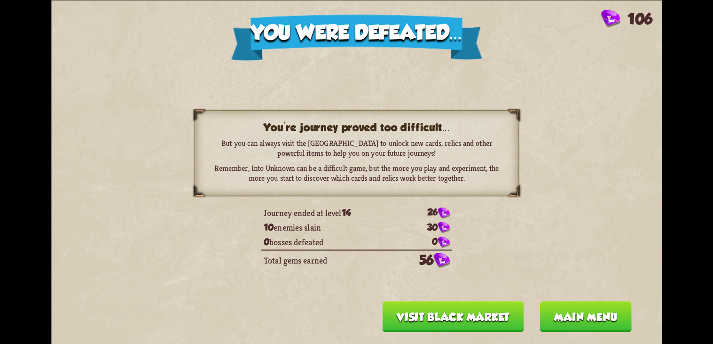
click at [495, 321] on button "Visit Black Market" at bounding box center [453, 316] width 142 height 31
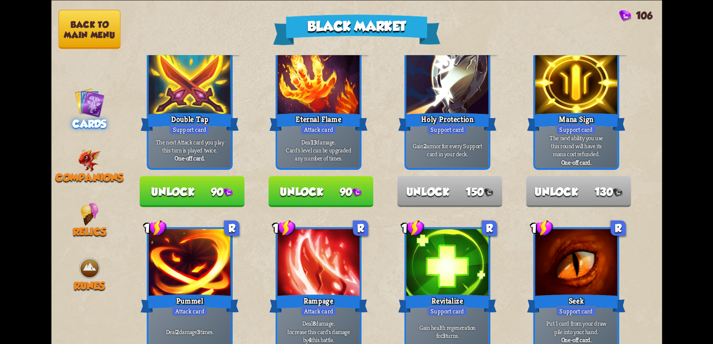
scroll to position [207, 0]
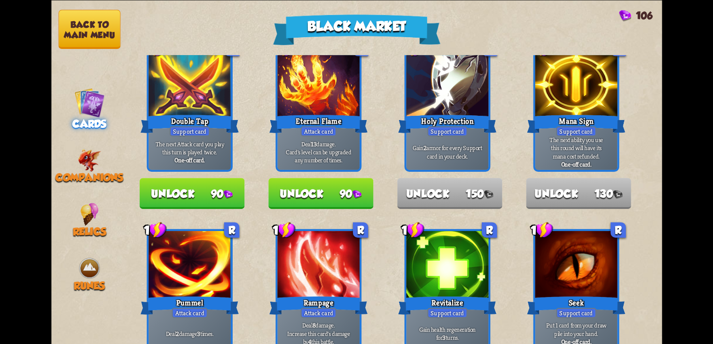
click at [229, 200] on button "Unlock 90" at bounding box center [192, 193] width 105 height 31
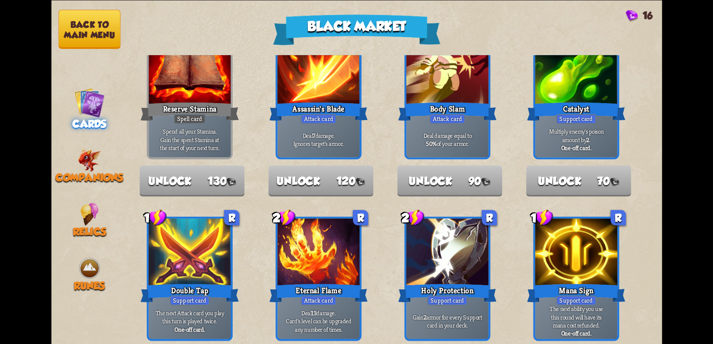
scroll to position [0, 0]
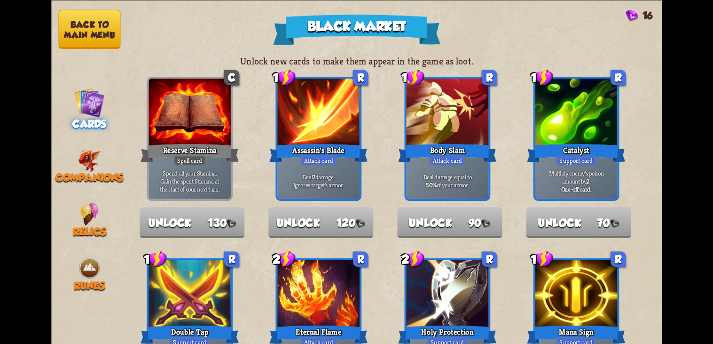
click at [84, 15] on button "Back to main menu" at bounding box center [89, 28] width 62 height 39
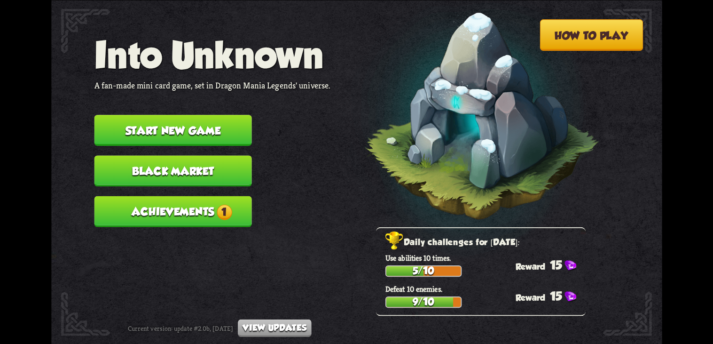
click at [90, 0] on div "How to play Into Unknown A fan-made mini card game, set in Dragon Mania Legends…" at bounding box center [356, 0] width 611 height 0
click at [125, 115] on button "Start new game" at bounding box center [173, 130] width 158 height 31
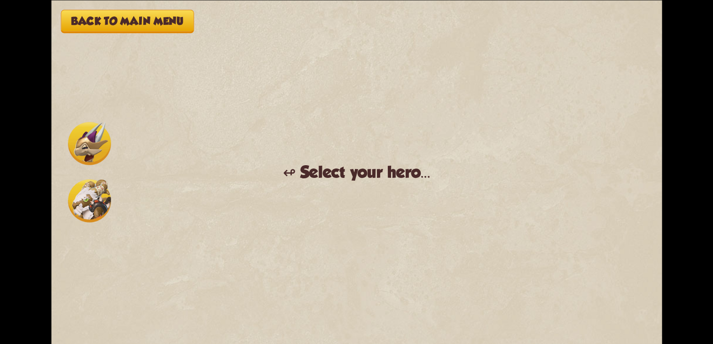
click at [87, 146] on img at bounding box center [89, 143] width 43 height 43
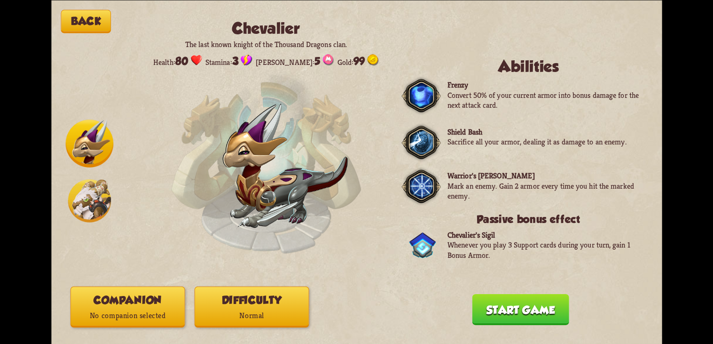
click at [552, 315] on button "Start game" at bounding box center [520, 308] width 97 height 31
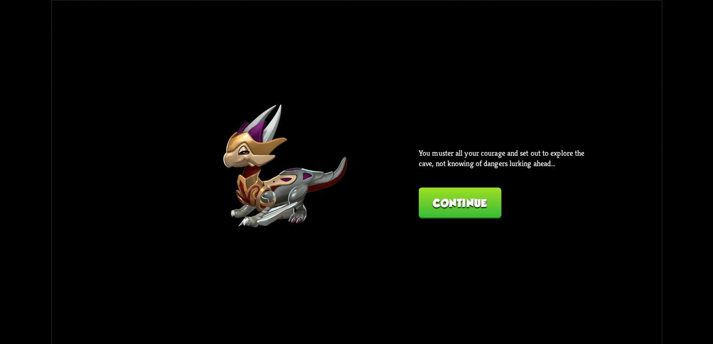
click at [485, 200] on button "Continue" at bounding box center [459, 202] width 83 height 31
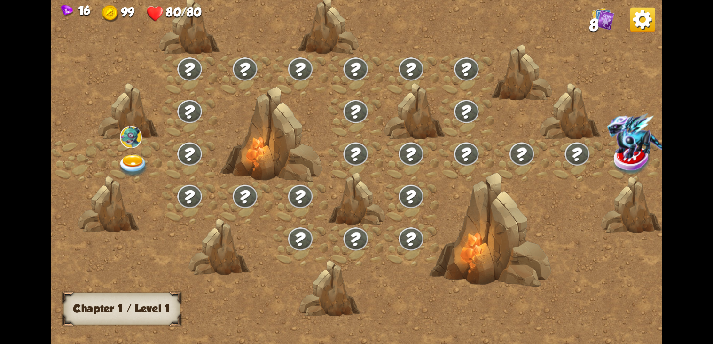
click at [129, 155] on img at bounding box center [133, 166] width 31 height 23
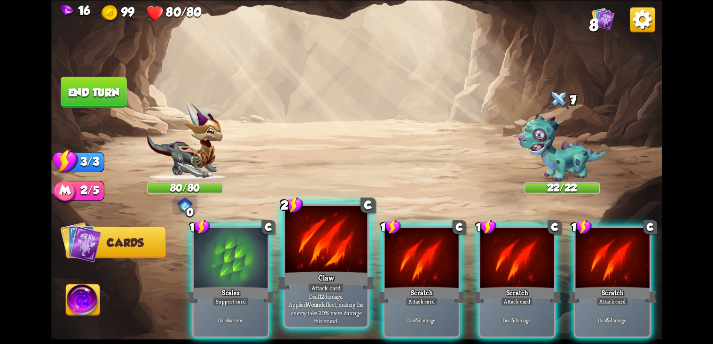
click at [347, 296] on div "Deal 12 damage. Applies Wound effect, making the enemy take 20% more damage thi…" at bounding box center [326, 308] width 82 height 36
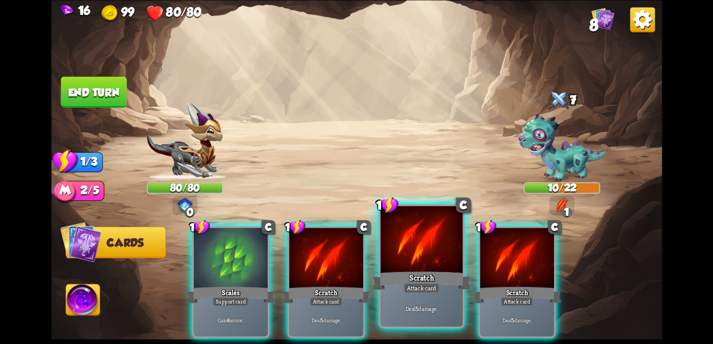
click at [383, 305] on p "Deal 5 damage." at bounding box center [422, 308] width 78 height 8
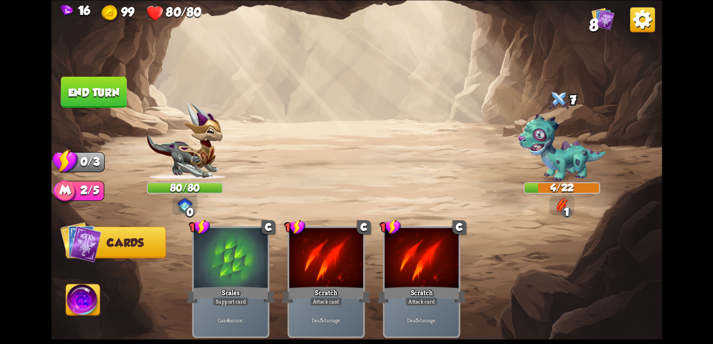
click at [92, 88] on button "End turn" at bounding box center [94, 91] width 66 height 31
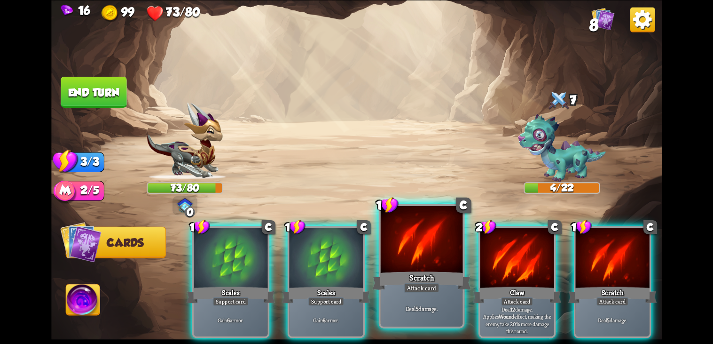
click at [436, 275] on div "Scratch" at bounding box center [421, 280] width 99 height 22
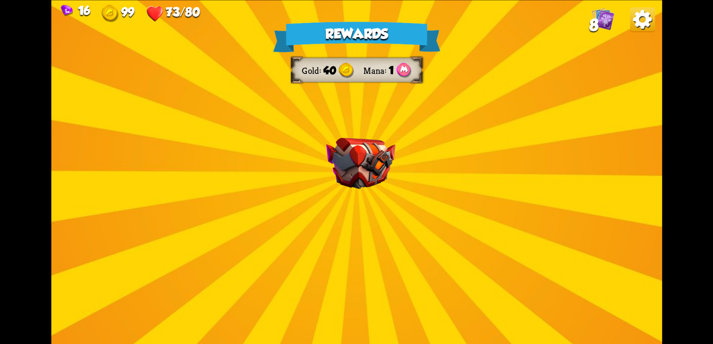
click at [384, 178] on img at bounding box center [360, 162] width 69 height 51
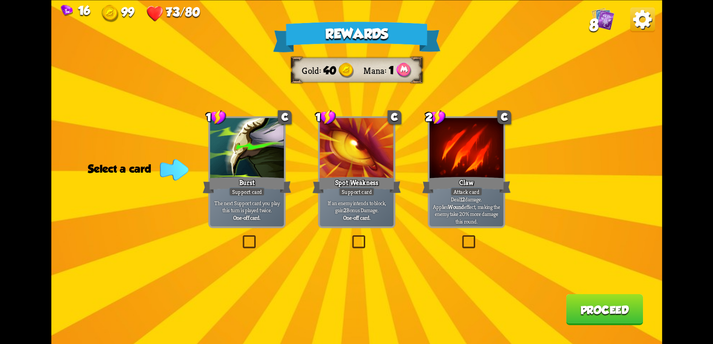
click at [452, 235] on div "Rewards Gold 40 Mana 1 Select a card 1 C Burst Support card The next Support ca…" at bounding box center [356, 172] width 611 height 344
click at [469, 226] on div "Deal 12 damage. Applies Wound effect, making the enemy take 20% more damage thi…" at bounding box center [466, 210] width 74 height 32
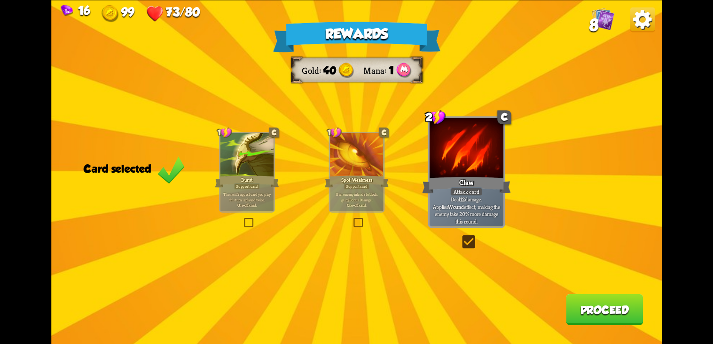
click at [636, 305] on button "Proceed" at bounding box center [604, 308] width 77 height 31
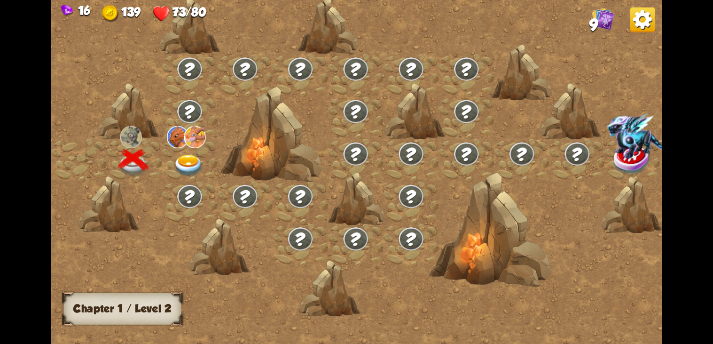
click at [192, 158] on img at bounding box center [189, 166] width 31 height 23
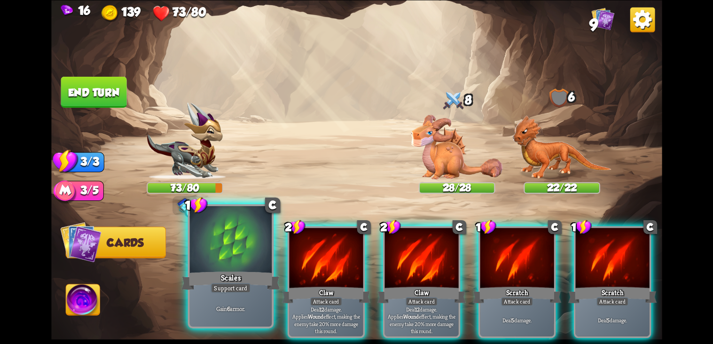
click at [216, 303] on div "Gain 6 armor." at bounding box center [230, 308] width 82 height 36
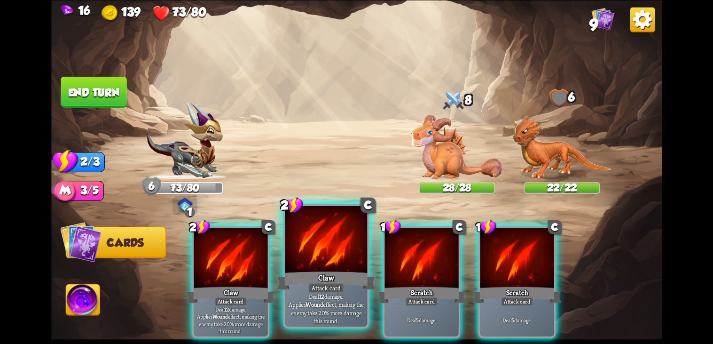
click at [358, 292] on div "Claw" at bounding box center [326, 280] width 99 height 22
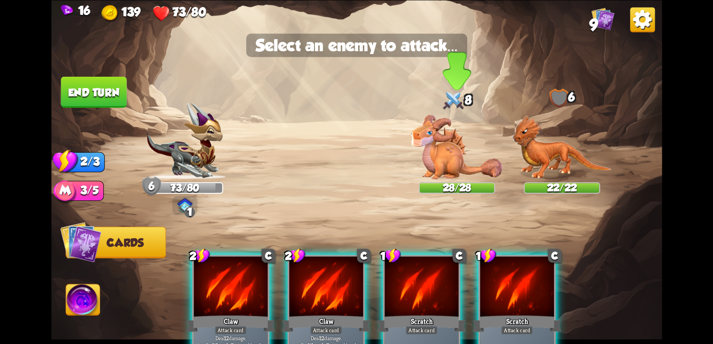
click at [455, 162] on img at bounding box center [457, 146] width 92 height 64
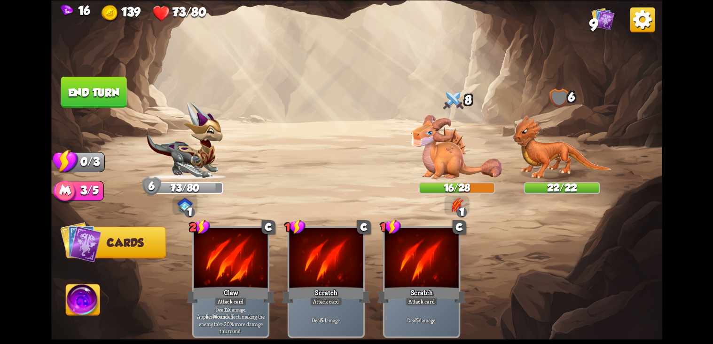
click at [91, 88] on button "End turn" at bounding box center [94, 91] width 66 height 31
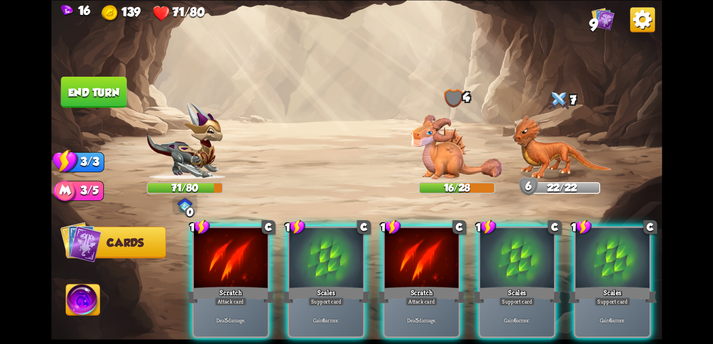
click at [305, 316] on p "Gain 6 armor." at bounding box center [326, 320] width 70 height 8
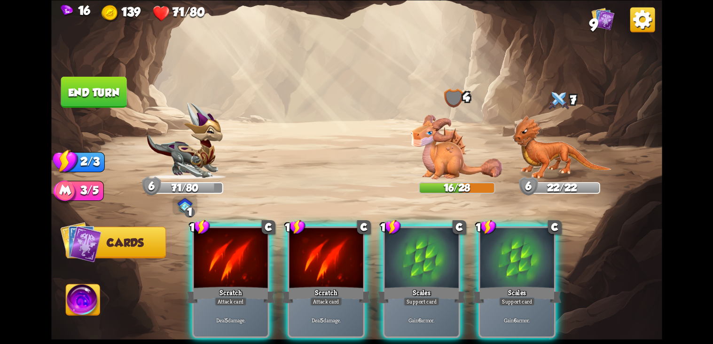
click at [333, 265] on div at bounding box center [326, 259] width 74 height 62
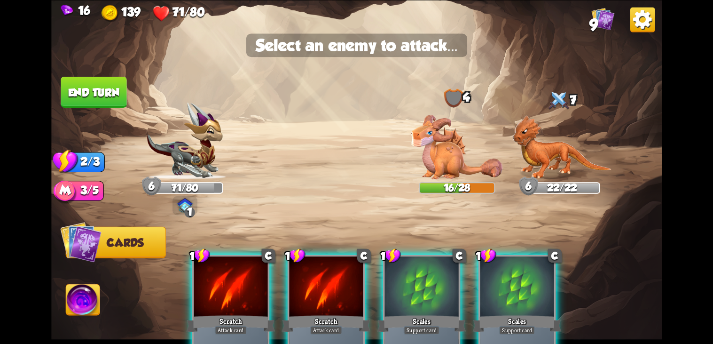
click at [449, 149] on img at bounding box center [457, 146] width 92 height 64
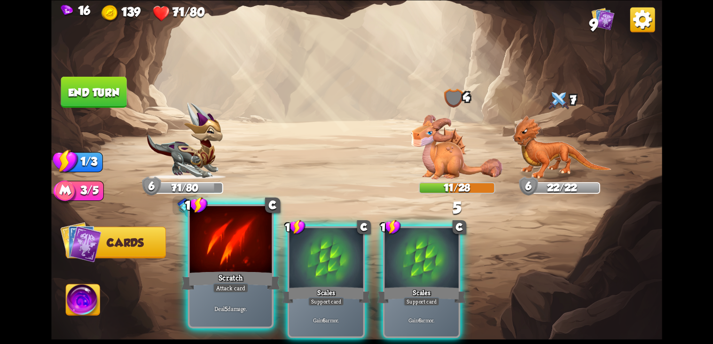
click at [219, 286] on div "Attack card" at bounding box center [231, 288] width 36 height 10
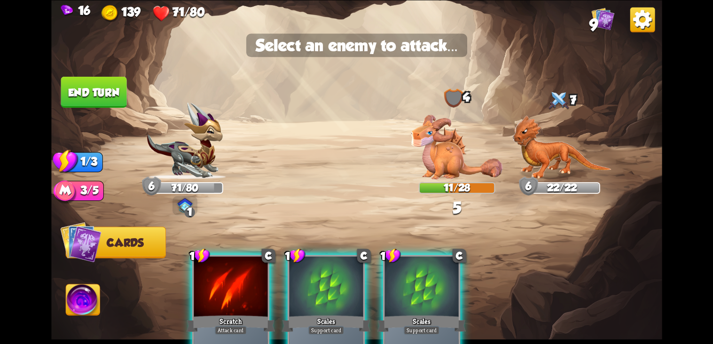
click at [455, 158] on img at bounding box center [457, 146] width 92 height 64
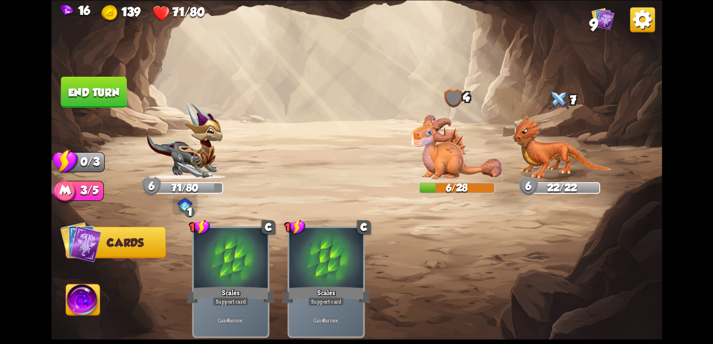
click at [87, 95] on button "End turn" at bounding box center [94, 91] width 66 height 31
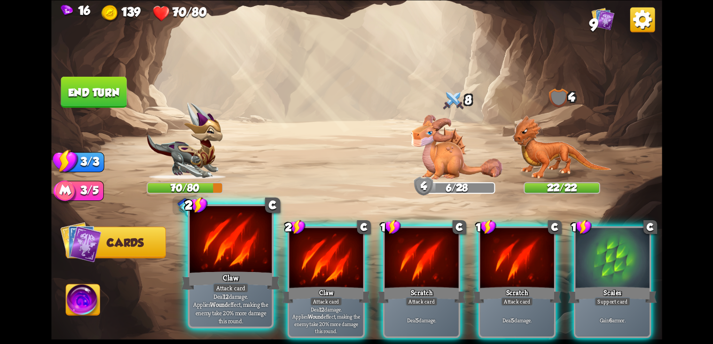
click at [226, 301] on p "Deal 12 damage. Applies Wound effect, making the enemy take 20% more damage thi…" at bounding box center [231, 308] width 78 height 32
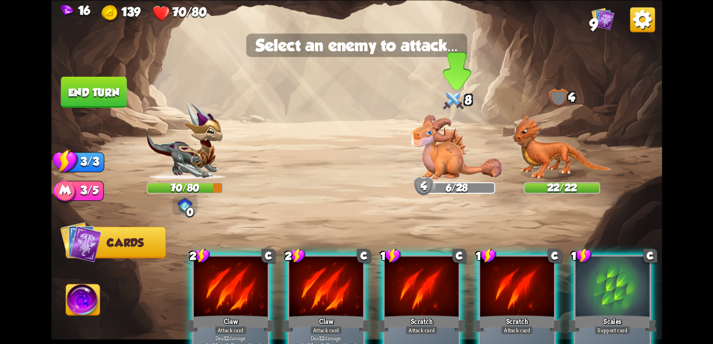
click at [452, 166] on img at bounding box center [457, 146] width 92 height 64
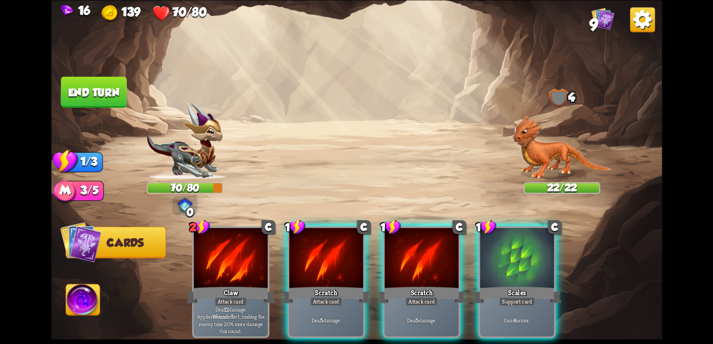
click at [533, 284] on div "Scales" at bounding box center [517, 294] width 89 height 20
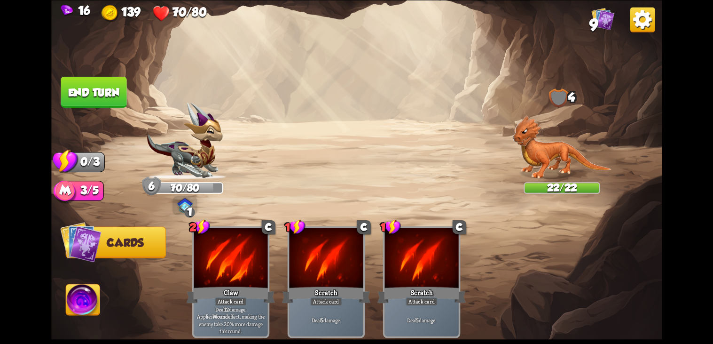
click at [84, 90] on button "End turn" at bounding box center [94, 91] width 66 height 31
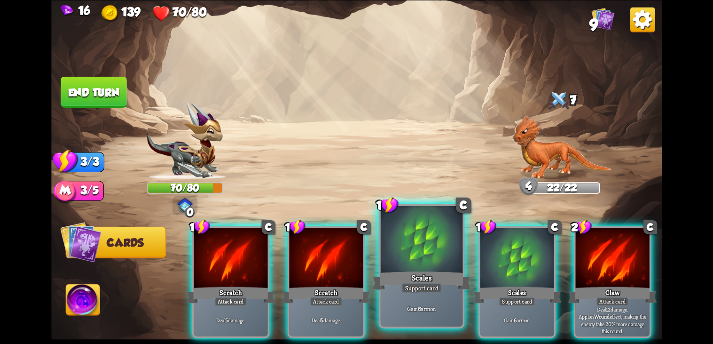
click at [428, 280] on div "Scales" at bounding box center [421, 280] width 99 height 22
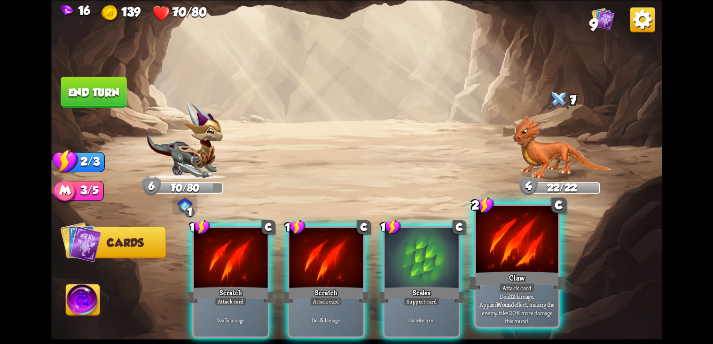
click at [519, 267] on div at bounding box center [517, 240] width 82 height 69
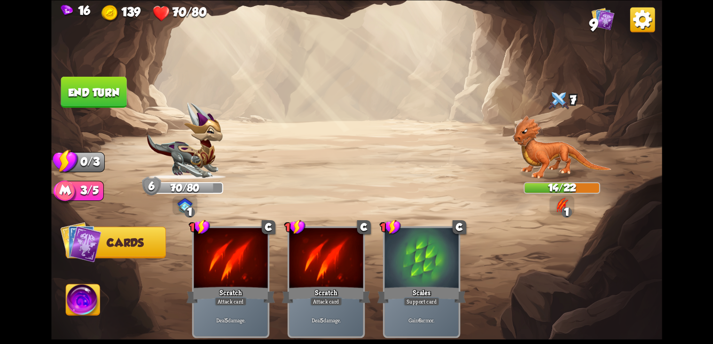
click at [91, 92] on button "End turn" at bounding box center [94, 91] width 66 height 31
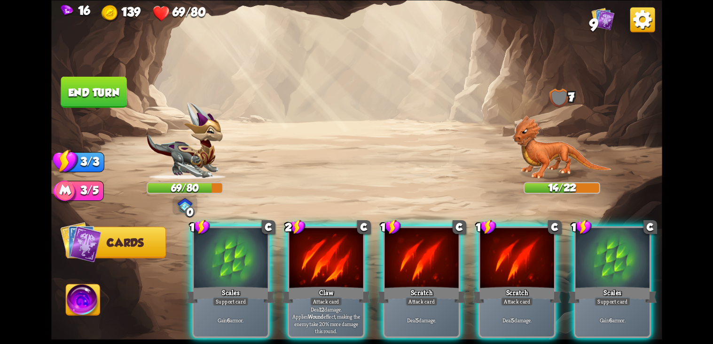
click at [301, 308] on p "Deal 12 damage. Applies Wound effect, making the enemy take 20% more damage thi…" at bounding box center [326, 319] width 70 height 29
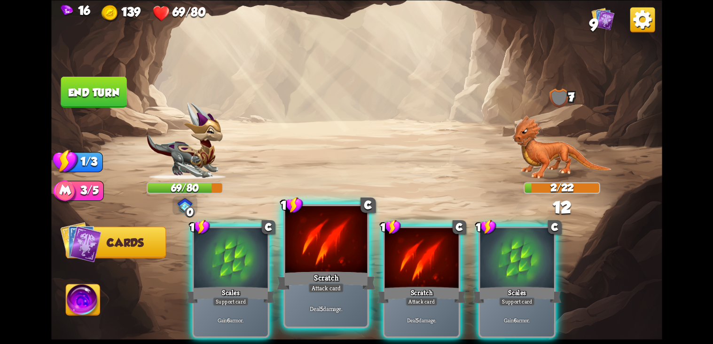
click at [333, 309] on p "Deal 5 damage." at bounding box center [326, 308] width 78 height 8
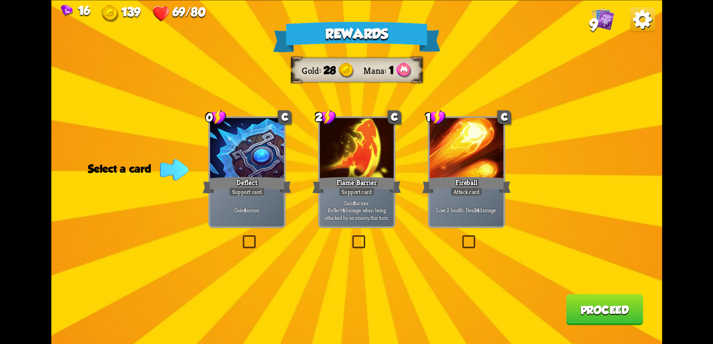
click at [350, 237] on label at bounding box center [350, 237] width 0 height 0
click at [0, 0] on input "checkbox" at bounding box center [0, 0] width 0 height 0
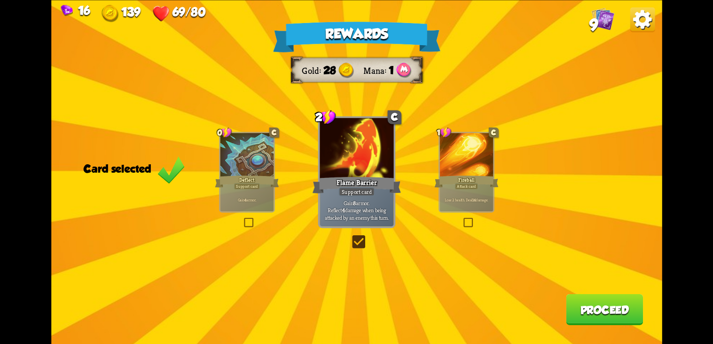
click at [598, 317] on button "Proceed" at bounding box center [604, 308] width 77 height 31
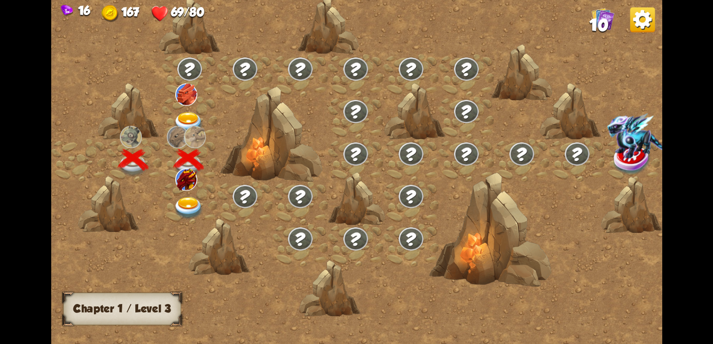
click at [169, 118] on div at bounding box center [189, 117] width 55 height 42
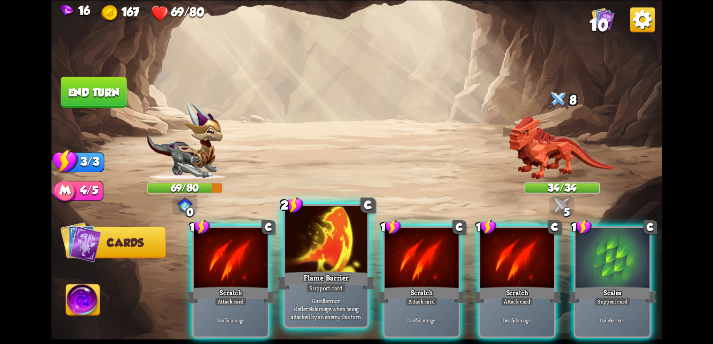
click at [310, 306] on b "4" at bounding box center [311, 308] width 3 height 8
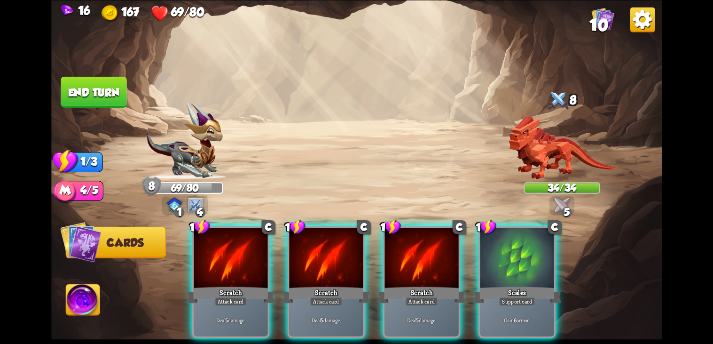
click at [425, 304] on div "Deal 5 damage." at bounding box center [422, 320] width 74 height 32
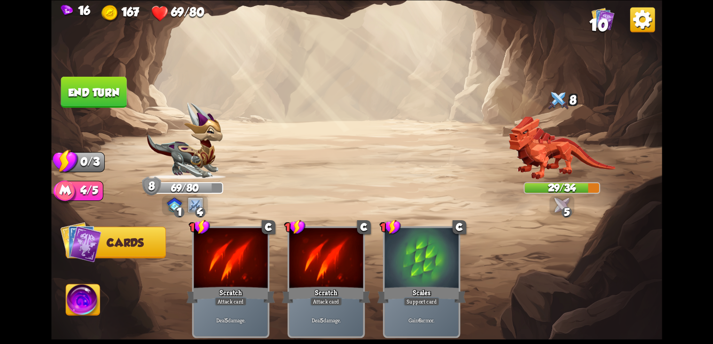
click at [94, 92] on button "End turn" at bounding box center [94, 91] width 66 height 31
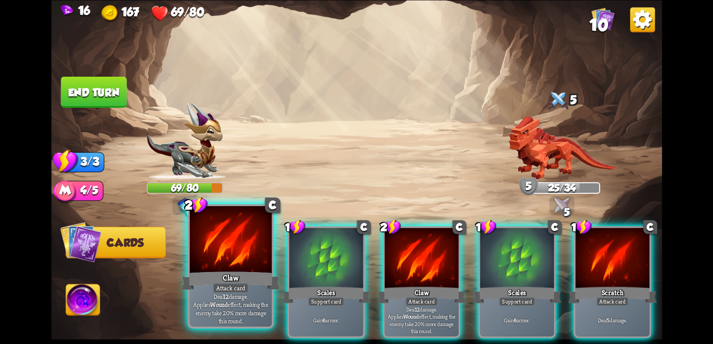
click at [214, 292] on div "Attack card" at bounding box center [231, 288] width 36 height 10
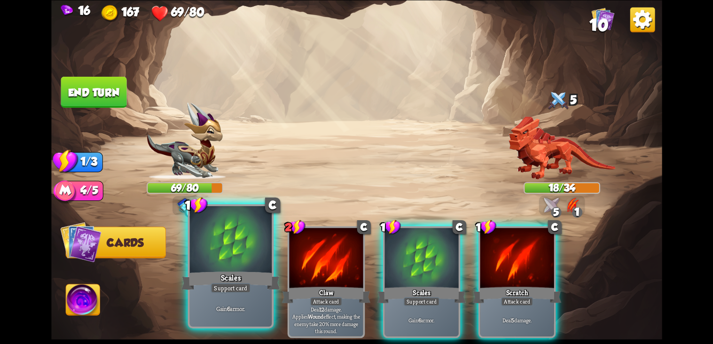
click at [211, 255] on div at bounding box center [230, 240] width 82 height 69
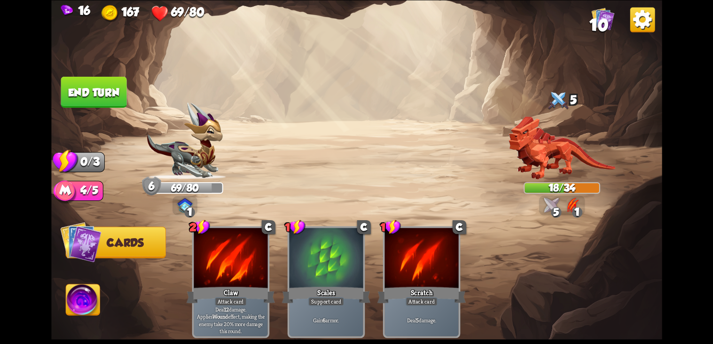
click at [86, 95] on button "End turn" at bounding box center [94, 91] width 66 height 31
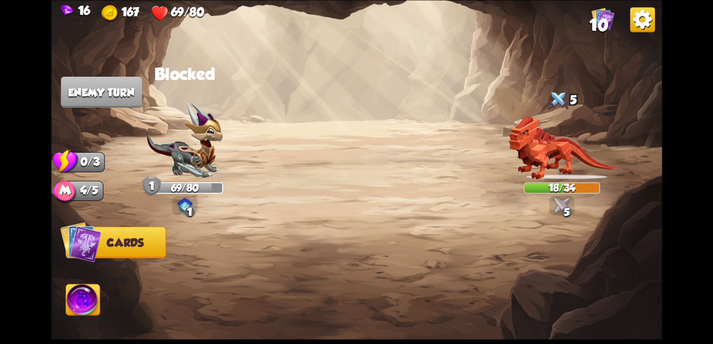
click at [583, 172] on img at bounding box center [561, 147] width 107 height 63
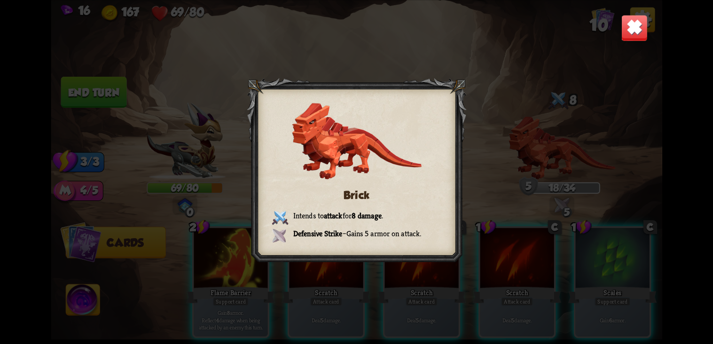
click at [639, 36] on img at bounding box center [634, 27] width 27 height 27
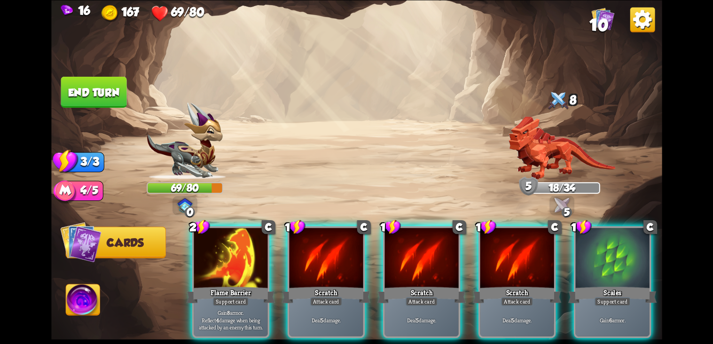
click at [254, 286] on div "Flame Barrier" at bounding box center [230, 294] width 89 height 20
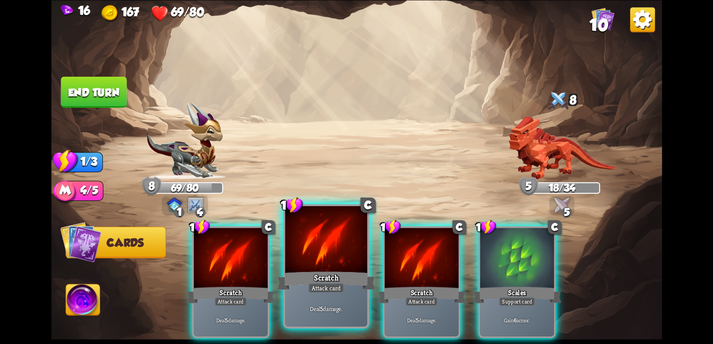
click at [315, 303] on div "Deal 5 damage." at bounding box center [326, 308] width 82 height 36
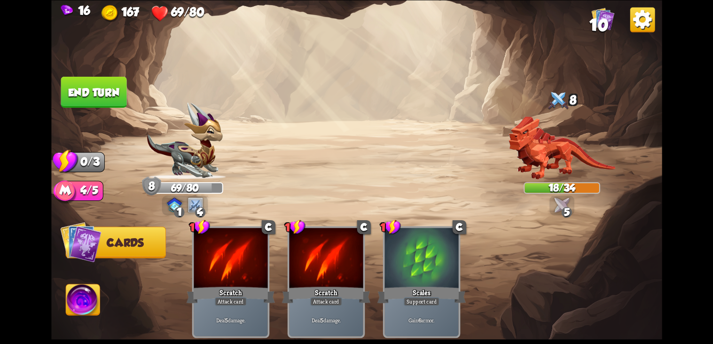
click at [88, 98] on button "End turn" at bounding box center [94, 91] width 66 height 31
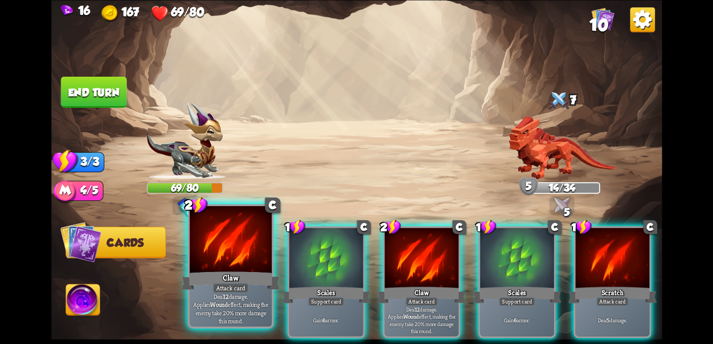
click at [205, 291] on div "Claw" at bounding box center [231, 280] width 99 height 22
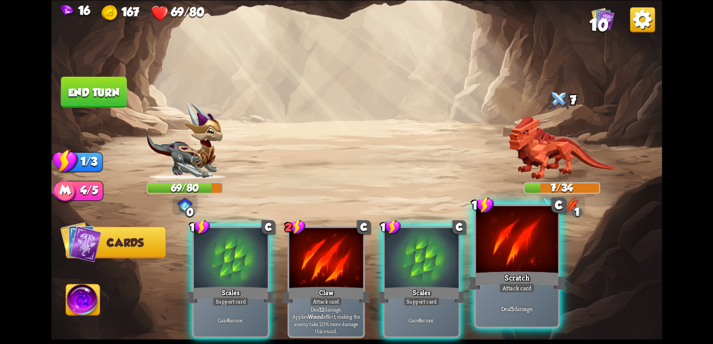
click at [521, 292] on div "Attack card" at bounding box center [517, 288] width 36 height 10
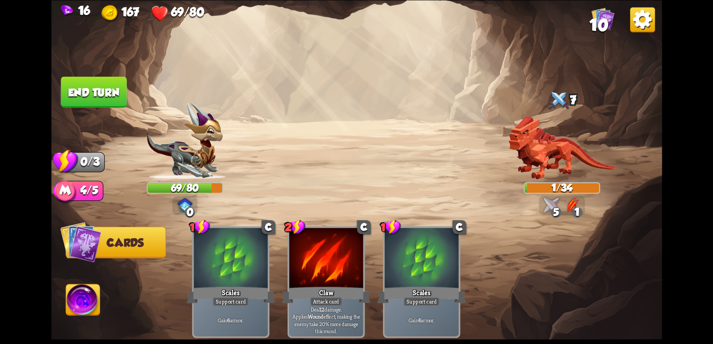
click at [90, 89] on button "End turn" at bounding box center [94, 91] width 66 height 31
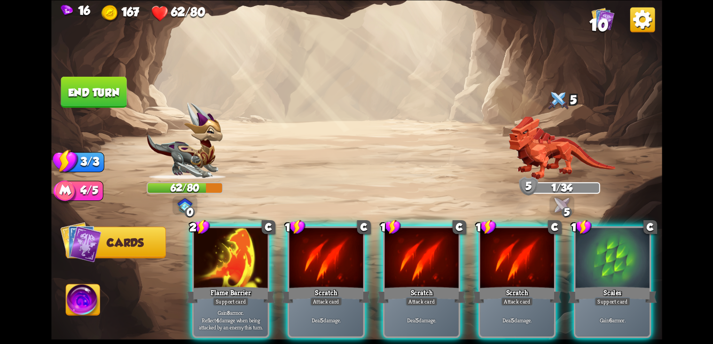
click at [223, 284] on div "Flame Barrier" at bounding box center [230, 294] width 89 height 20
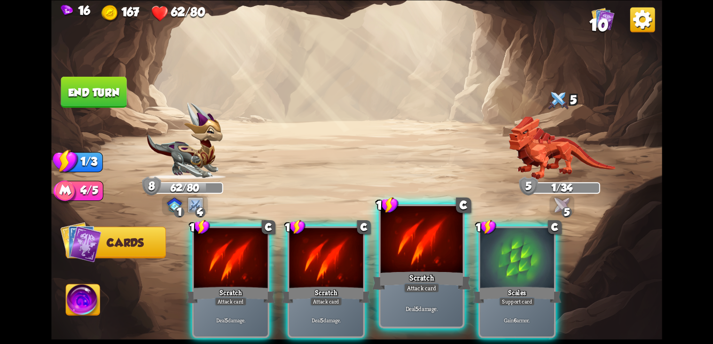
click at [419, 276] on div "Scratch" at bounding box center [421, 280] width 99 height 22
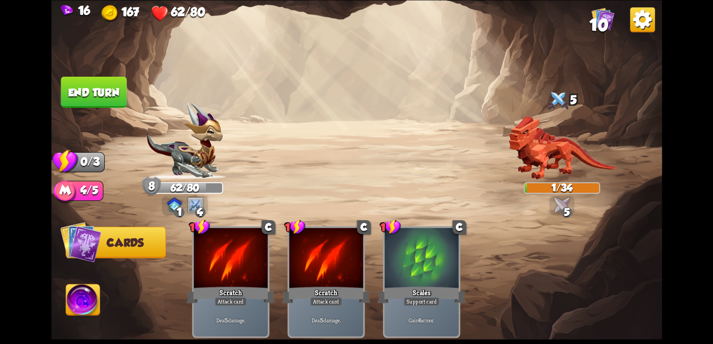
click at [100, 77] on button "End turn" at bounding box center [94, 91] width 66 height 31
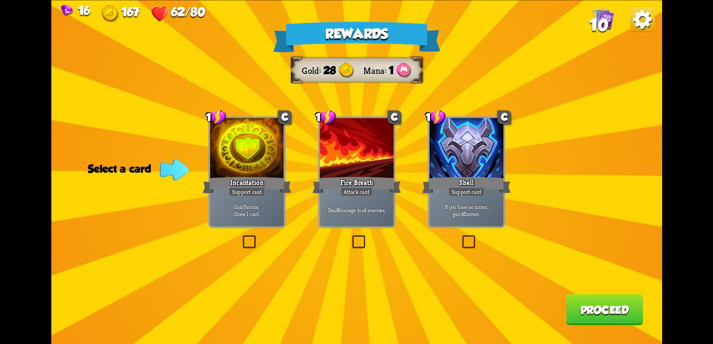
click at [263, 182] on div "Incantation" at bounding box center [247, 185] width 89 height 20
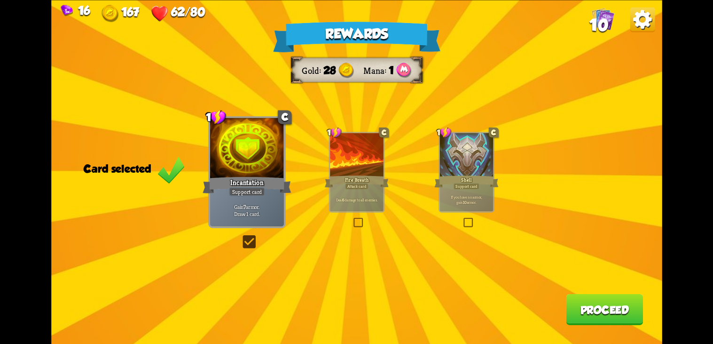
click at [618, 314] on button "Proceed" at bounding box center [604, 308] width 77 height 31
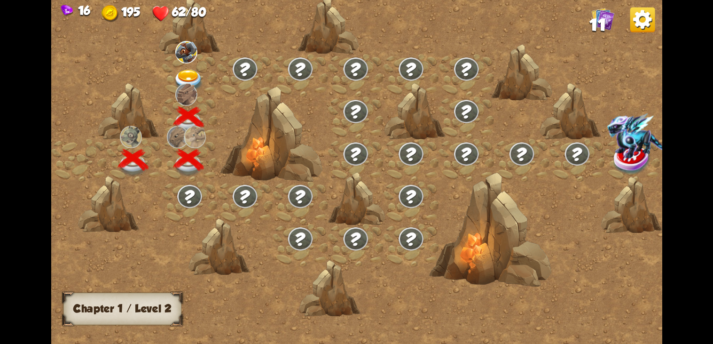
click at [187, 63] on div at bounding box center [189, 75] width 55 height 42
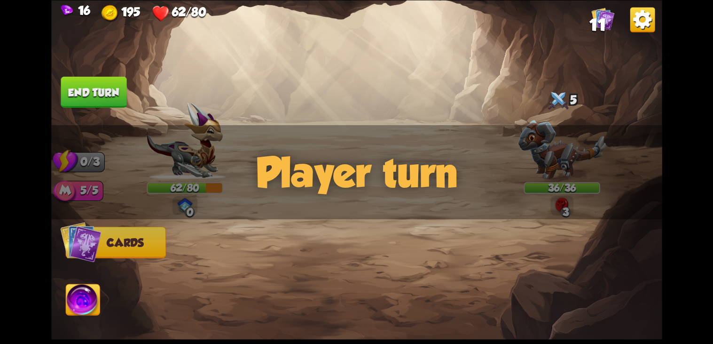
click at [574, 144] on div "Player turn" at bounding box center [356, 172] width 611 height 94
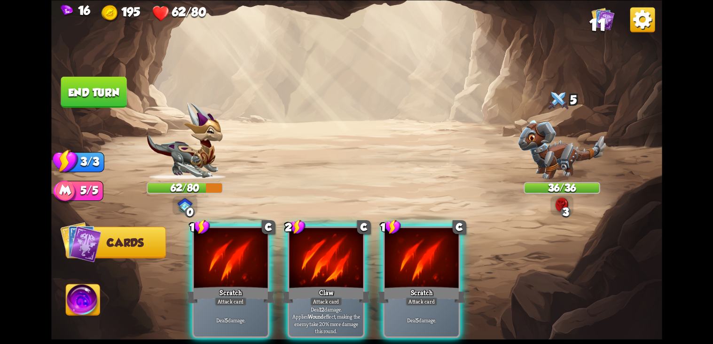
click at [562, 116] on div at bounding box center [562, 145] width 76 height 67
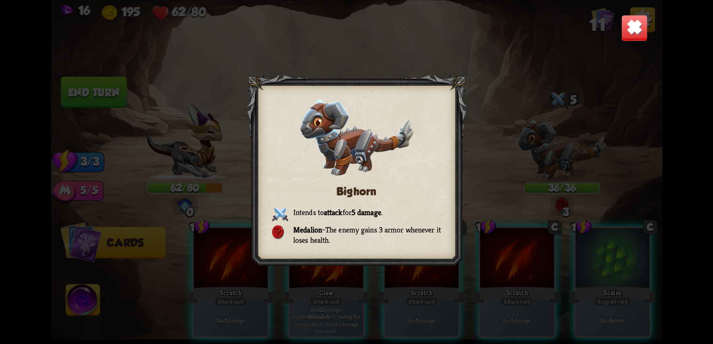
click at [631, 36] on img at bounding box center [634, 27] width 27 height 27
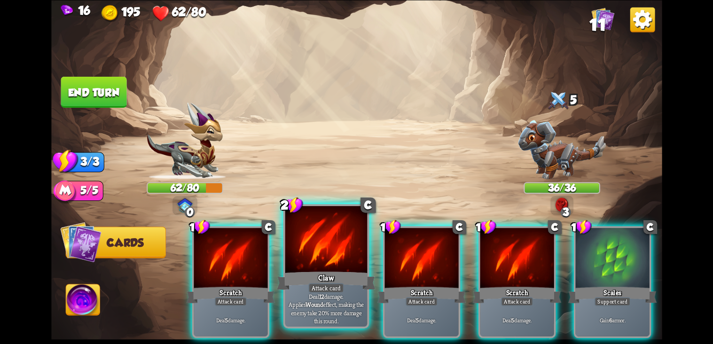
click at [330, 268] on div at bounding box center [326, 240] width 82 height 69
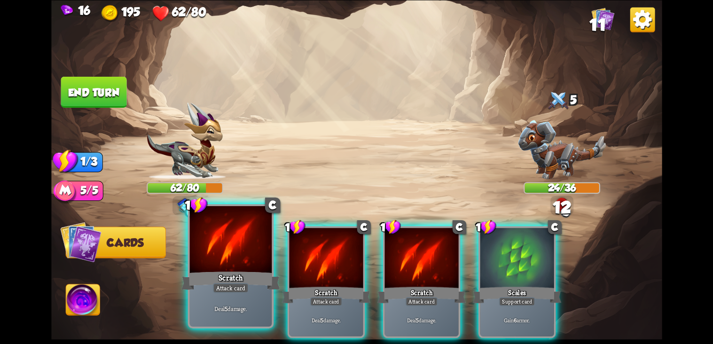
click at [223, 258] on div at bounding box center [230, 240] width 82 height 69
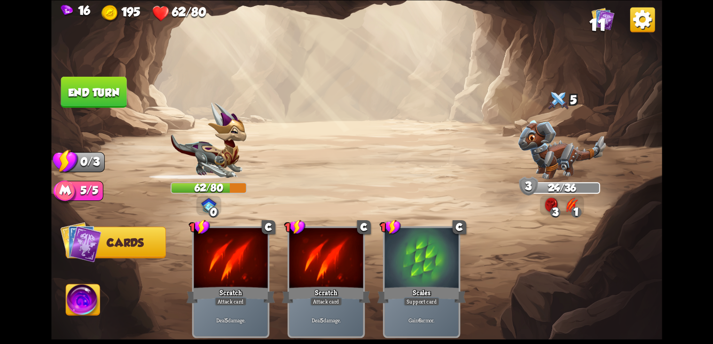
click at [95, 101] on button "End turn" at bounding box center [94, 91] width 66 height 31
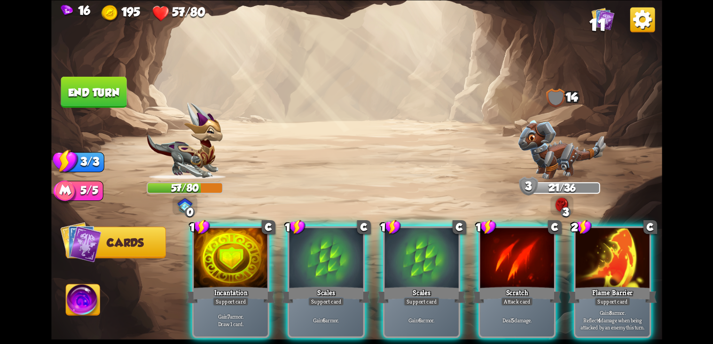
click at [227, 304] on div "Gain 7 armor. Draw 1 card." at bounding box center [231, 320] width 74 height 32
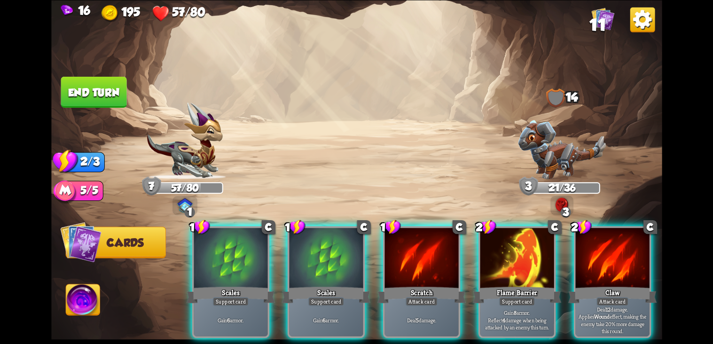
click at [544, 291] on div "Flame Barrier" at bounding box center [517, 294] width 89 height 20
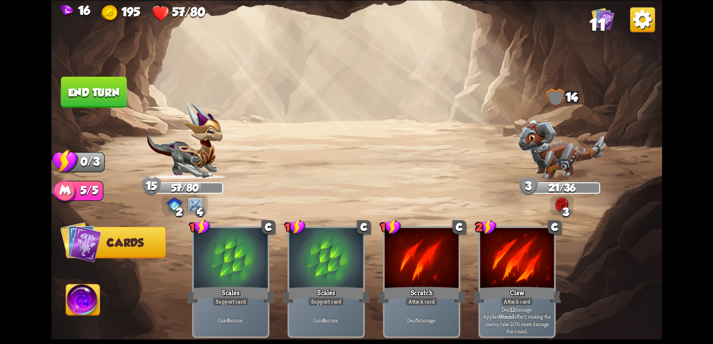
click at [78, 96] on button "End turn" at bounding box center [94, 91] width 66 height 31
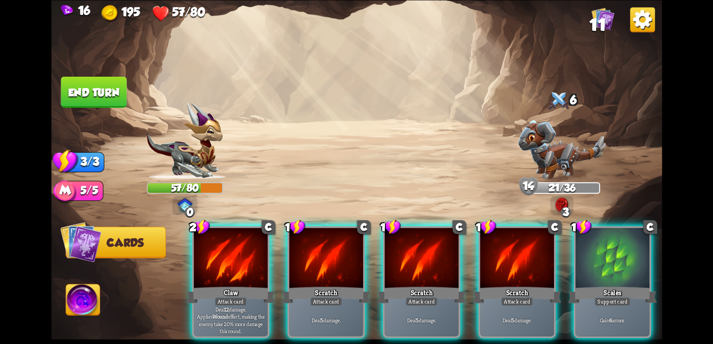
click at [72, 304] on img at bounding box center [83, 301] width 34 height 34
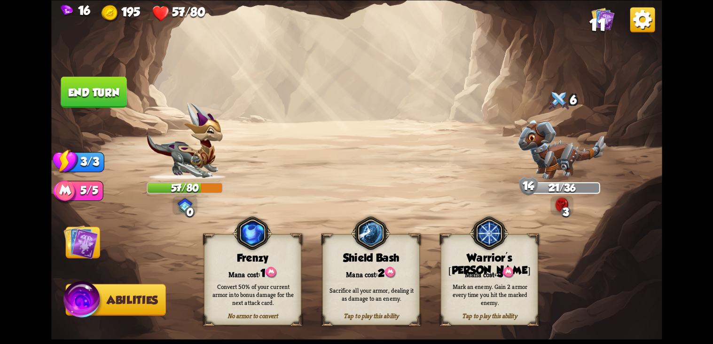
click at [375, 316] on div "Tap to play this ability" at bounding box center [371, 315] width 96 height 8
click at [379, 317] on div "Tap to play this ability" at bounding box center [371, 315] width 96 height 8
click at [381, 307] on div "Sacrifice all your armor, dealing it as damage to an enemy." at bounding box center [371, 294] width 97 height 38
click at [392, 314] on div "Tap to play this ability" at bounding box center [371, 315] width 96 height 8
click at [380, 317] on div "Tap to play this ability" at bounding box center [371, 315] width 96 height 8
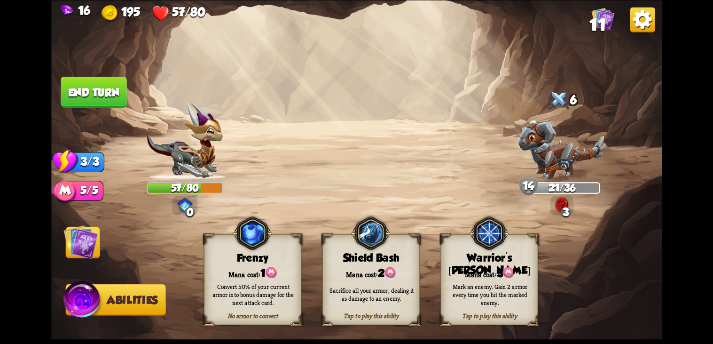
click at [383, 311] on div "Sacrifice all your armor, dealing it as damage to an enemy." at bounding box center [371, 294] width 97 height 38
click at [384, 303] on div "Sacrifice all your armor, dealing it as damage to an enemy." at bounding box center [371, 294] width 97 height 38
click at [82, 95] on button "End turn" at bounding box center [94, 91] width 66 height 31
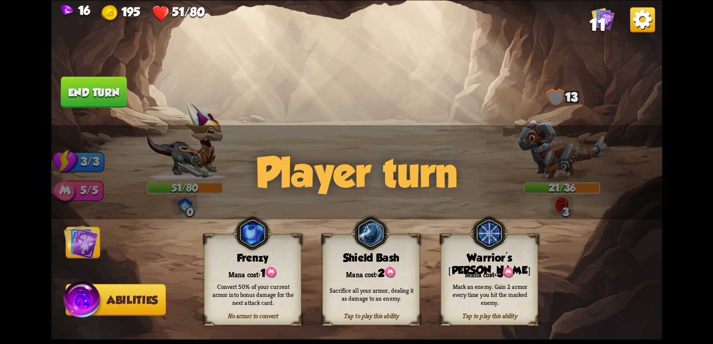
click at [82, 253] on img at bounding box center [80, 241] width 34 height 34
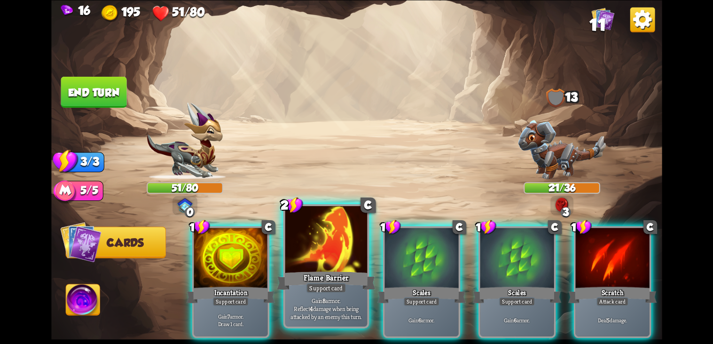
click at [311, 265] on div at bounding box center [326, 240] width 82 height 69
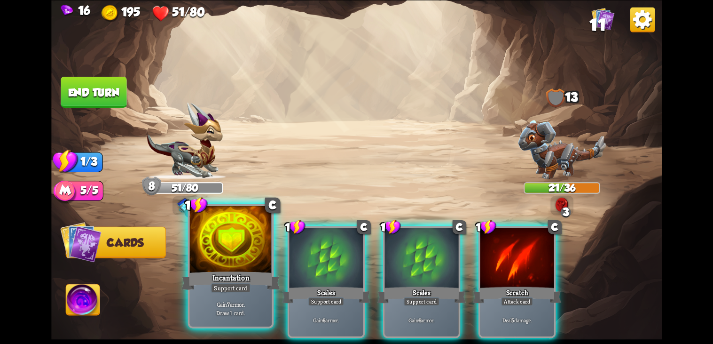
click at [240, 278] on div "Incantation" at bounding box center [231, 280] width 99 height 22
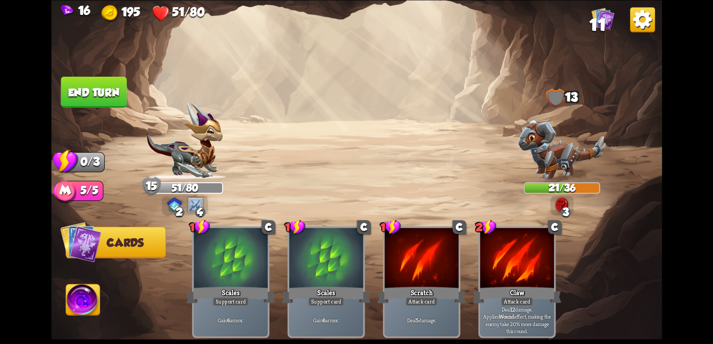
click at [88, 97] on button "End turn" at bounding box center [94, 91] width 66 height 31
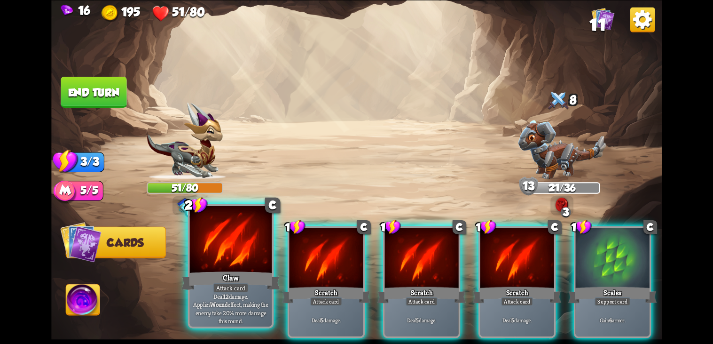
click at [213, 292] on div "Attack card" at bounding box center [231, 288] width 36 height 10
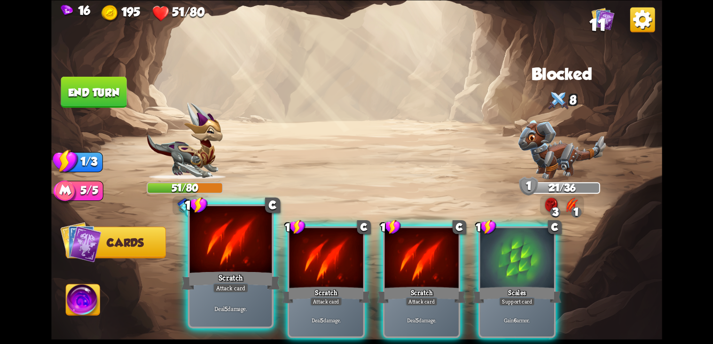
click at [246, 268] on div at bounding box center [230, 240] width 82 height 69
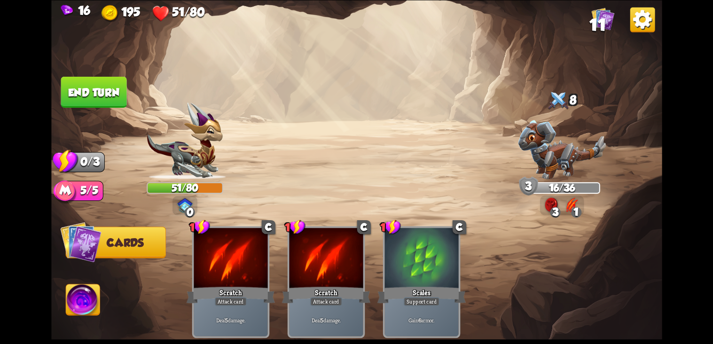
click at [91, 91] on button "End turn" at bounding box center [94, 91] width 66 height 31
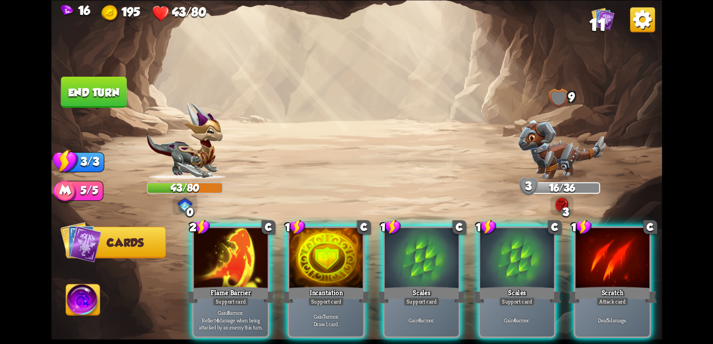
click at [334, 268] on div at bounding box center [326, 259] width 74 height 62
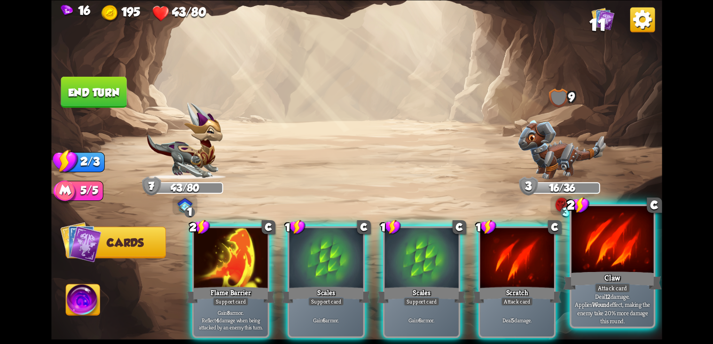
click at [643, 263] on div at bounding box center [612, 240] width 82 height 69
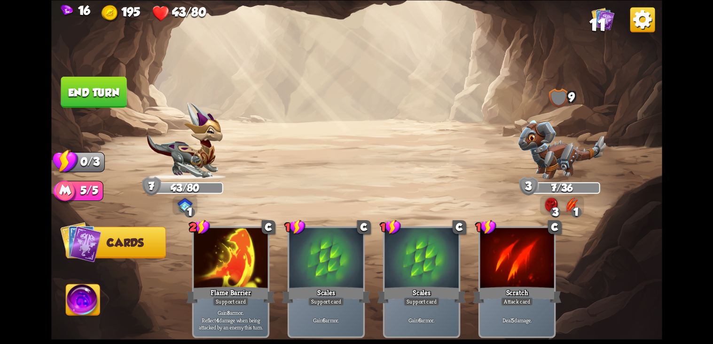
click at [97, 90] on button "End turn" at bounding box center [94, 91] width 66 height 31
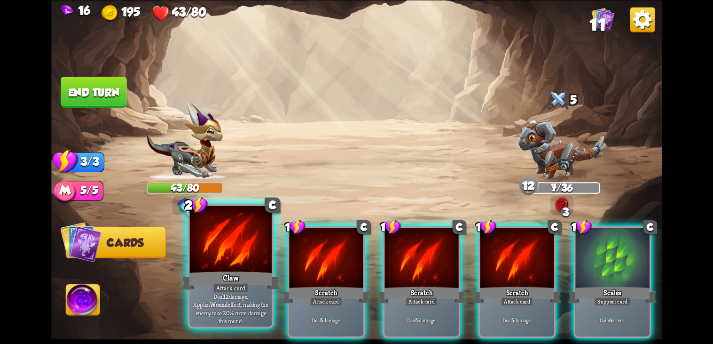
click at [225, 274] on div "Claw" at bounding box center [231, 280] width 99 height 22
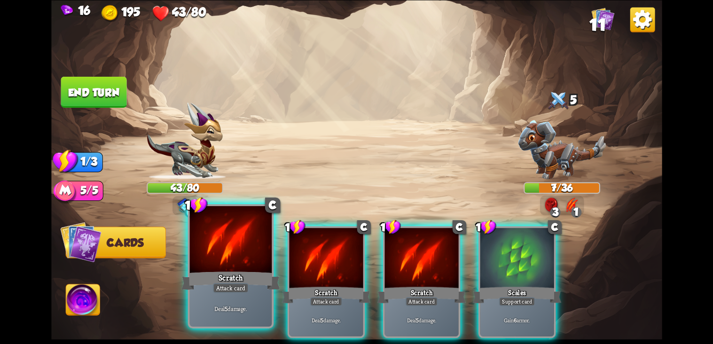
click at [232, 280] on div "Scratch" at bounding box center [231, 280] width 99 height 22
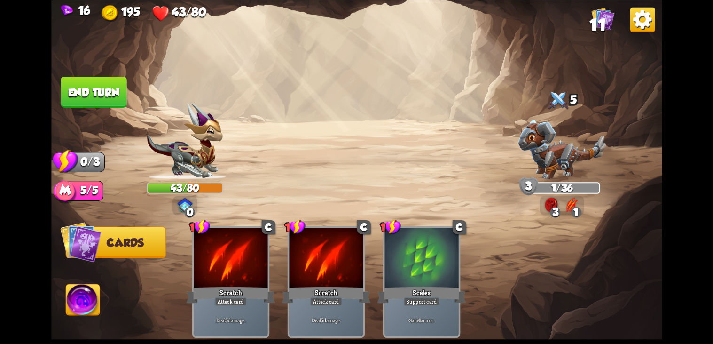
click at [89, 103] on button "End turn" at bounding box center [94, 91] width 66 height 31
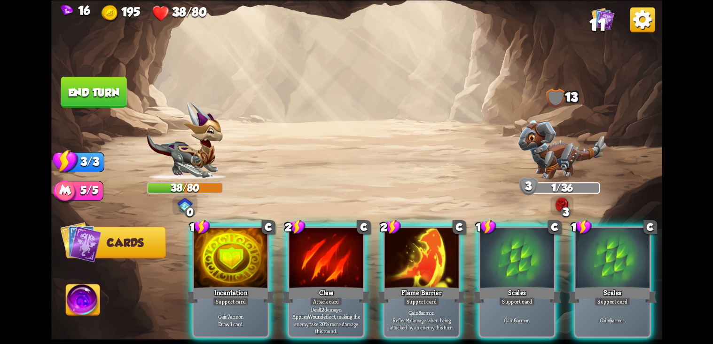
click at [230, 284] on div "Incantation" at bounding box center [230, 294] width 89 height 20
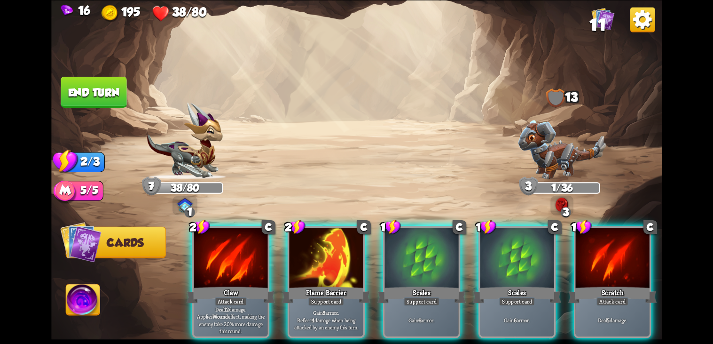
click at [89, 246] on img at bounding box center [80, 241] width 41 height 41
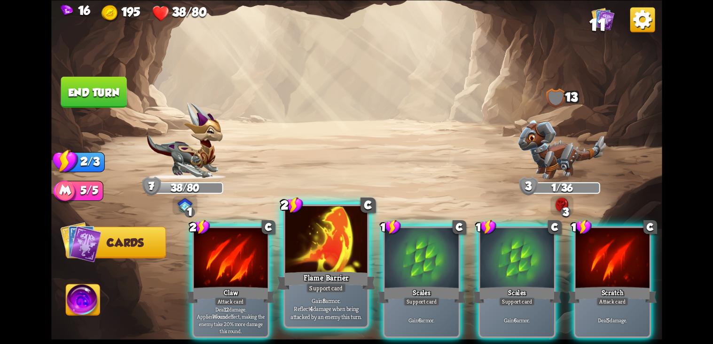
click at [333, 281] on div "Flame Barrier" at bounding box center [326, 280] width 99 height 22
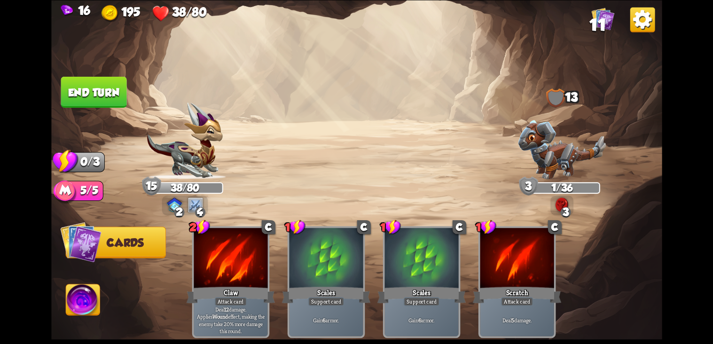
click at [100, 251] on img at bounding box center [80, 241] width 41 height 41
click at [86, 308] on img at bounding box center [83, 301] width 34 height 34
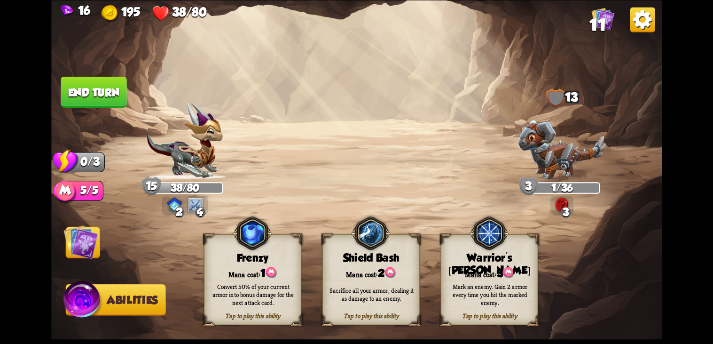
click at [346, 324] on div "Tap to play this ability Shield Bash Mana cost: 2 Sacrifice all your armor, dea…" at bounding box center [370, 279] width 97 height 91
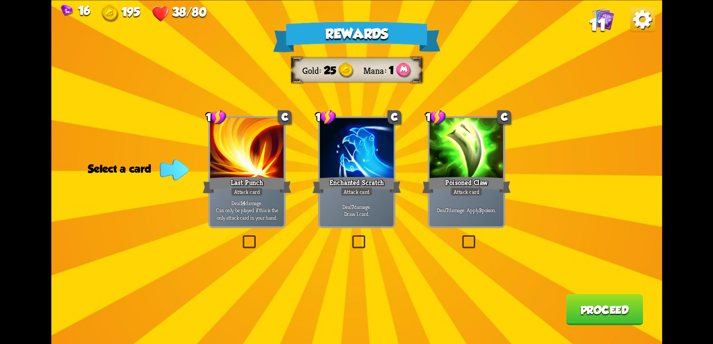
click at [358, 225] on div "Deal 7 damage. Draw 1 card." at bounding box center [357, 210] width 74 height 32
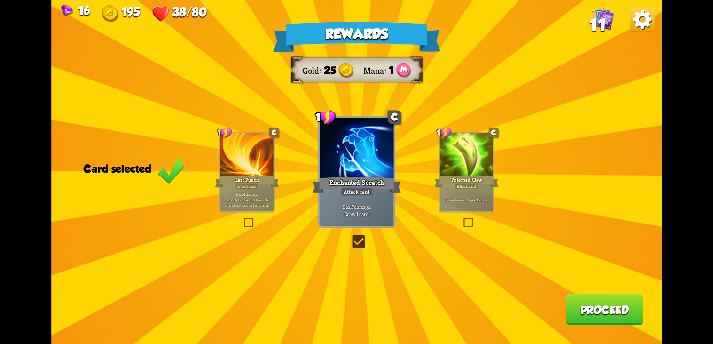
click at [606, 318] on button "Proceed" at bounding box center [604, 308] width 77 height 31
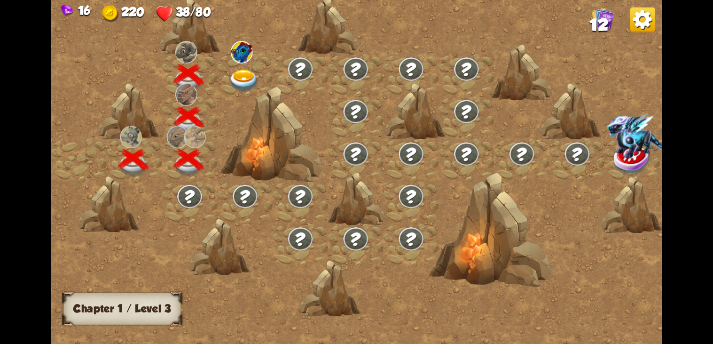
click at [245, 81] on img at bounding box center [244, 81] width 31 height 23
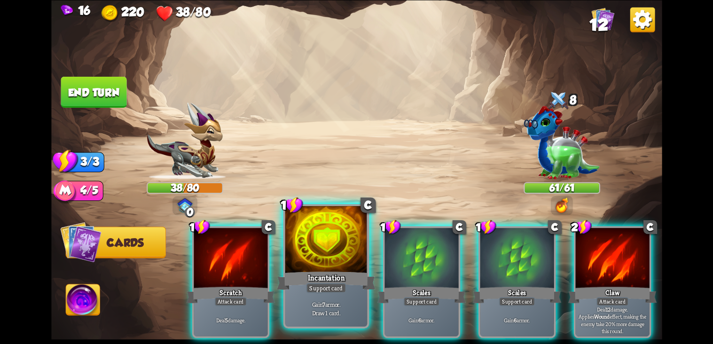
click at [343, 284] on div "Support card" at bounding box center [326, 288] width 40 height 10
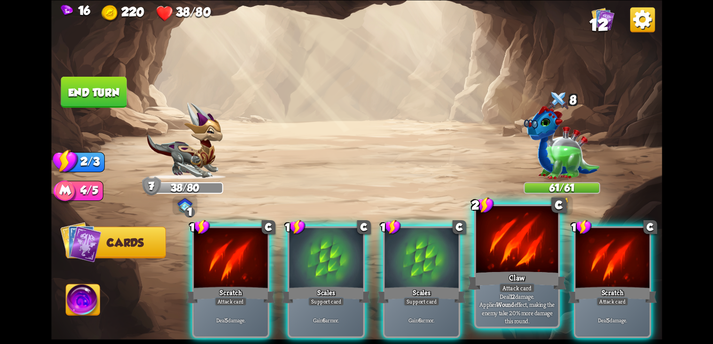
click at [513, 286] on div "Attack card" at bounding box center [517, 288] width 36 height 10
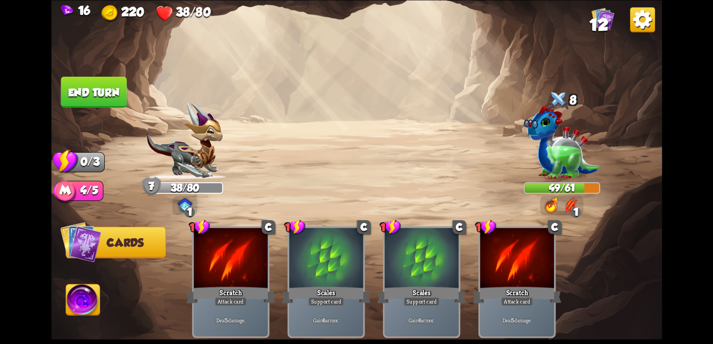
click at [97, 91] on button "End turn" at bounding box center [94, 91] width 66 height 31
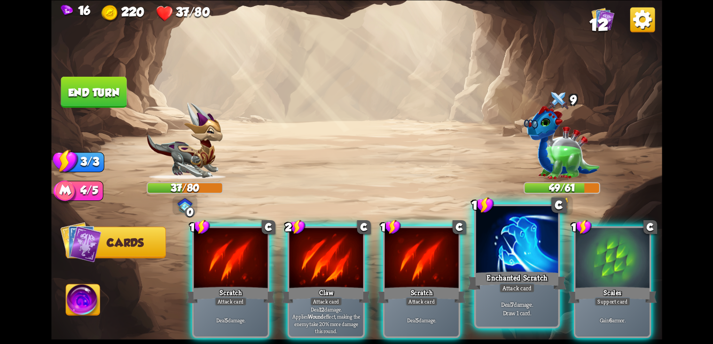
click at [513, 267] on div at bounding box center [517, 240] width 82 height 69
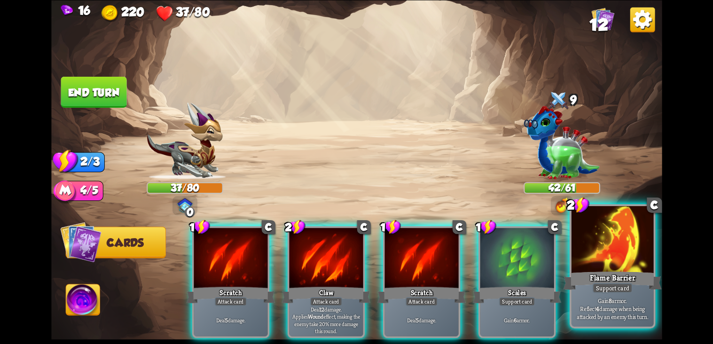
click at [608, 251] on div at bounding box center [612, 240] width 82 height 69
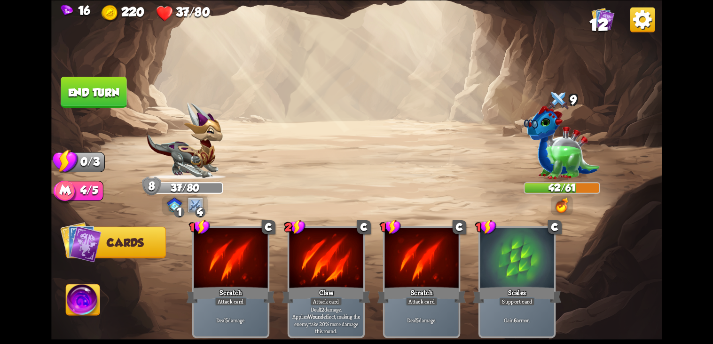
click at [109, 93] on button "End turn" at bounding box center [94, 91] width 66 height 31
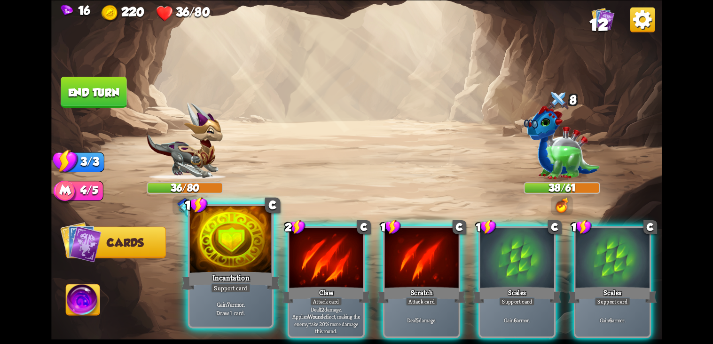
click at [231, 289] on div "Support card" at bounding box center [231, 288] width 40 height 10
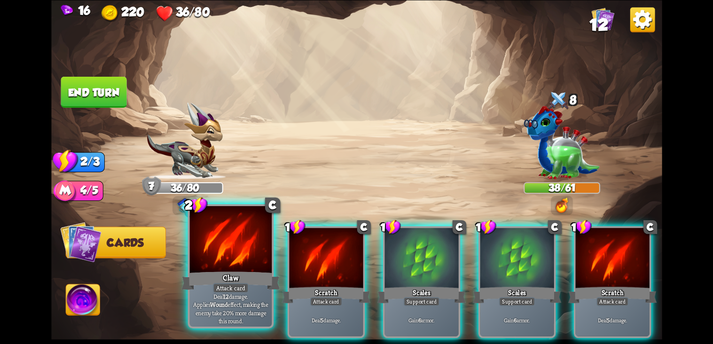
click at [230, 288] on div "Attack card" at bounding box center [231, 288] width 36 height 10
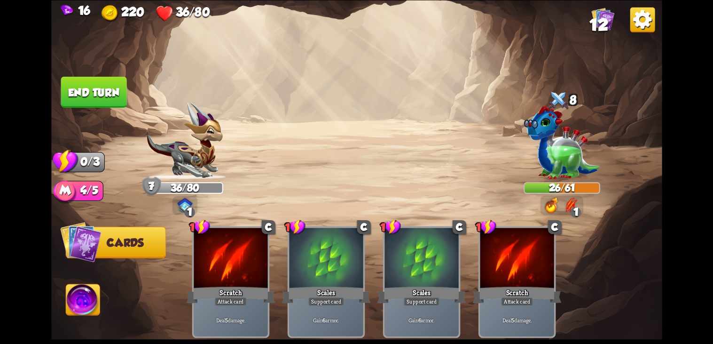
click at [102, 244] on button "Cards" at bounding box center [115, 242] width 100 height 32
click at [76, 294] on img at bounding box center [83, 301] width 34 height 34
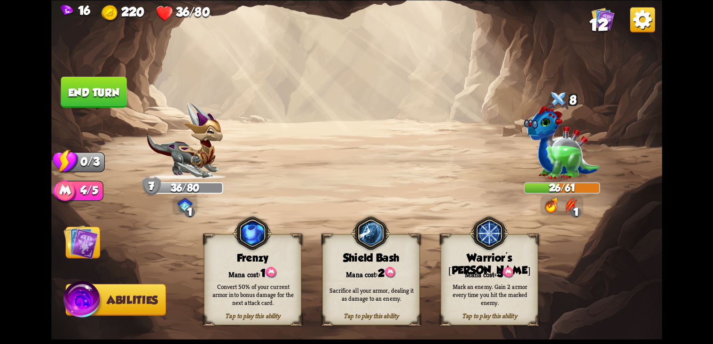
click at [356, 307] on div "Sacrifice all your armor, dealing it as damage to an enemy." at bounding box center [371, 294] width 97 height 38
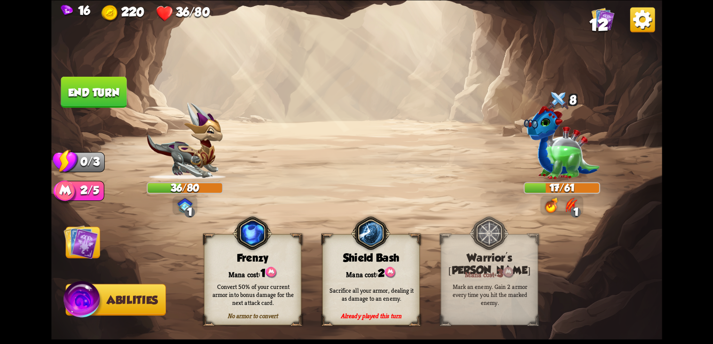
click at [81, 92] on button "End turn" at bounding box center [94, 91] width 66 height 31
click at [97, 254] on img at bounding box center [80, 241] width 34 height 34
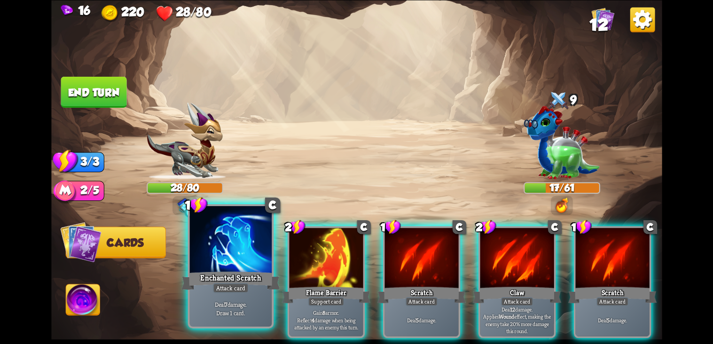
click at [210, 283] on div "Enchanted Scratch" at bounding box center [231, 280] width 99 height 22
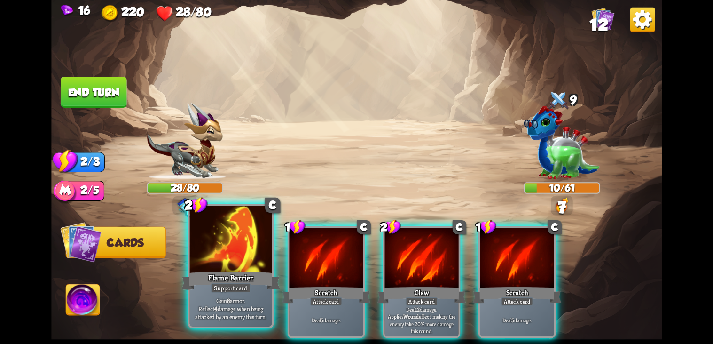
click at [229, 282] on div "Flame Barrier" at bounding box center [231, 280] width 99 height 22
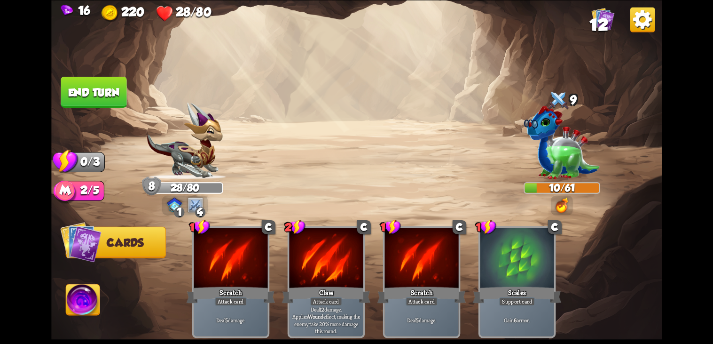
click at [88, 304] on img at bounding box center [83, 301] width 34 height 34
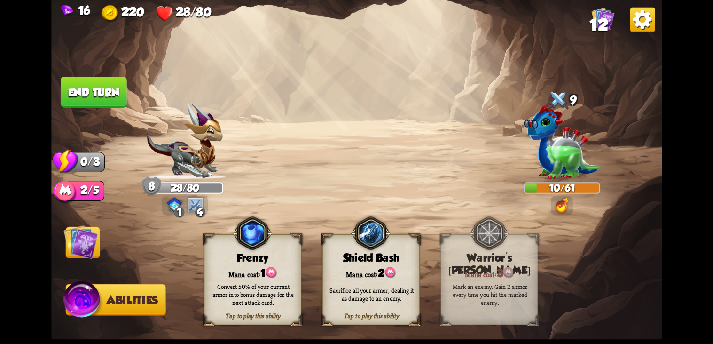
click at [358, 320] on div "Tap to play this ability Shield Bash Mana cost: 2 Sacrifice all your armor, dea…" at bounding box center [370, 279] width 97 height 91
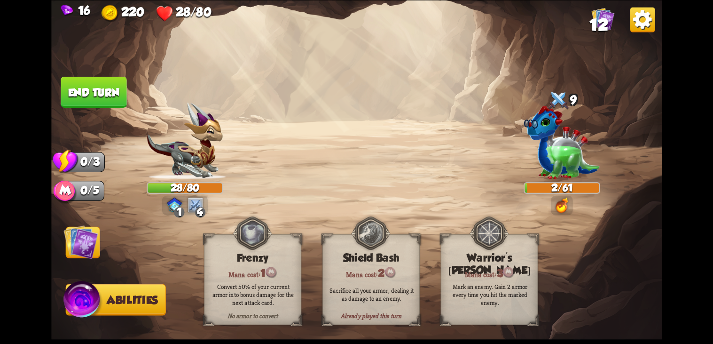
click at [82, 96] on button "End turn" at bounding box center [94, 91] width 66 height 31
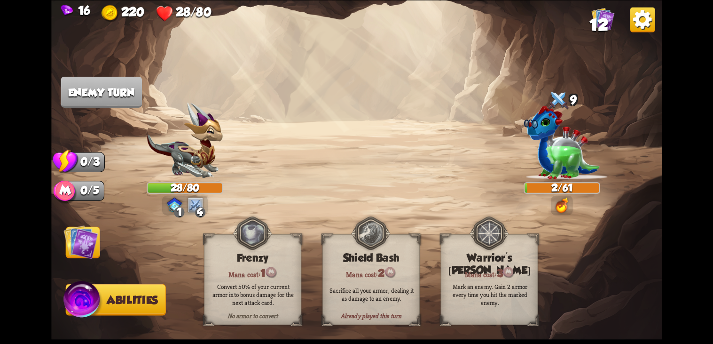
click at [86, 244] on img at bounding box center [80, 241] width 34 height 34
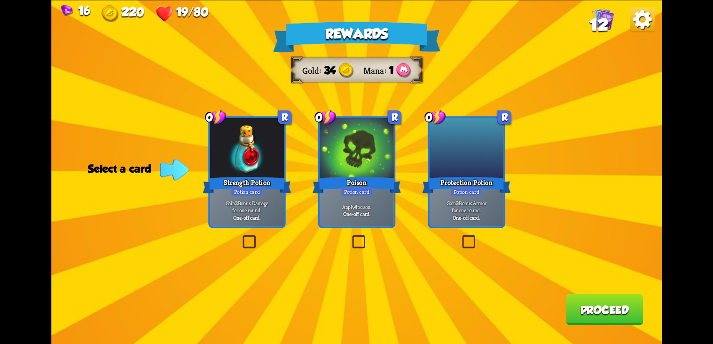
click at [497, 164] on div at bounding box center [466, 149] width 74 height 62
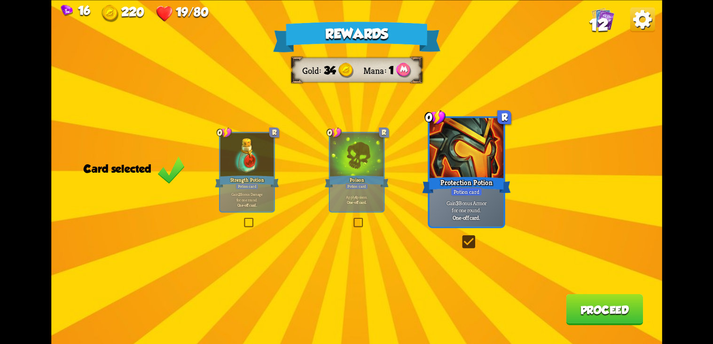
click at [631, 319] on button "Proceed" at bounding box center [604, 308] width 77 height 31
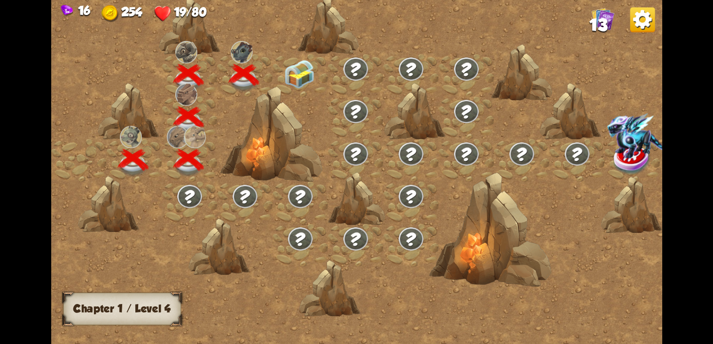
click at [298, 82] on img at bounding box center [299, 74] width 31 height 29
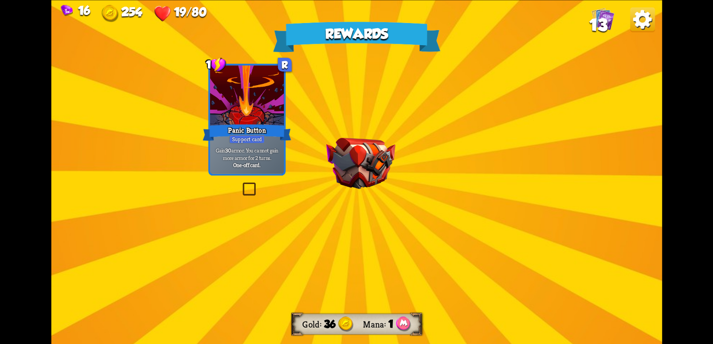
click at [344, 183] on img at bounding box center [360, 162] width 69 height 51
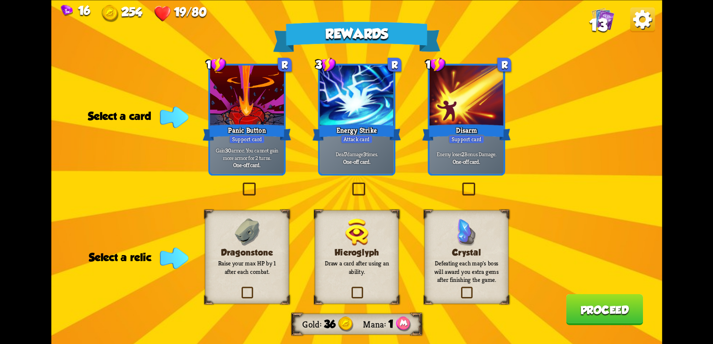
click at [365, 122] on div at bounding box center [357, 96] width 74 height 62
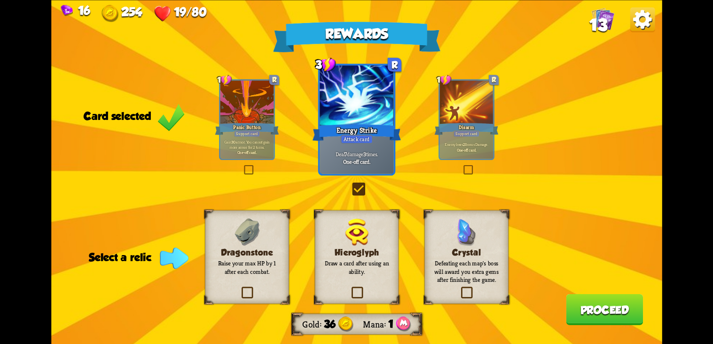
click at [605, 306] on button "Proceed" at bounding box center [604, 308] width 77 height 31
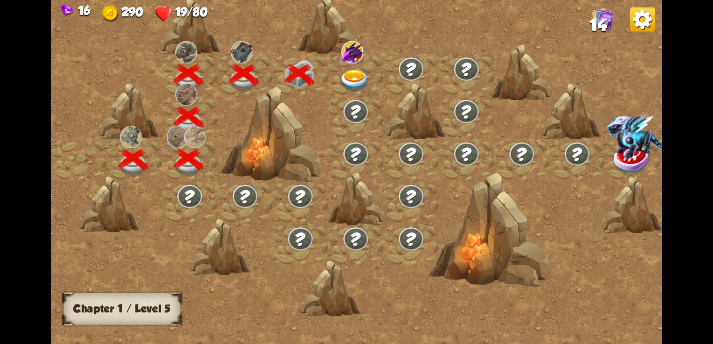
click at [356, 70] on img at bounding box center [354, 81] width 31 height 23
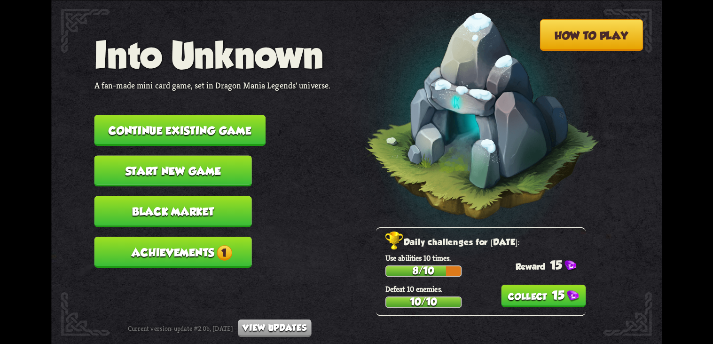
click at [169, 117] on button "Continue existing game" at bounding box center [179, 130] width 171 height 31
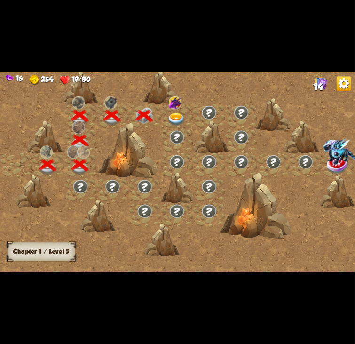
click at [174, 110] on div at bounding box center [177, 115] width 32 height 24
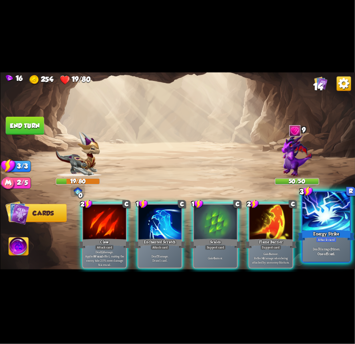
click at [318, 229] on div "Energy Strike" at bounding box center [326, 235] width 57 height 13
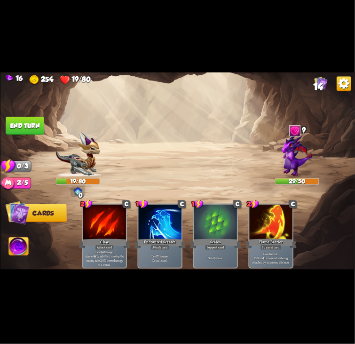
click at [29, 127] on button "End turn" at bounding box center [25, 126] width 38 height 18
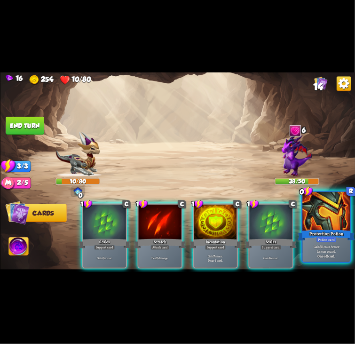
click at [313, 221] on div at bounding box center [325, 211] width 47 height 40
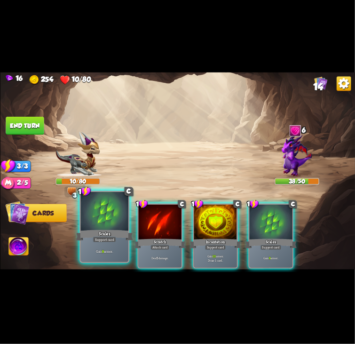
click at [124, 231] on div "Scales" at bounding box center [104, 235] width 57 height 13
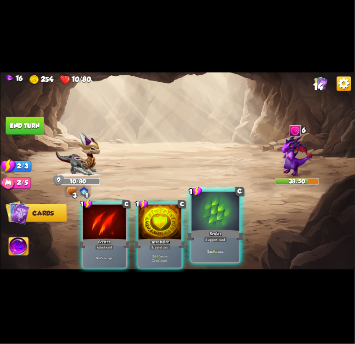
click at [205, 219] on div at bounding box center [214, 211] width 47 height 40
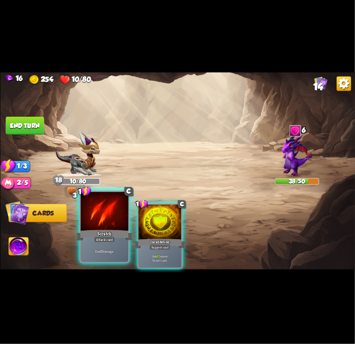
click at [93, 227] on div at bounding box center [103, 211] width 47 height 40
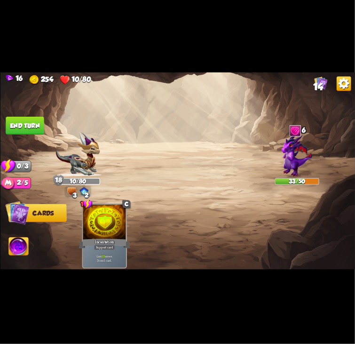
click at [26, 123] on button "End turn" at bounding box center [25, 126] width 38 height 18
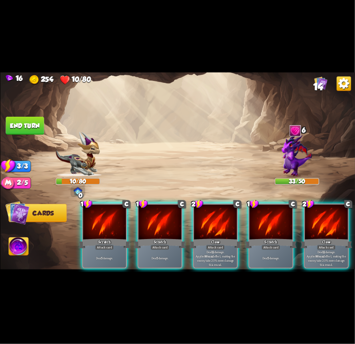
click at [195, 266] on div "1 C Scratch Attack card Deal 5 damage. 1 C Scratch Attack card Deal 5 damage. 2…" at bounding box center [213, 227] width 284 height 89
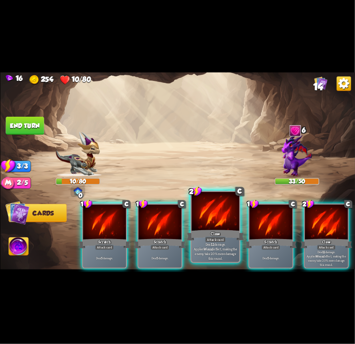
click at [203, 260] on div "Deal 12 damage. Applies Wound effect, making the enemy take 20% more damage thi…" at bounding box center [214, 251] width 47 height 21
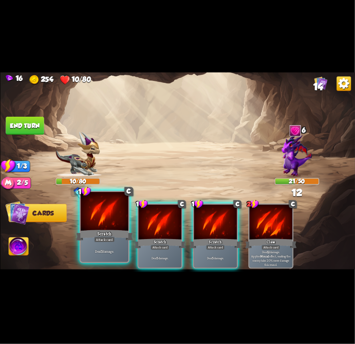
click at [124, 241] on div "Scratch" at bounding box center [104, 235] width 57 height 13
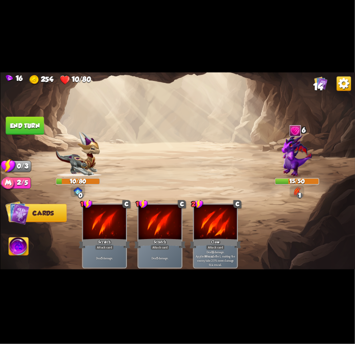
click at [27, 121] on button "End turn" at bounding box center [25, 126] width 38 height 18
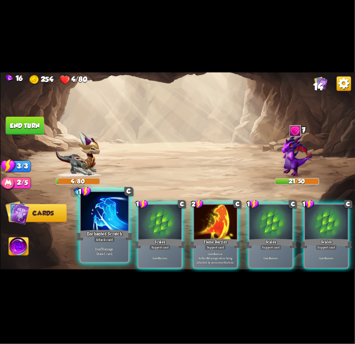
click at [117, 218] on div at bounding box center [103, 211] width 47 height 40
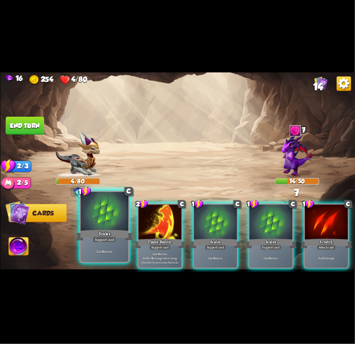
click at [117, 219] on div at bounding box center [103, 211] width 47 height 40
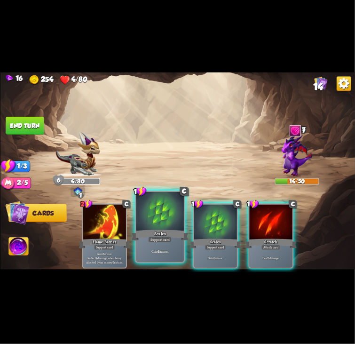
click at [142, 225] on div at bounding box center [159, 211] width 47 height 40
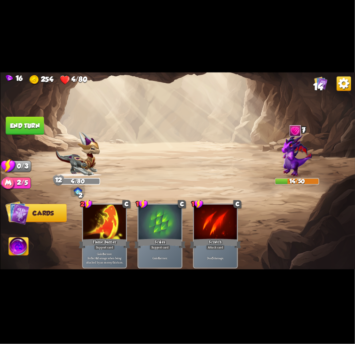
click at [26, 128] on button "End turn" at bounding box center [25, 126] width 38 height 18
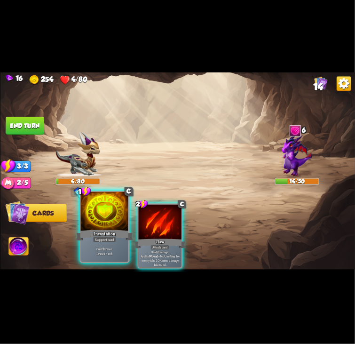
click at [111, 221] on div at bounding box center [103, 211] width 47 height 40
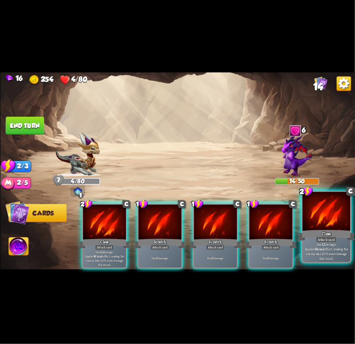
click at [330, 245] on p "Deal 12 damage. Applies Wound effect, making the enemy take 20% more damage thi…" at bounding box center [325, 251] width 45 height 19
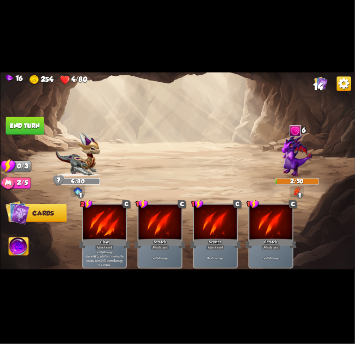
click at [31, 123] on button "End turn" at bounding box center [25, 126] width 38 height 18
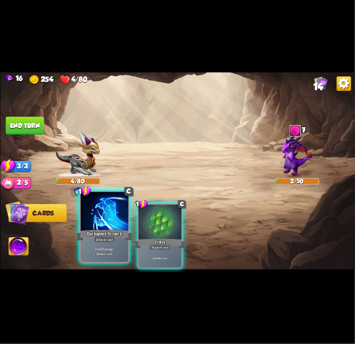
click at [100, 242] on div "Attack card" at bounding box center [104, 239] width 21 height 6
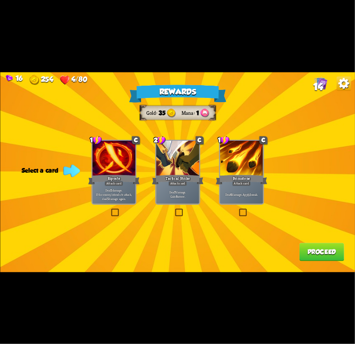
click at [180, 197] on p "Deal 7 damage. Gain 8 armor." at bounding box center [177, 193] width 41 height 8
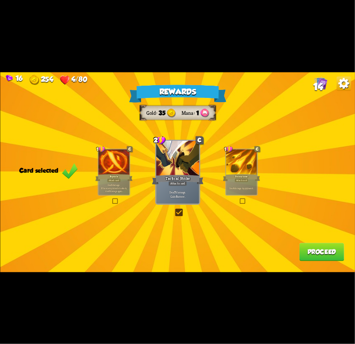
click at [317, 256] on button "Proceed" at bounding box center [321, 252] width 45 height 18
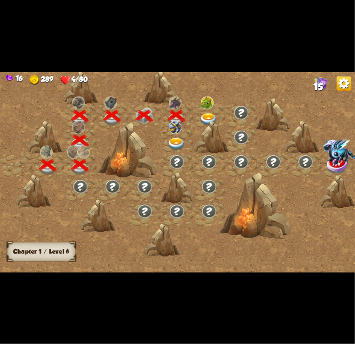
click at [205, 115] on img at bounding box center [209, 118] width 18 height 13
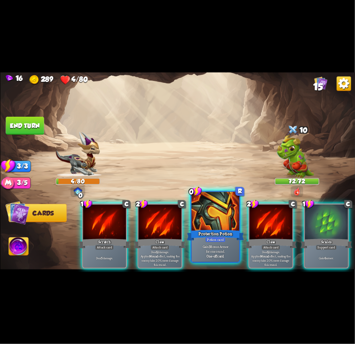
click at [192, 245] on div "Gain 3 Bonus Armor for one round. One-off card." at bounding box center [214, 251] width 47 height 21
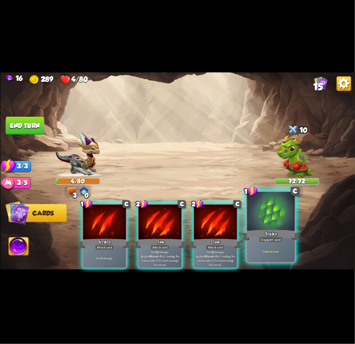
click at [252, 259] on div "Gain 9 armor." at bounding box center [270, 251] width 47 height 21
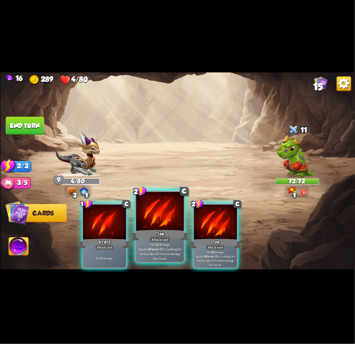
click at [174, 237] on div "Claw" at bounding box center [159, 235] width 57 height 13
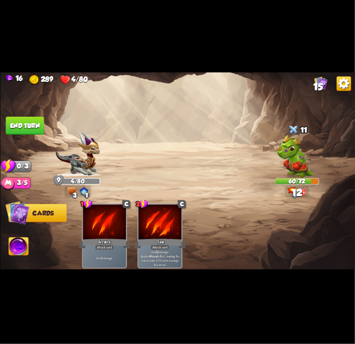
click at [29, 126] on button "End turn" at bounding box center [25, 126] width 38 height 18
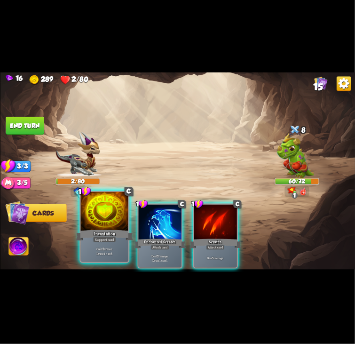
click at [112, 233] on div "Incantation" at bounding box center [104, 235] width 57 height 13
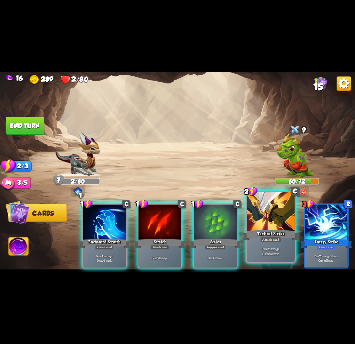
click at [267, 217] on div at bounding box center [270, 211] width 47 height 40
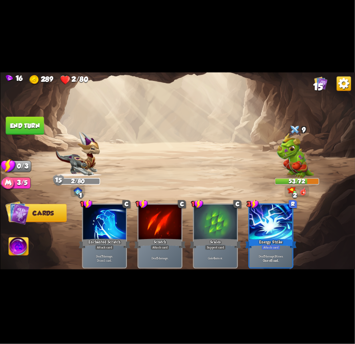
click at [23, 121] on button "End turn" at bounding box center [25, 126] width 38 height 18
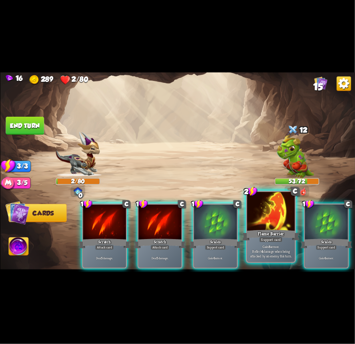
click at [248, 233] on div "Flame Barrier" at bounding box center [270, 235] width 57 height 13
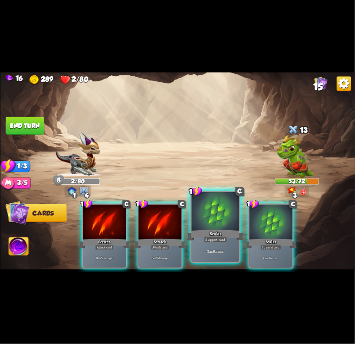
click at [228, 224] on div at bounding box center [214, 211] width 47 height 40
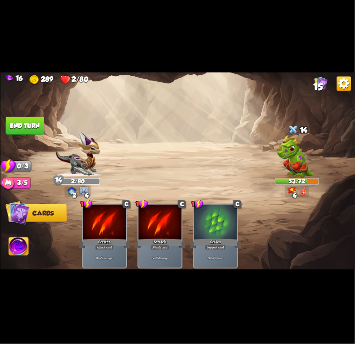
click at [36, 118] on button "End turn" at bounding box center [25, 126] width 38 height 18
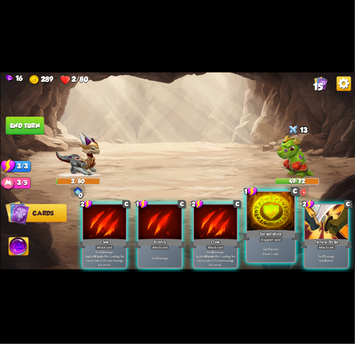
click at [277, 241] on div "Support card" at bounding box center [271, 239] width 24 height 6
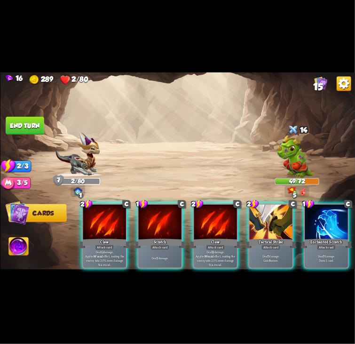
click at [274, 245] on div "Attack card" at bounding box center [270, 247] width 19 height 5
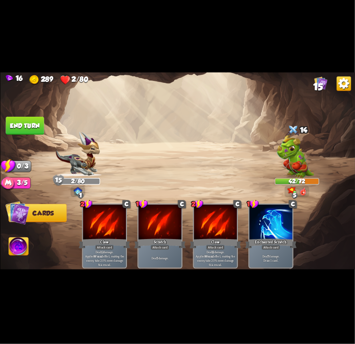
click at [29, 128] on button "End turn" at bounding box center [25, 126] width 38 height 18
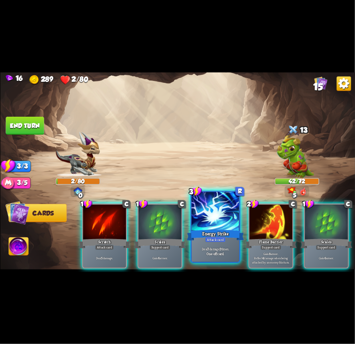
click at [223, 246] on div "Deal 7 damage 3 times. One-off card." at bounding box center [214, 251] width 47 height 21
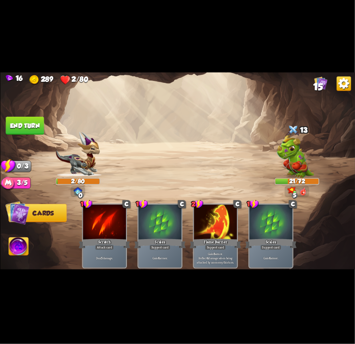
click at [32, 130] on button "End turn" at bounding box center [25, 126] width 38 height 18
